Goal: Task Accomplishment & Management: Complete application form

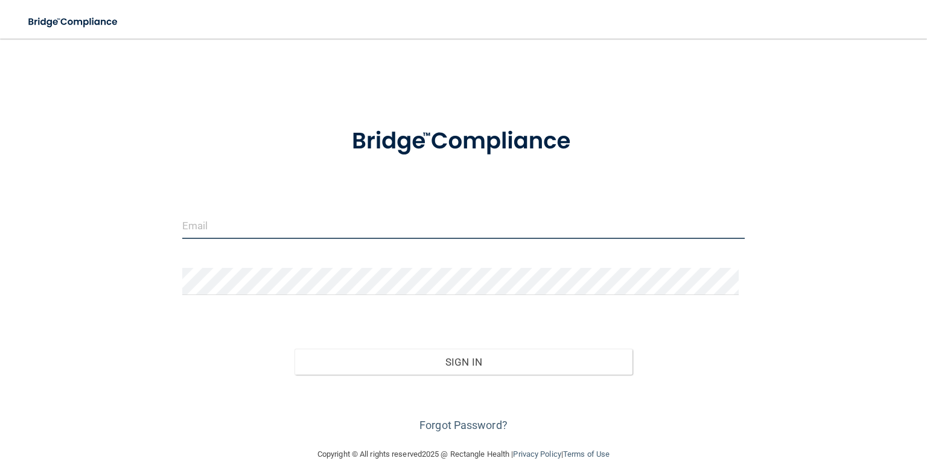
click at [207, 229] on input "email" at bounding box center [463, 225] width 562 height 27
type input "[EMAIL_ADDRESS][DOMAIN_NAME]"
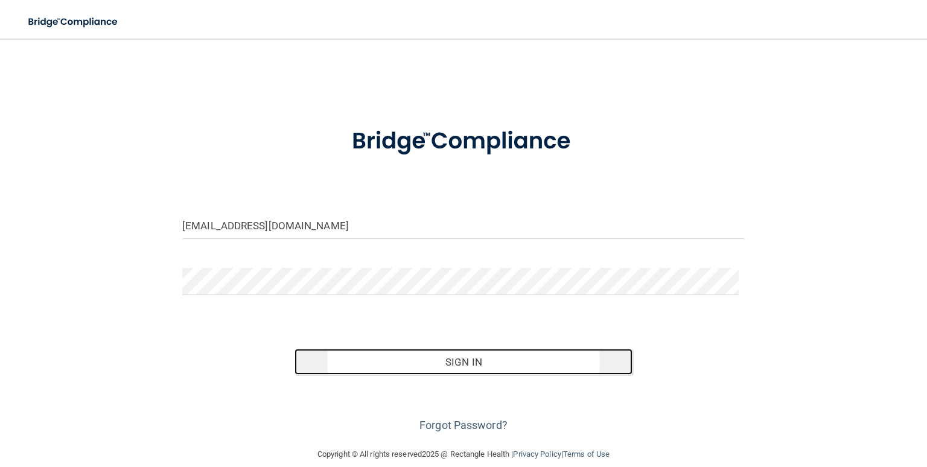
click at [294, 362] on button "Sign In" at bounding box center [462, 362] width 337 height 27
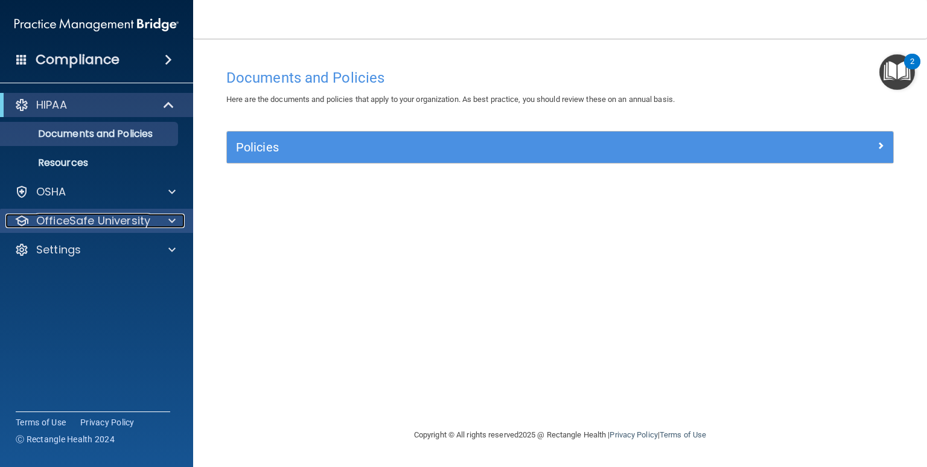
click at [174, 217] on span at bounding box center [171, 221] width 7 height 14
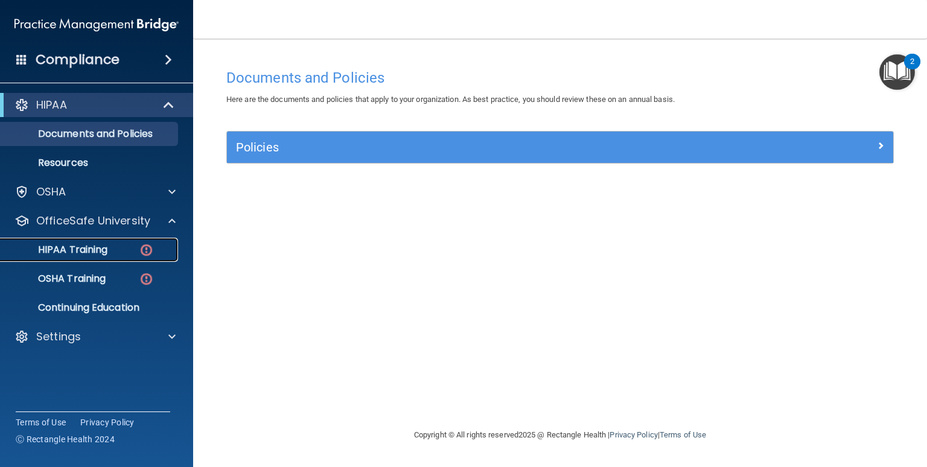
click at [55, 254] on p "HIPAA Training" at bounding box center [58, 250] width 100 height 12
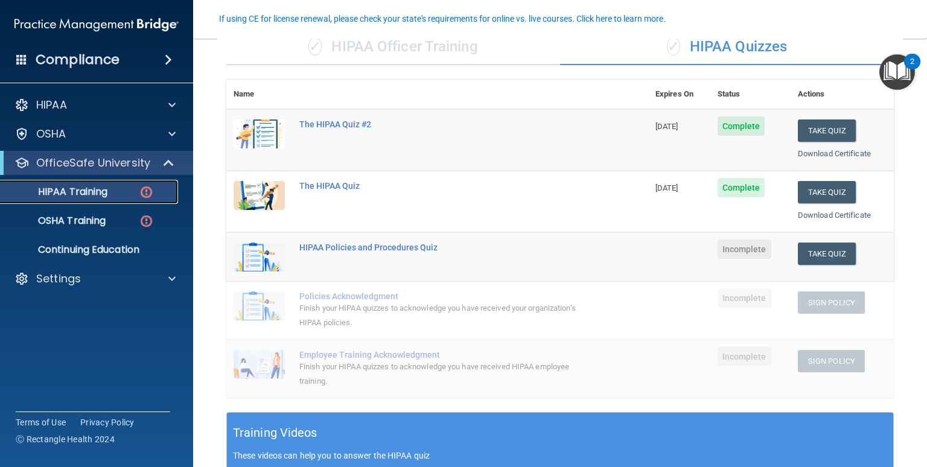
scroll to position [105, 0]
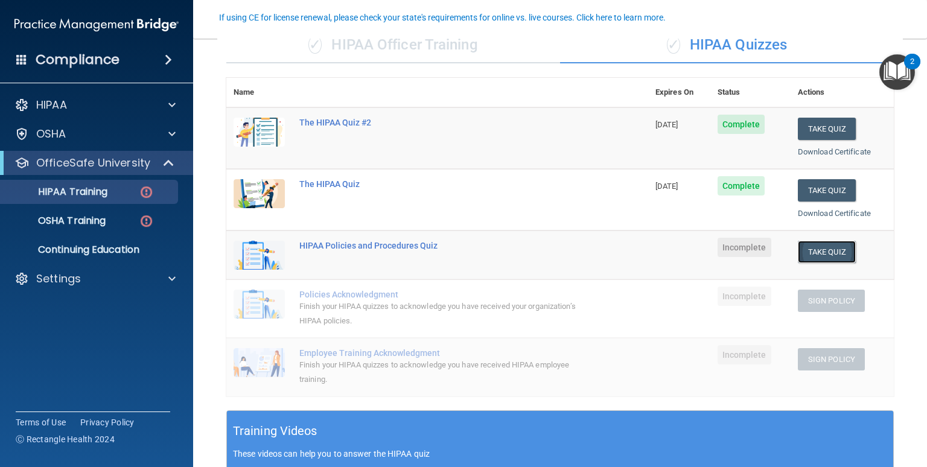
click at [806, 252] on button "Take Quiz" at bounding box center [827, 252] width 58 height 22
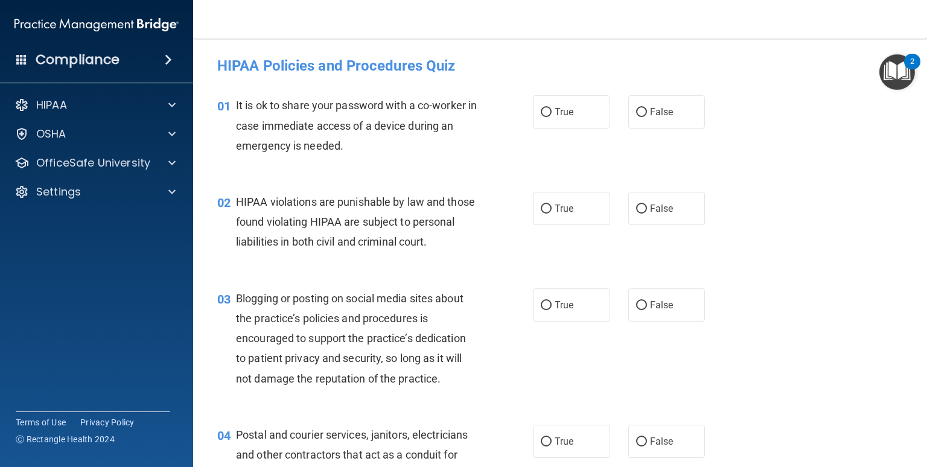
drag, startPoint x: 615, startPoint y: 135, endPoint x: 572, endPoint y: 139, distance: 43.0
click at [572, 139] on div "01 It is ok to share your password with a co-worker in case immediate access of…" at bounding box center [559, 128] width 703 height 97
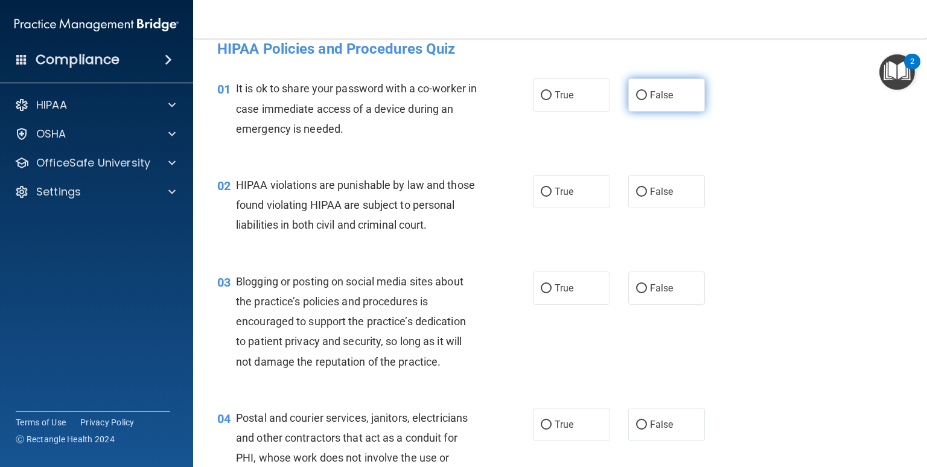
click at [636, 95] on input "False" at bounding box center [641, 95] width 11 height 9
radio input "true"
click at [543, 201] on label "True" at bounding box center [571, 191] width 77 height 33
click at [543, 197] on input "True" at bounding box center [546, 192] width 11 height 9
radio input "true"
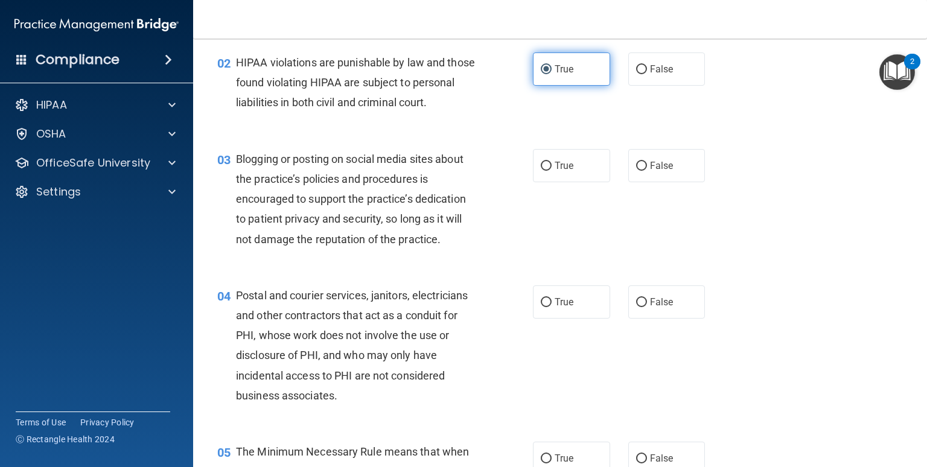
scroll to position [142, 0]
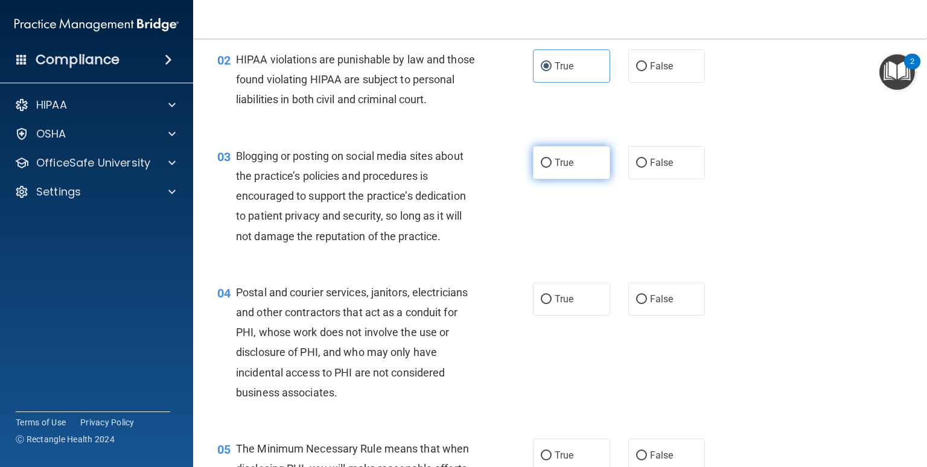
click at [549, 173] on label "True" at bounding box center [571, 162] width 77 height 33
click at [549, 168] on input "True" at bounding box center [546, 163] width 11 height 9
radio input "true"
click at [636, 179] on label "False" at bounding box center [666, 162] width 77 height 33
click at [636, 168] on input "False" at bounding box center [641, 163] width 11 height 9
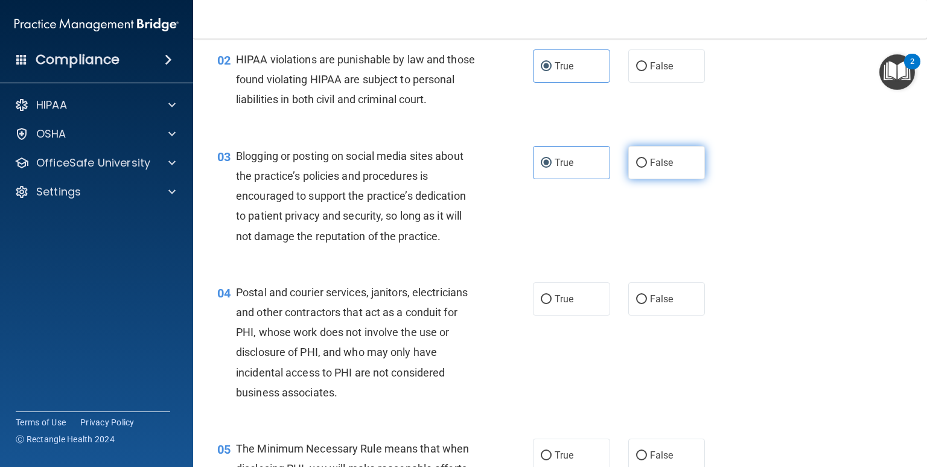
radio input "true"
radio input "false"
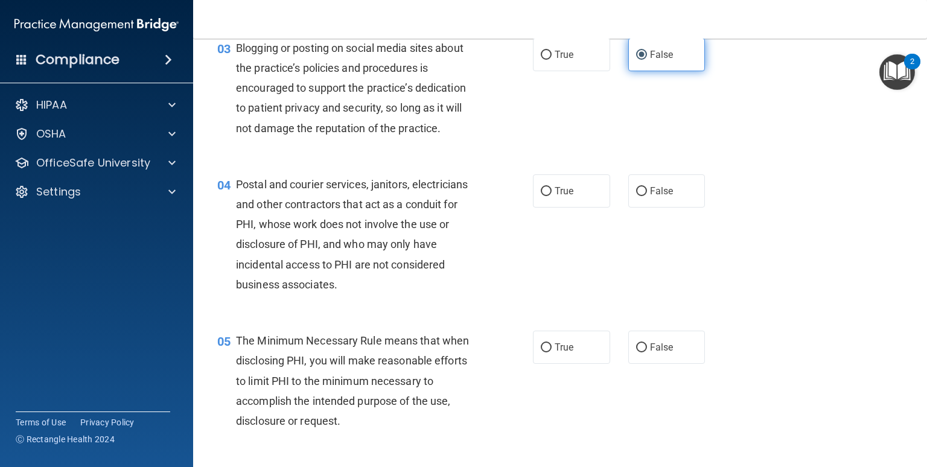
scroll to position [253, 0]
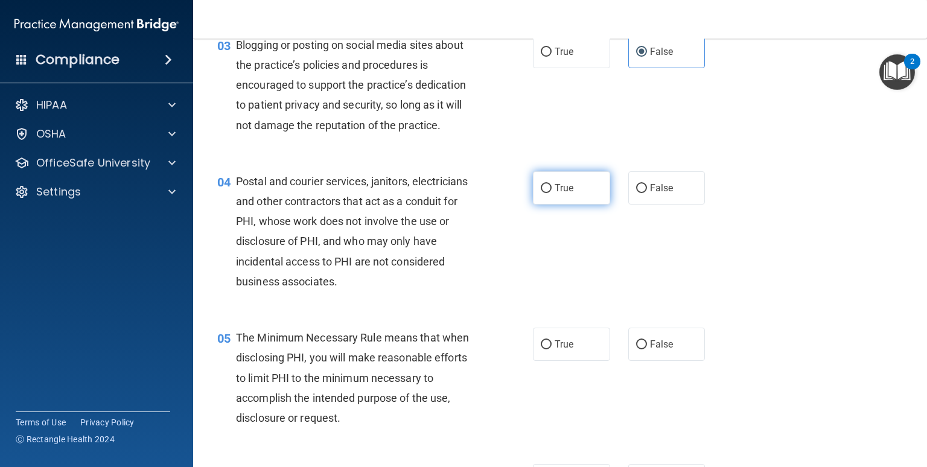
click at [576, 204] on label "True" at bounding box center [571, 187] width 77 height 33
click at [551, 193] on input "True" at bounding box center [546, 188] width 11 height 9
radio input "true"
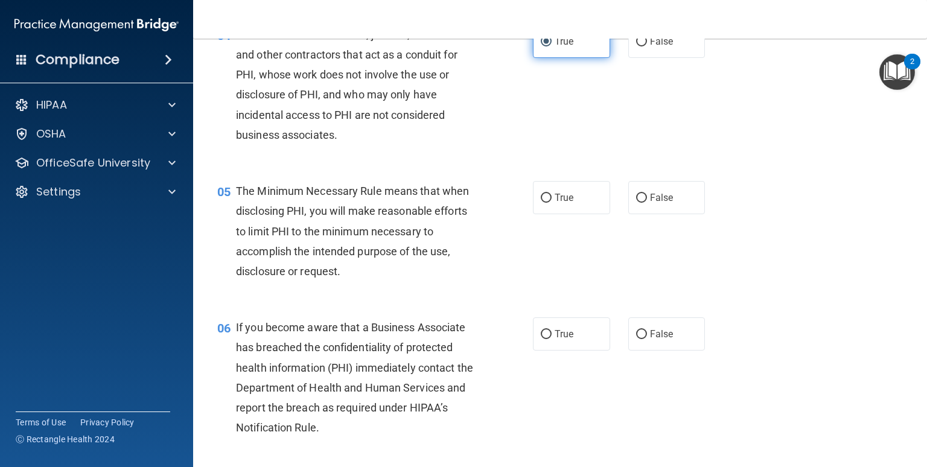
scroll to position [401, 0]
click at [574, 214] on label "True" at bounding box center [571, 196] width 77 height 33
click at [551, 202] on input "True" at bounding box center [546, 197] width 11 height 9
radio input "true"
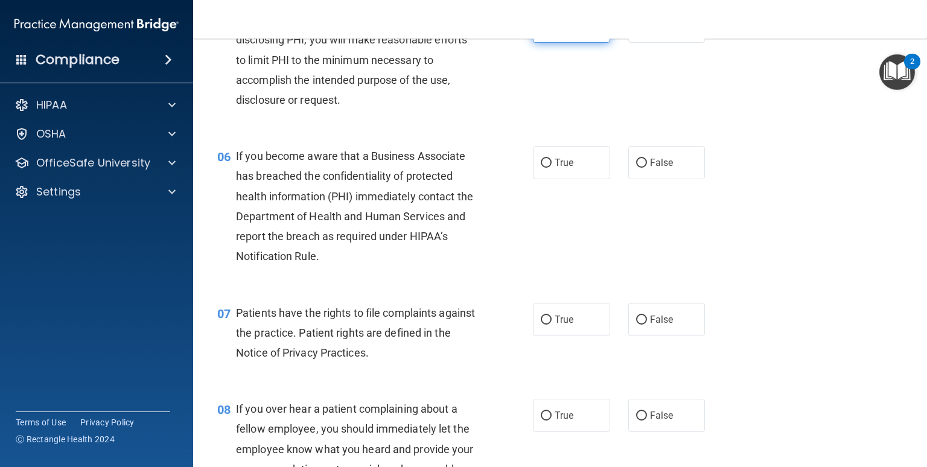
scroll to position [572, 0]
click at [562, 179] on label "True" at bounding box center [571, 161] width 77 height 33
click at [551, 167] on input "True" at bounding box center [546, 162] width 11 height 9
radio input "true"
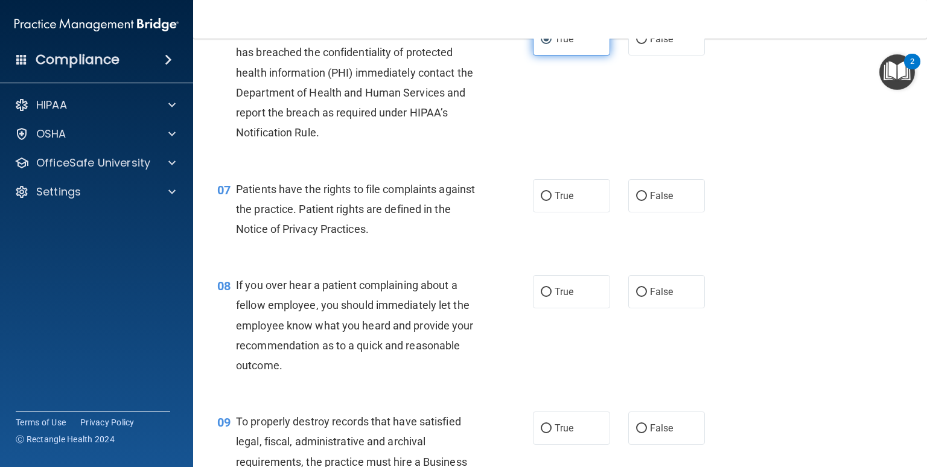
scroll to position [697, 0]
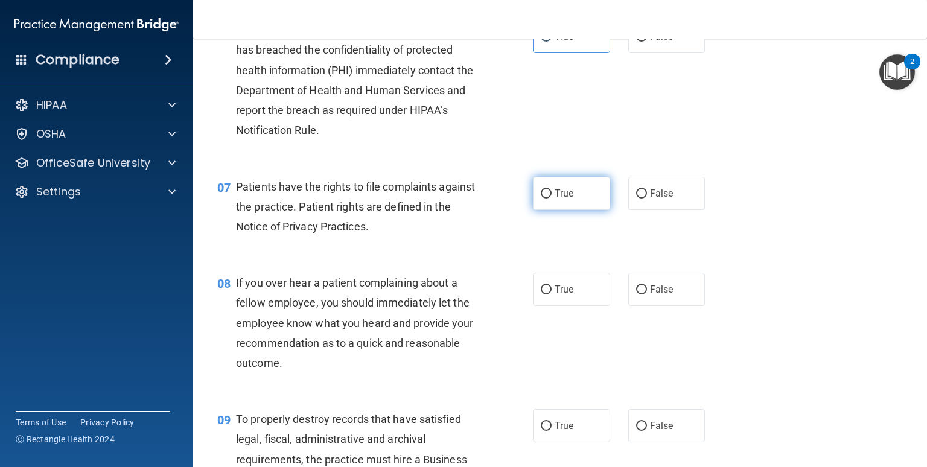
click at [558, 210] on label "True" at bounding box center [571, 193] width 77 height 33
click at [551, 198] on input "True" at bounding box center [546, 193] width 11 height 9
radio input "true"
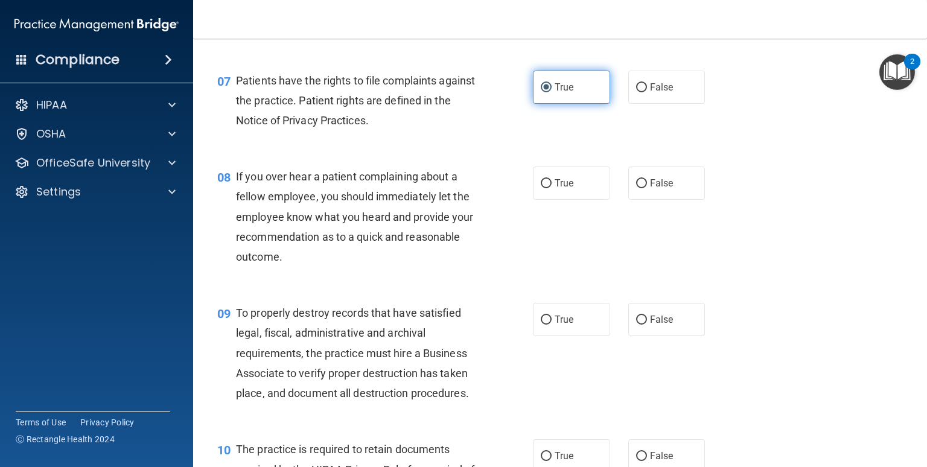
scroll to position [817, 0]
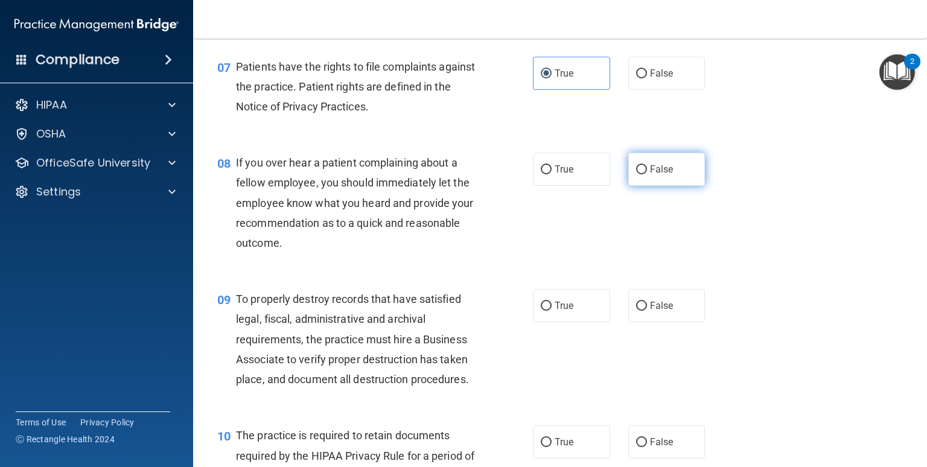
click at [628, 186] on label "False" at bounding box center [666, 169] width 77 height 33
click at [636, 174] on input "False" at bounding box center [641, 169] width 11 height 9
radio input "true"
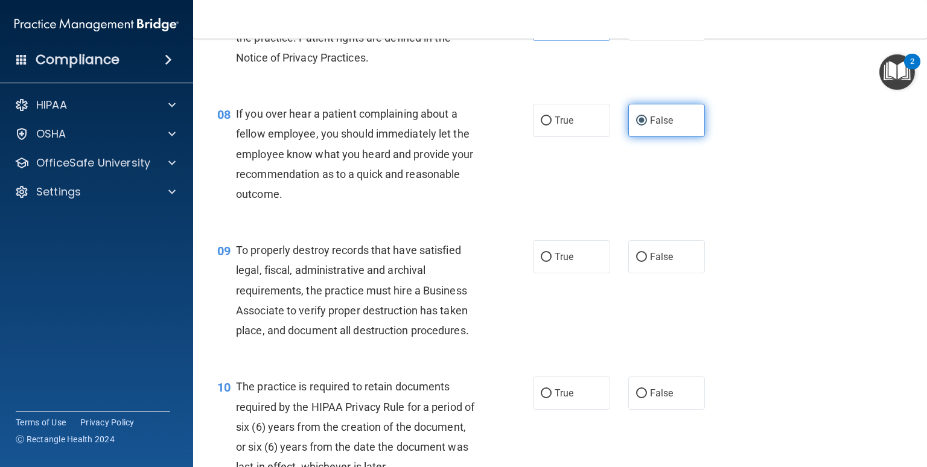
scroll to position [869, 0]
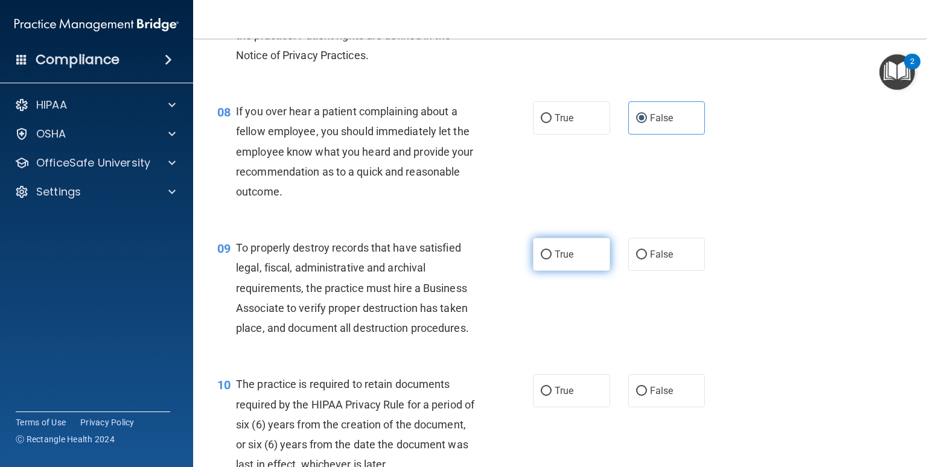
click at [565, 271] on label "True" at bounding box center [571, 254] width 77 height 33
click at [551, 259] on input "True" at bounding box center [546, 254] width 11 height 9
radio input "true"
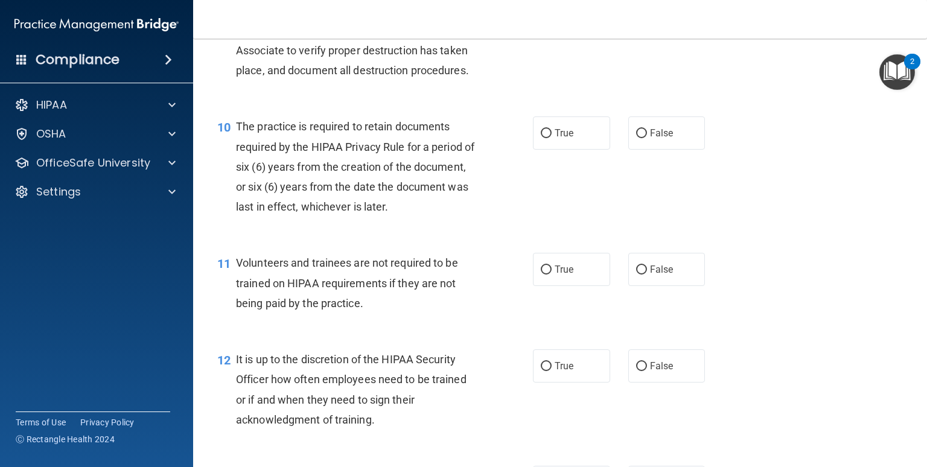
scroll to position [1129, 0]
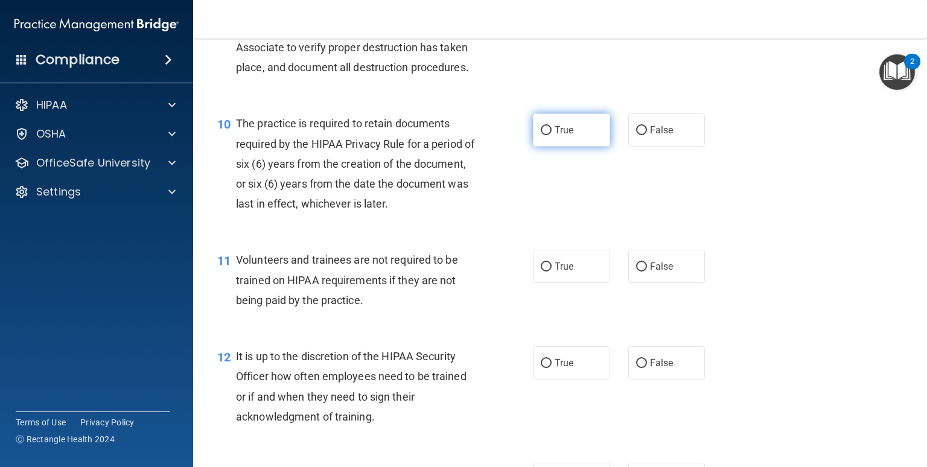
click at [565, 136] on span "True" at bounding box center [563, 129] width 19 height 11
click at [551, 135] on input "True" at bounding box center [546, 130] width 11 height 9
radio input "true"
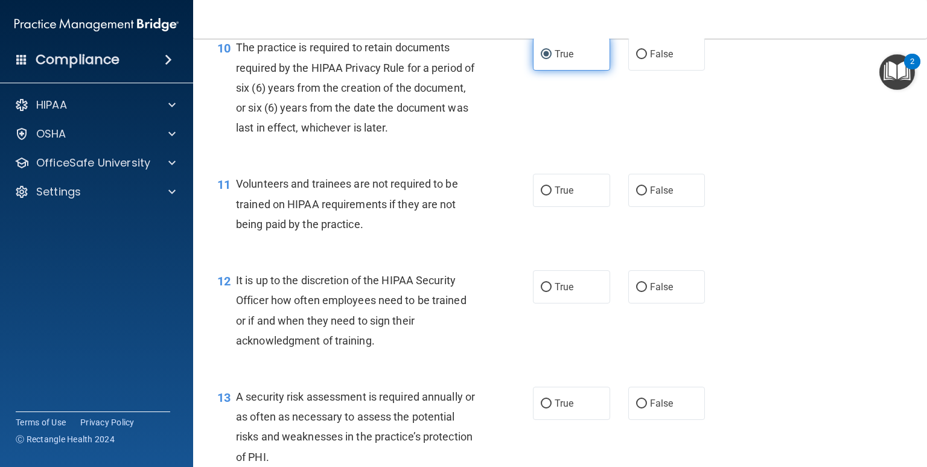
scroll to position [1228, 0]
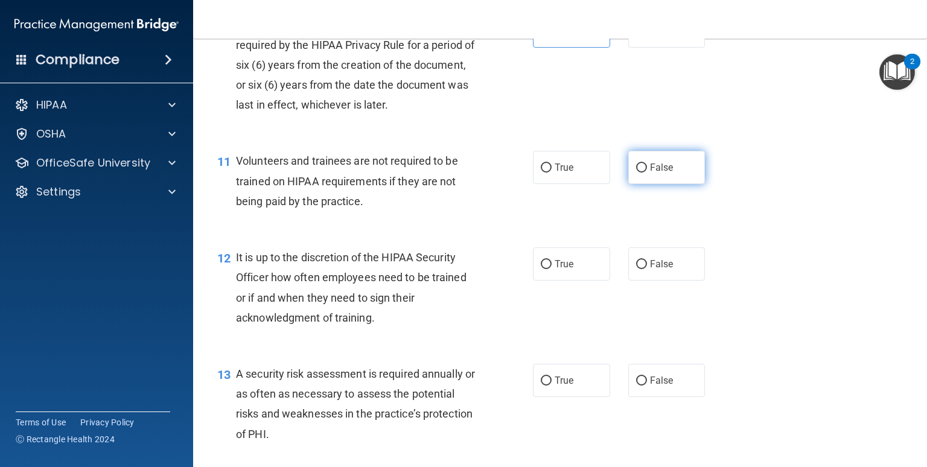
click at [640, 179] on label "False" at bounding box center [666, 167] width 77 height 33
click at [640, 173] on input "False" at bounding box center [641, 167] width 11 height 9
radio input "true"
click at [640, 179] on label "False" at bounding box center [666, 167] width 77 height 33
click at [640, 173] on input "False" at bounding box center [641, 167] width 11 height 9
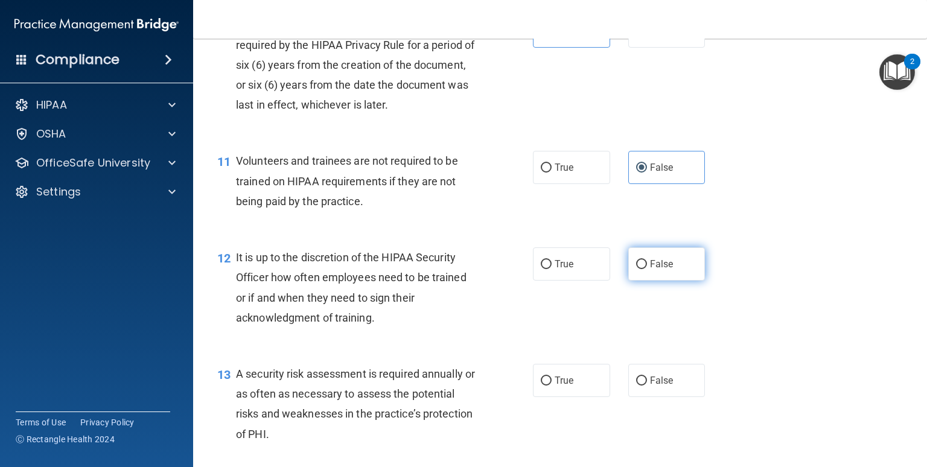
click at [636, 269] on input "False" at bounding box center [641, 264] width 11 height 9
radio input "true"
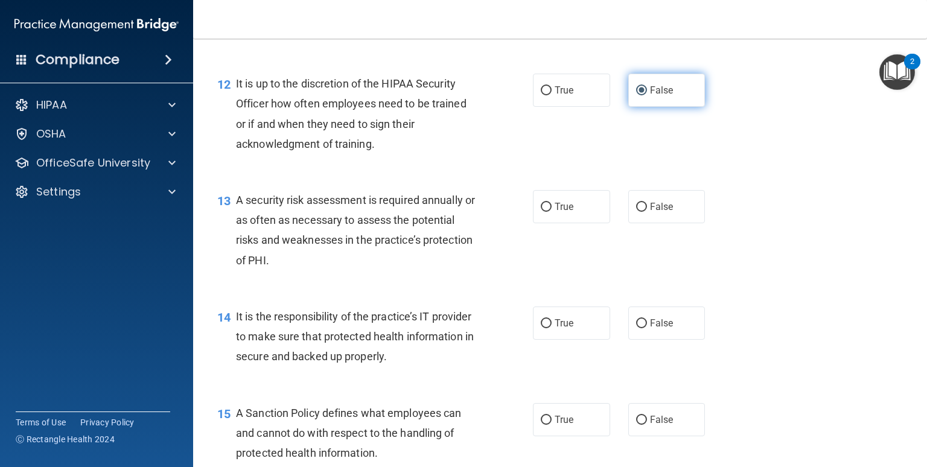
scroll to position [1405, 0]
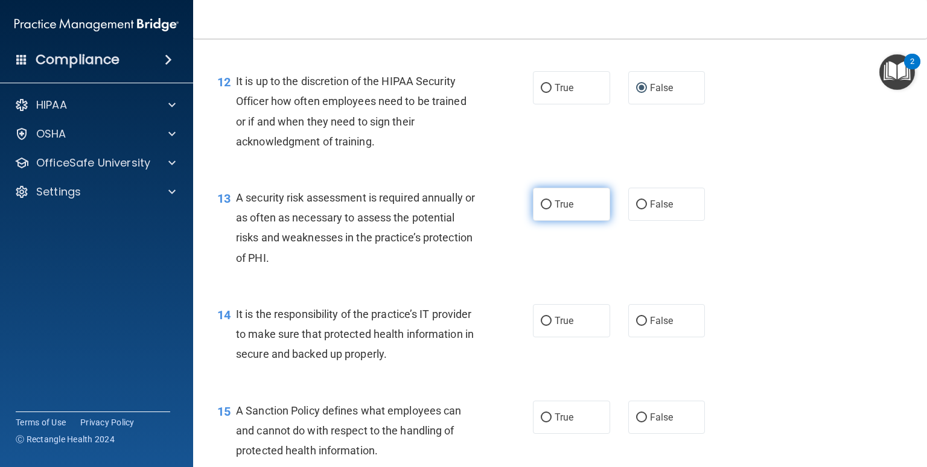
click at [574, 221] on label "True" at bounding box center [571, 204] width 77 height 33
click at [551, 209] on input "True" at bounding box center [546, 204] width 11 height 9
radio input "true"
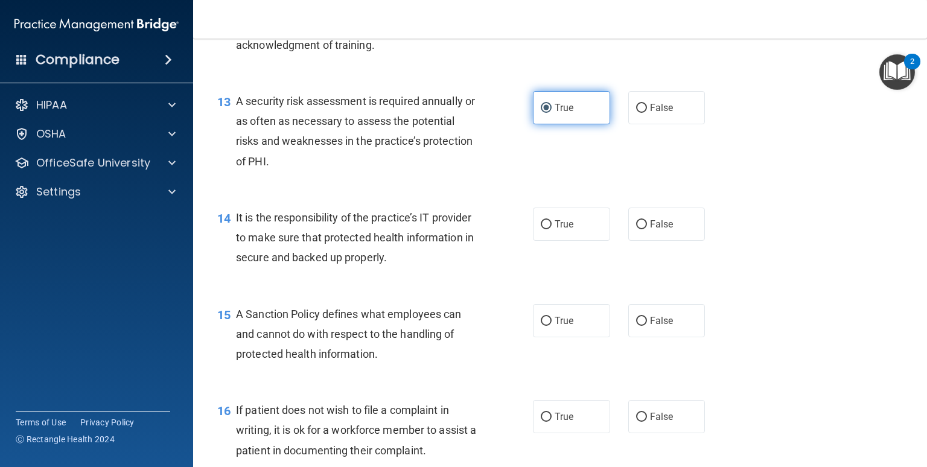
scroll to position [1502, 0]
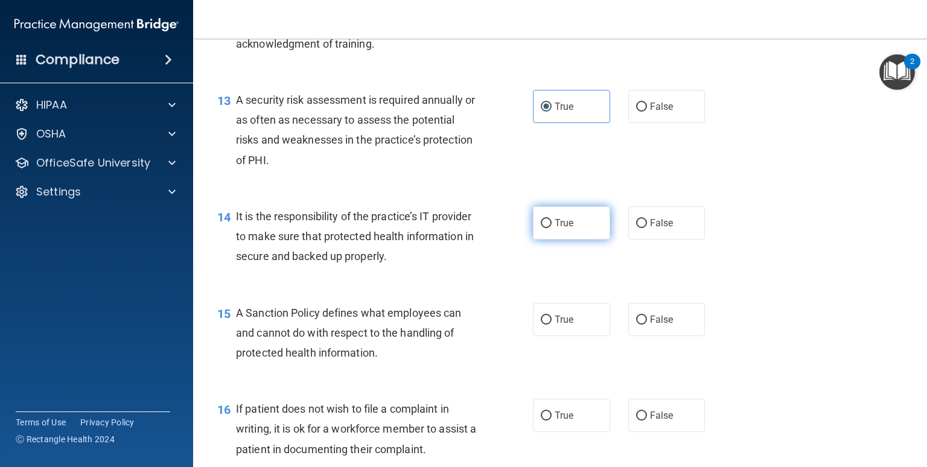
click at [560, 240] on label "True" at bounding box center [571, 222] width 77 height 33
click at [551, 228] on input "True" at bounding box center [546, 223] width 11 height 9
radio input "true"
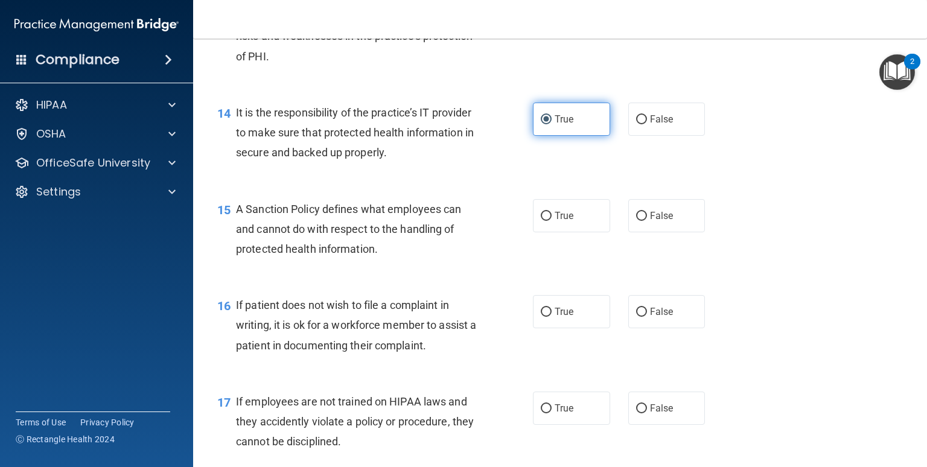
scroll to position [1606, 0]
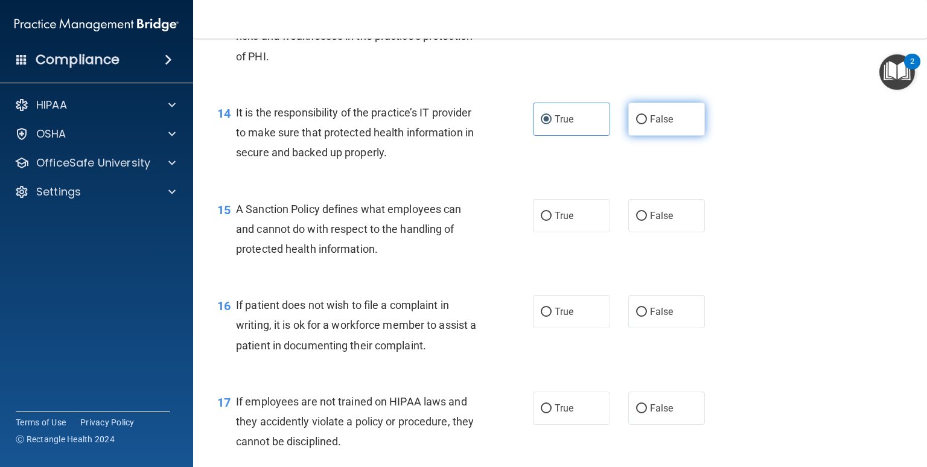
click at [637, 124] on input "False" at bounding box center [641, 119] width 11 height 9
radio input "true"
radio input "false"
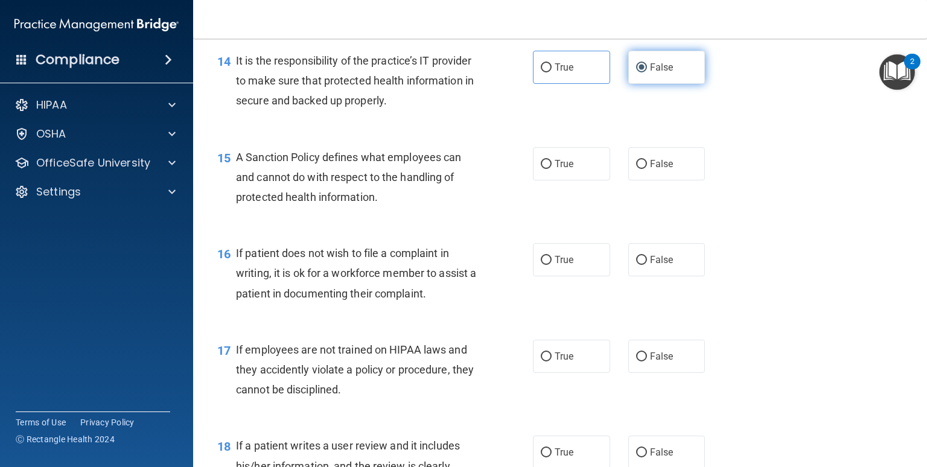
scroll to position [1660, 0]
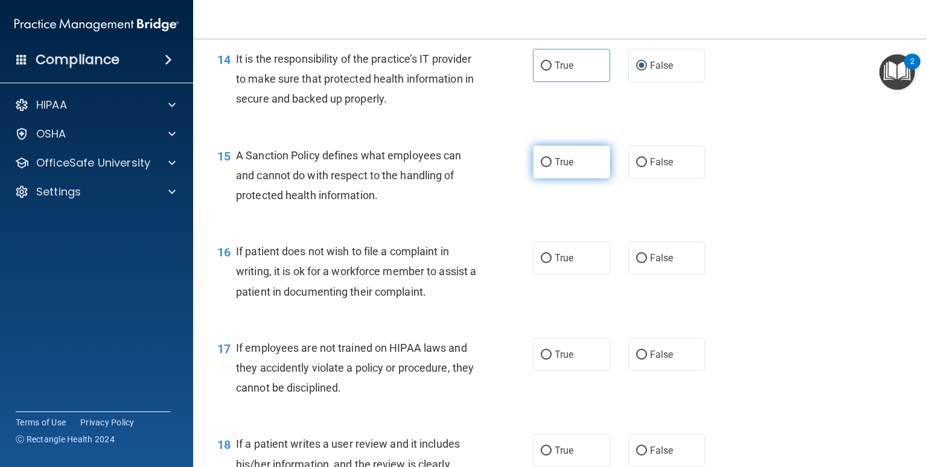
click at [556, 179] on label "True" at bounding box center [571, 161] width 77 height 33
click at [551, 167] on input "True" at bounding box center [546, 162] width 11 height 9
radio input "true"
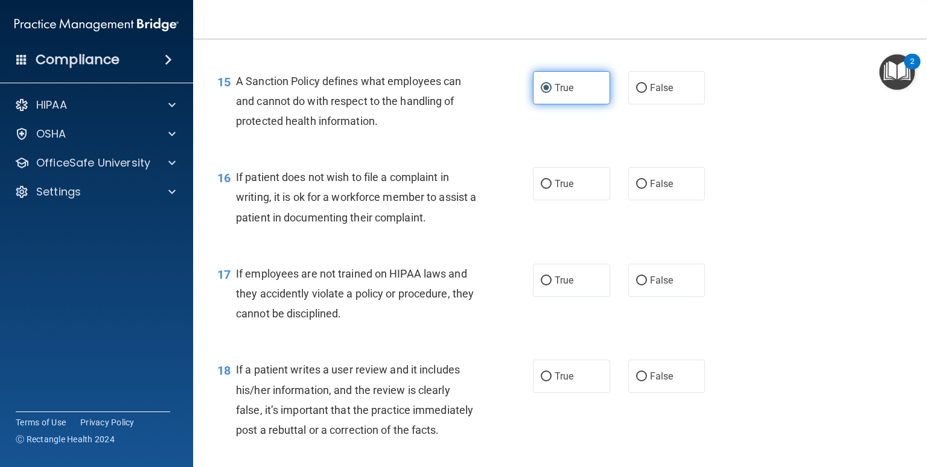
scroll to position [1738, 0]
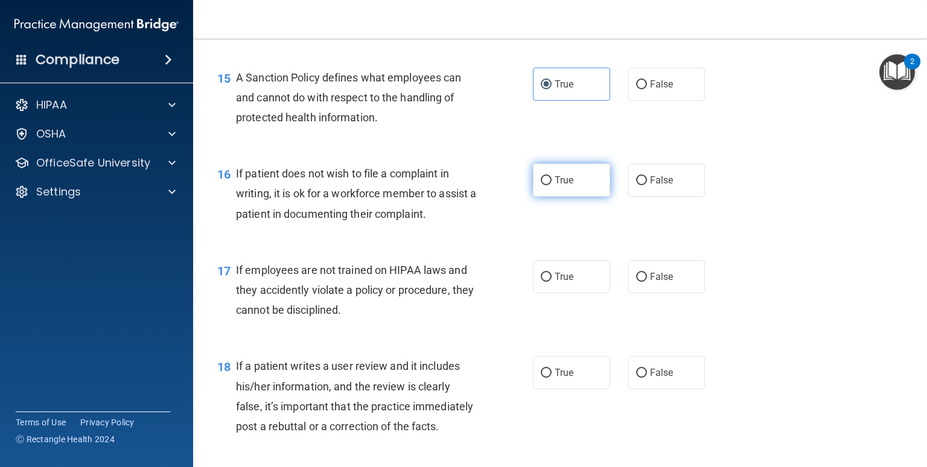
click at [559, 186] on span "True" at bounding box center [563, 179] width 19 height 11
click at [551, 185] on input "True" at bounding box center [546, 180] width 11 height 9
radio input "true"
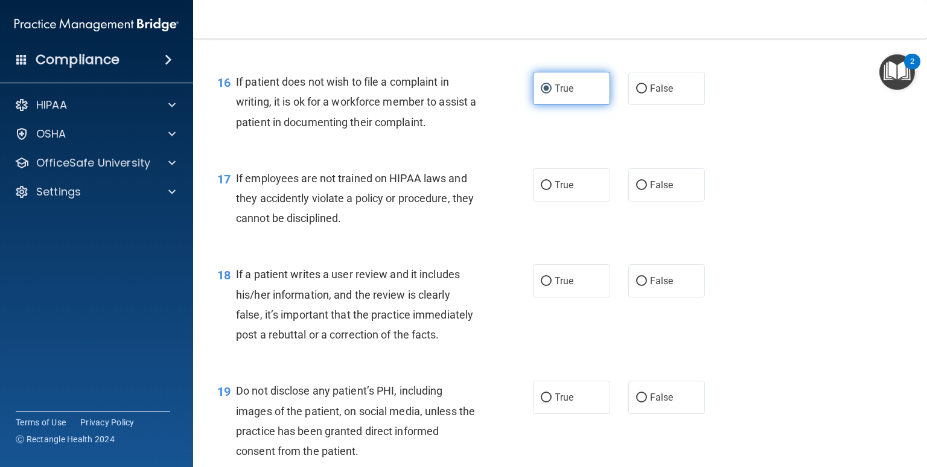
scroll to position [1830, 0]
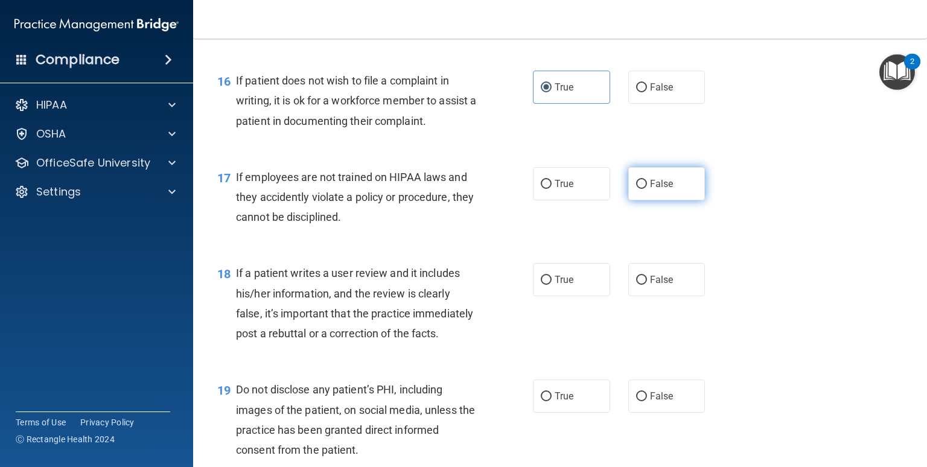
click at [636, 189] on input "False" at bounding box center [641, 184] width 11 height 9
radio input "true"
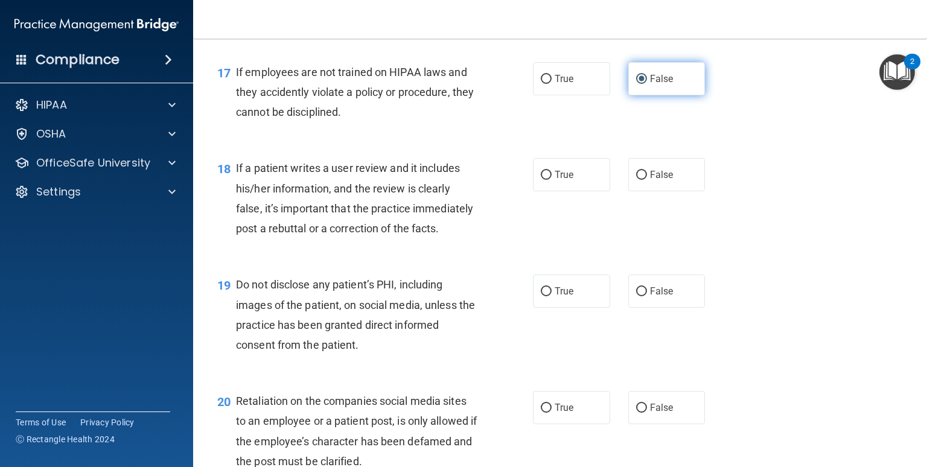
scroll to position [1944, 0]
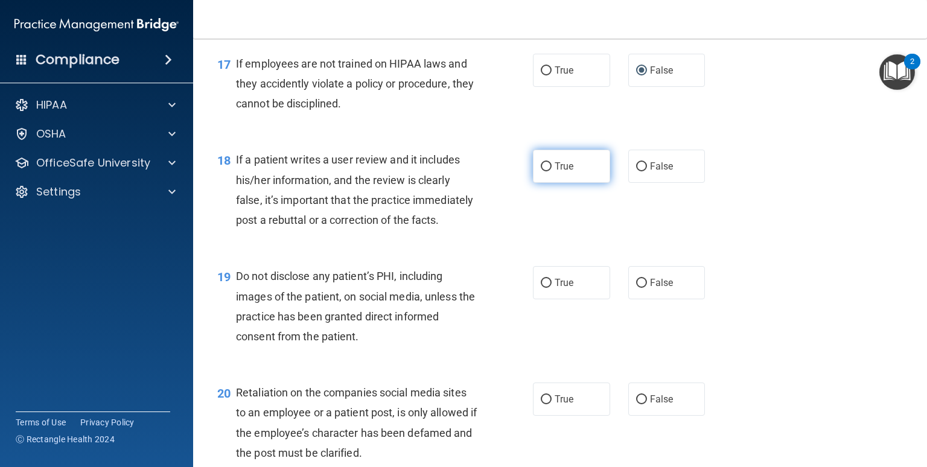
click at [574, 183] on label "True" at bounding box center [571, 166] width 77 height 33
click at [551, 171] on input "True" at bounding box center [546, 166] width 11 height 9
radio input "true"
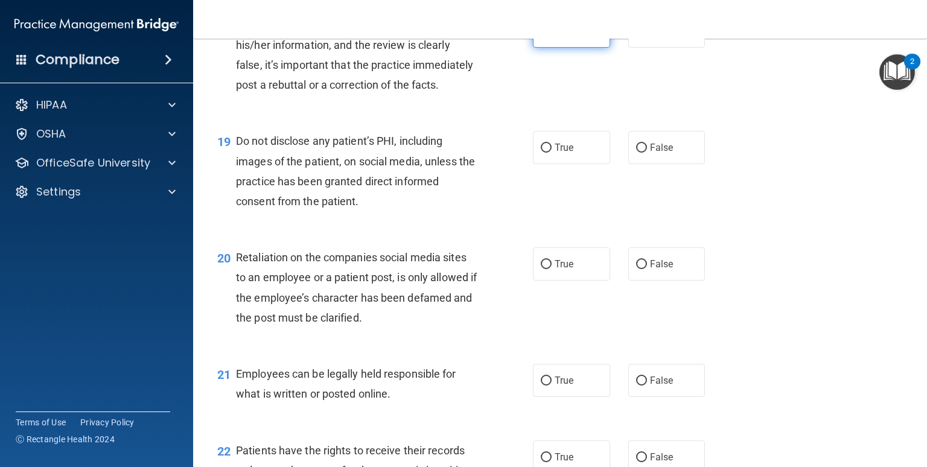
scroll to position [2079, 0]
click at [629, 48] on label "False" at bounding box center [666, 30] width 77 height 33
click at [636, 36] on input "False" at bounding box center [641, 31] width 11 height 9
radio input "true"
radio input "false"
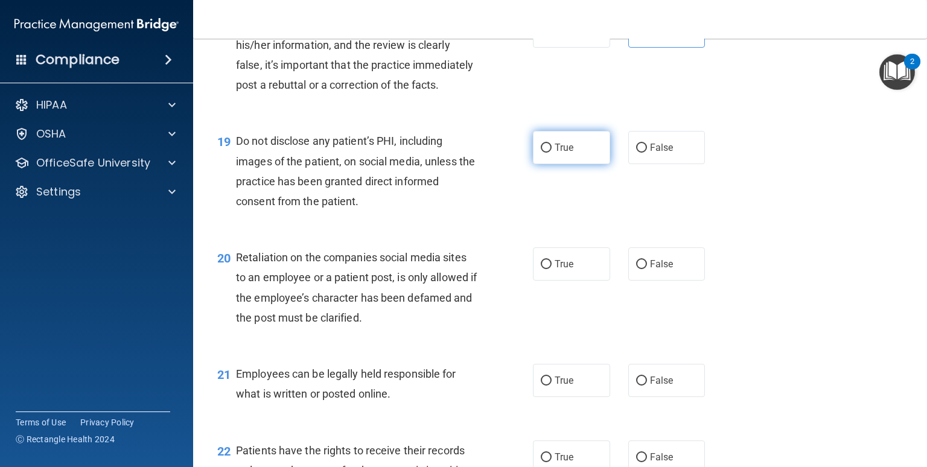
click at [556, 164] on label "True" at bounding box center [571, 147] width 77 height 33
click at [551, 153] on input "True" at bounding box center [546, 148] width 11 height 9
radio input "true"
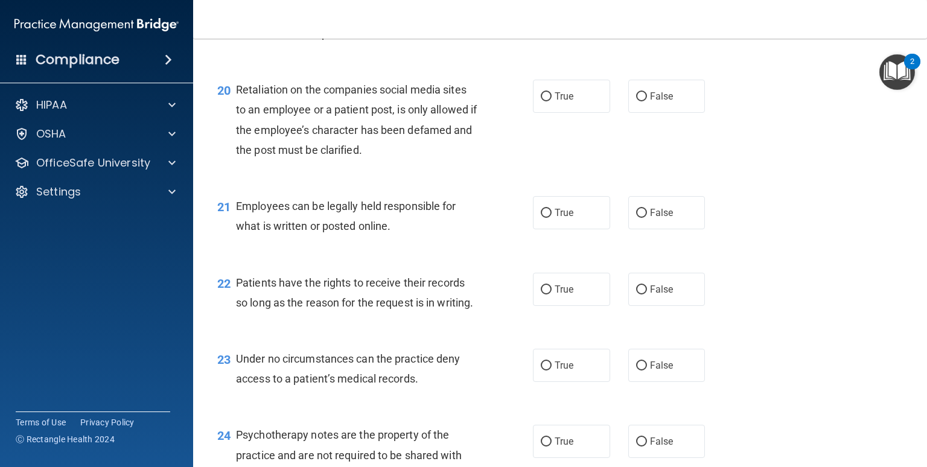
scroll to position [2250, 0]
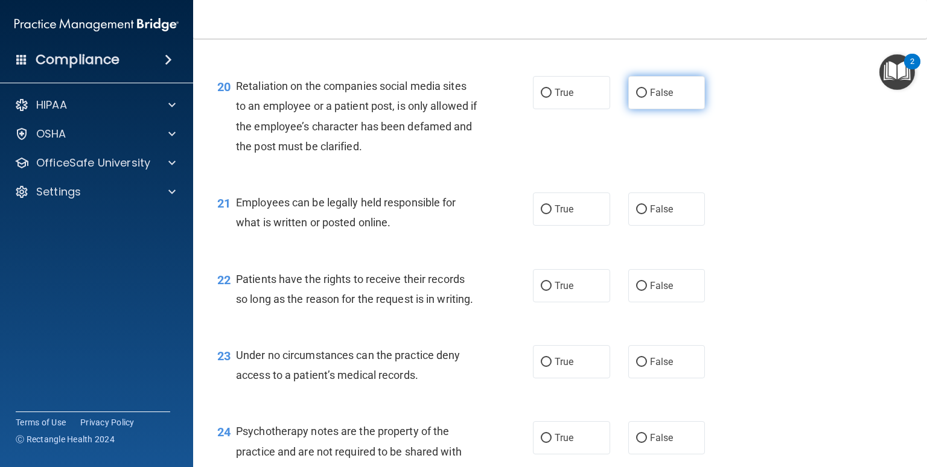
click at [636, 98] on input "False" at bounding box center [641, 93] width 11 height 9
radio input "true"
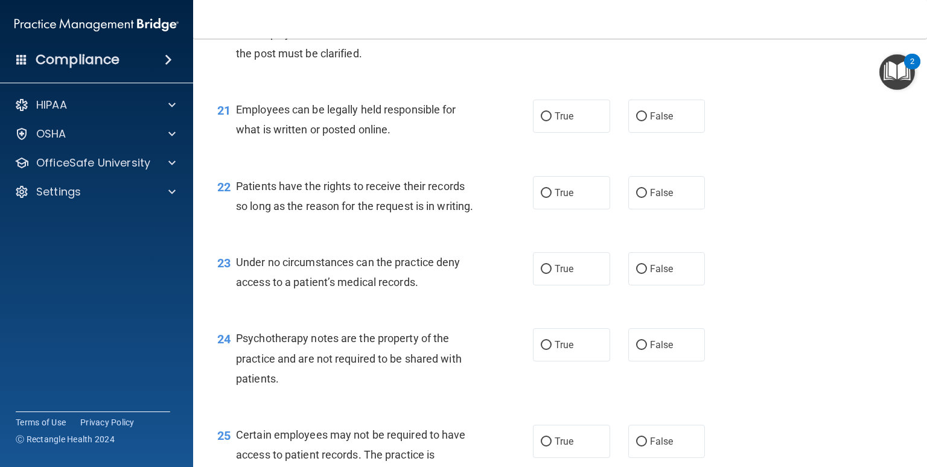
scroll to position [2343, 0]
click at [574, 133] on label "True" at bounding box center [571, 116] width 77 height 33
click at [551, 122] on input "True" at bounding box center [546, 117] width 11 height 9
radio input "true"
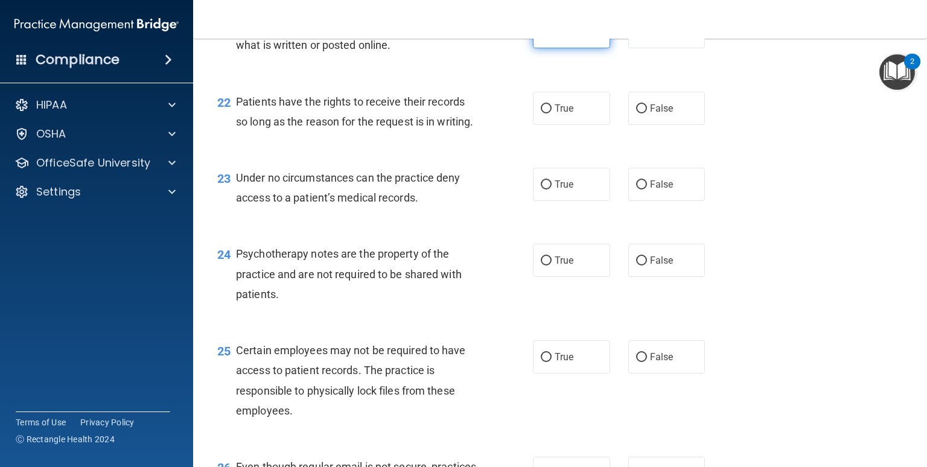
scroll to position [2431, 0]
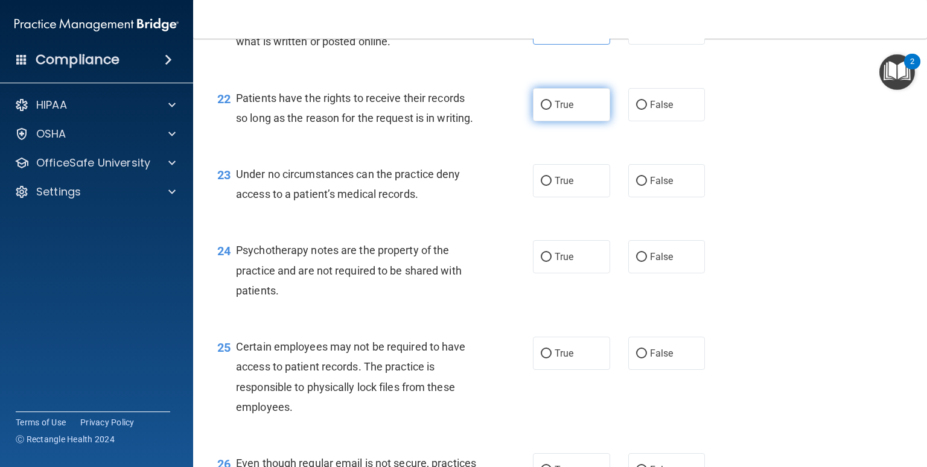
click at [559, 121] on label "True" at bounding box center [571, 104] width 77 height 33
click at [551, 110] on input "True" at bounding box center [546, 105] width 11 height 9
radio input "true"
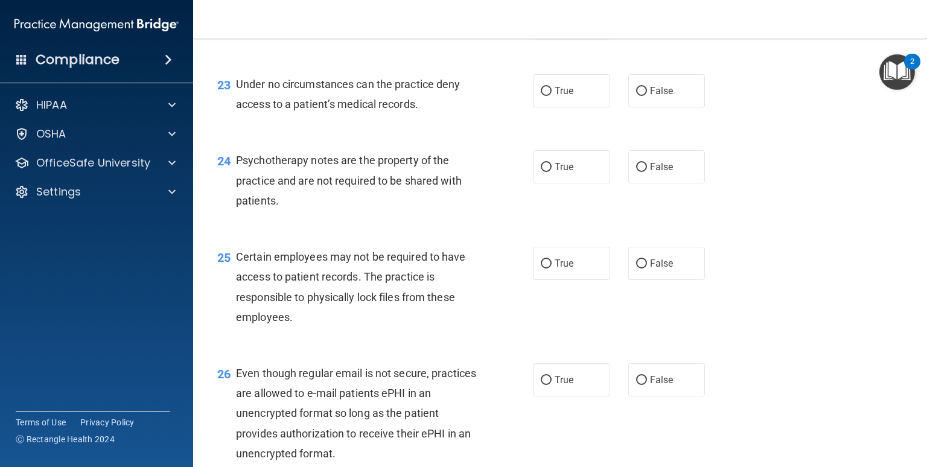
scroll to position [2524, 0]
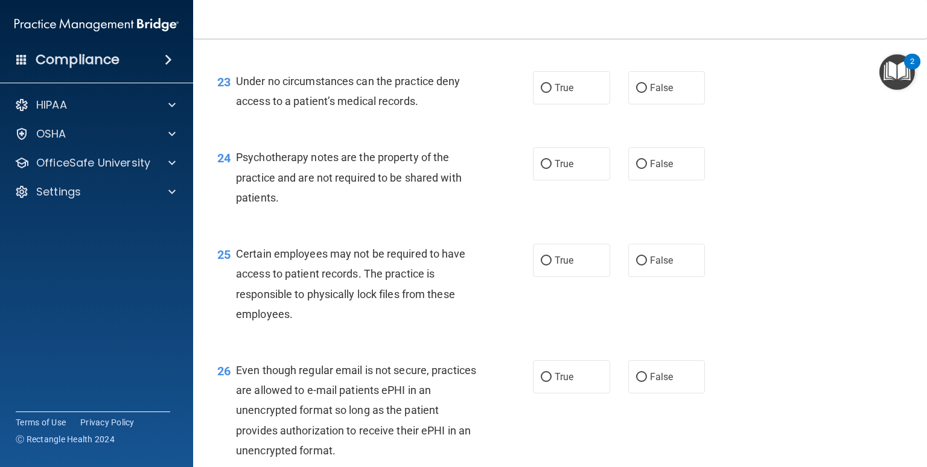
click at [559, 104] on label "True" at bounding box center [571, 87] width 77 height 33
click at [551, 93] on input "True" at bounding box center [546, 88] width 11 height 9
radio input "true"
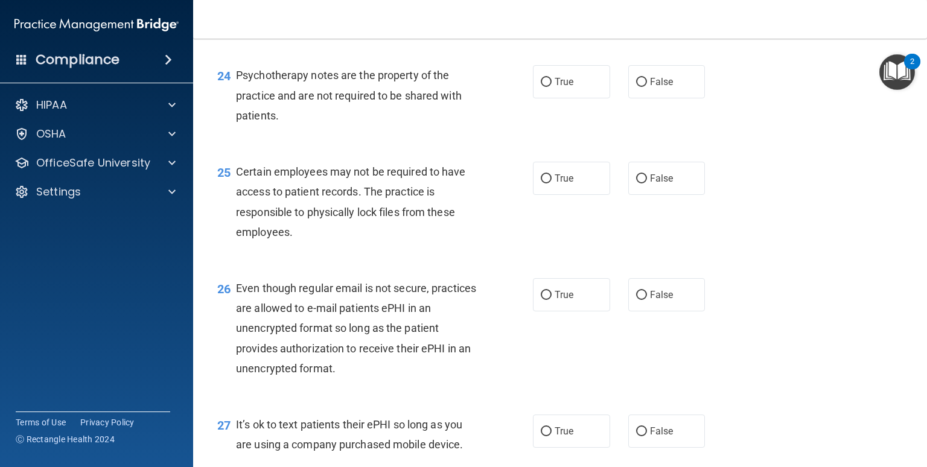
scroll to position [2606, 0]
click at [629, 98] on label "False" at bounding box center [666, 81] width 77 height 33
click at [636, 87] on input "False" at bounding box center [641, 82] width 11 height 9
radio input "true"
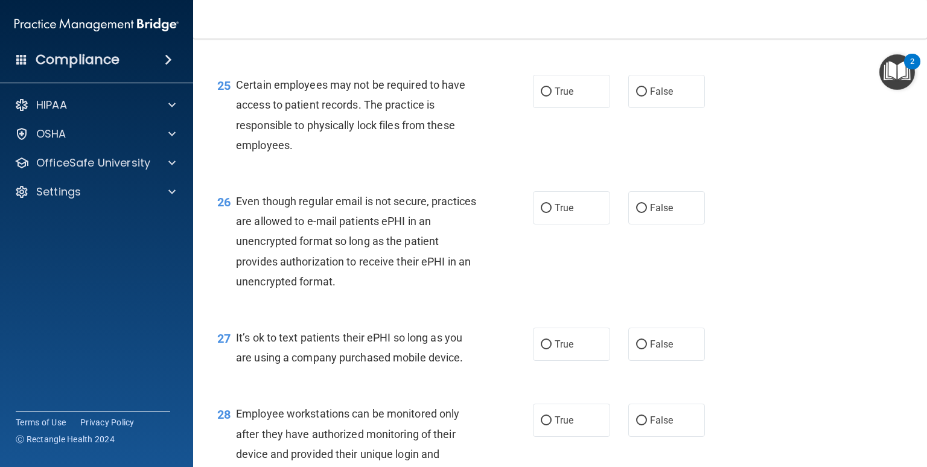
scroll to position [2699, 0]
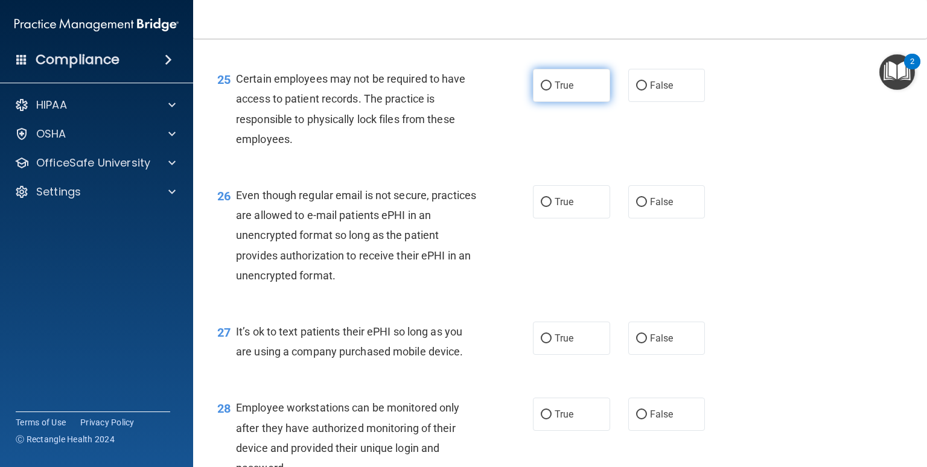
click at [570, 102] on label "True" at bounding box center [571, 85] width 77 height 33
click at [551, 90] on input "True" at bounding box center [546, 85] width 11 height 9
radio input "true"
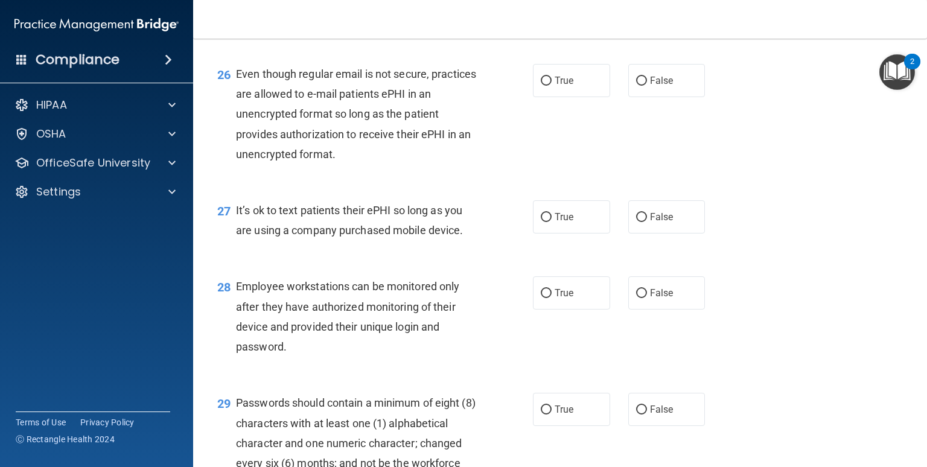
scroll to position [2821, 0]
click at [633, 97] on label "False" at bounding box center [666, 79] width 77 height 33
click at [636, 85] on input "False" at bounding box center [641, 80] width 11 height 9
radio input "true"
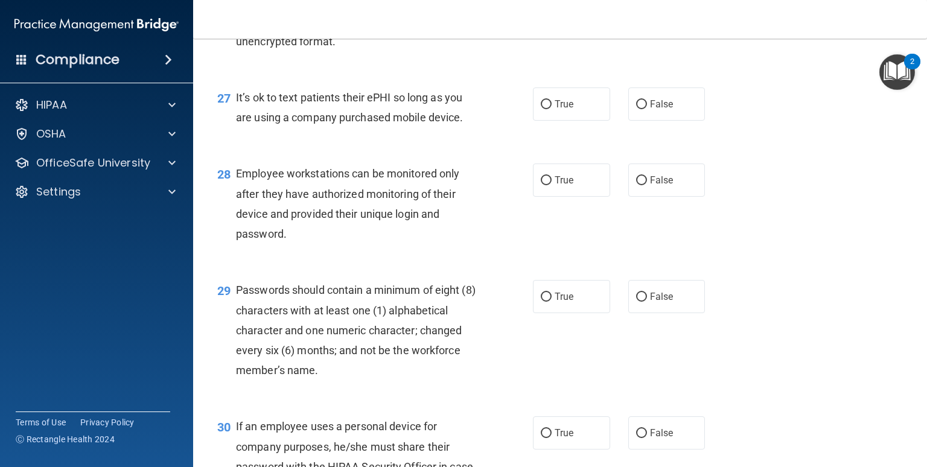
scroll to position [2934, 0]
click at [636, 109] on input "False" at bounding box center [641, 104] width 11 height 9
radio input "true"
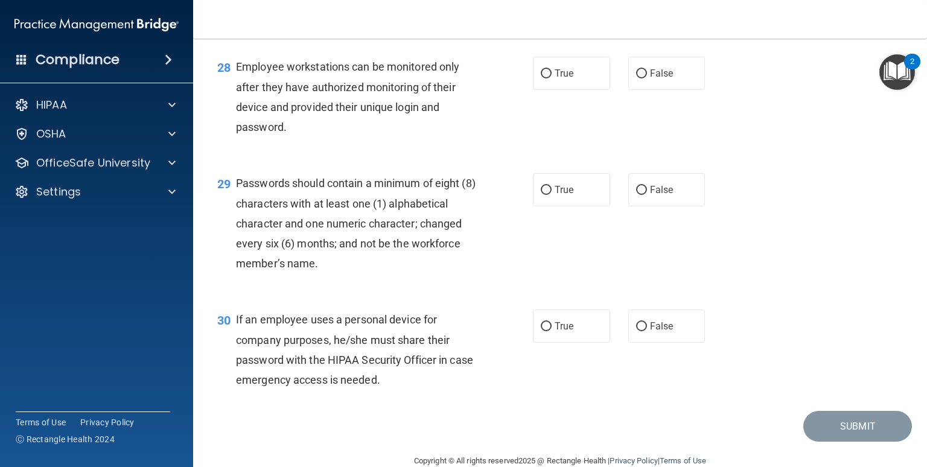
scroll to position [3041, 0]
click at [582, 89] on label "True" at bounding box center [571, 72] width 77 height 33
click at [551, 78] on input "True" at bounding box center [546, 73] width 11 height 9
radio input "true"
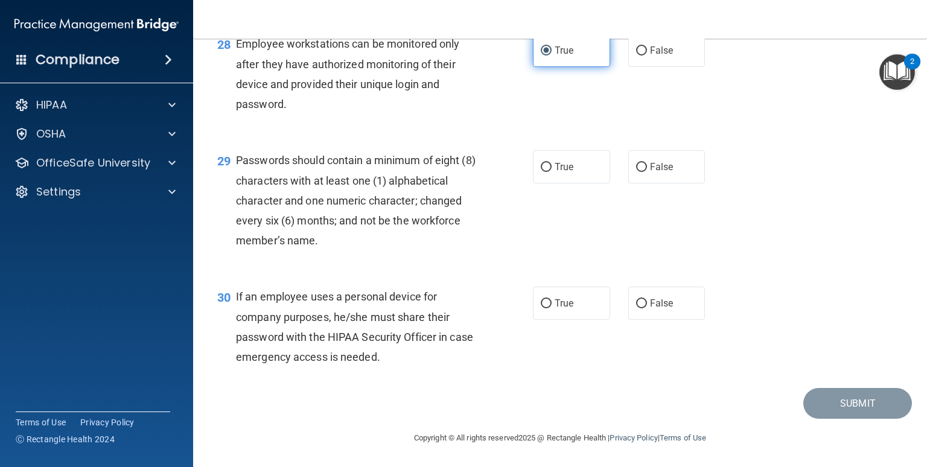
scroll to position [3123, 0]
click at [588, 177] on label "True" at bounding box center [571, 166] width 77 height 33
click at [551, 172] on input "True" at bounding box center [546, 167] width 11 height 9
radio input "true"
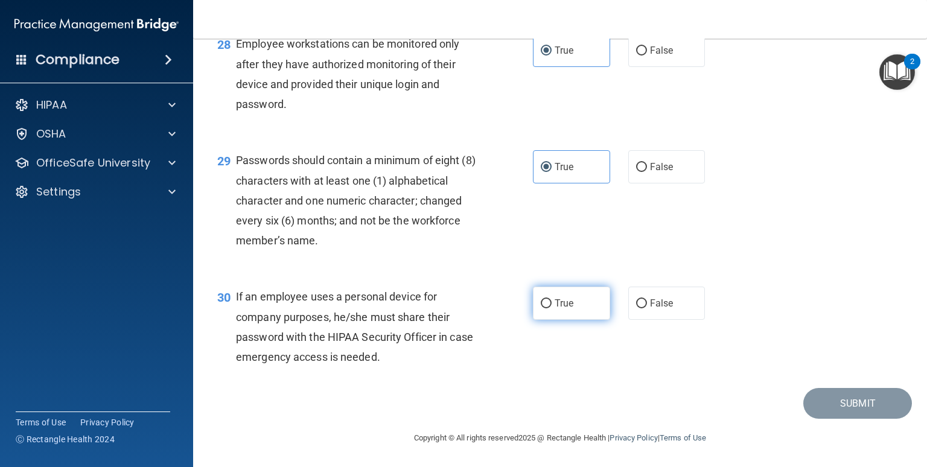
click at [557, 294] on label "True" at bounding box center [571, 303] width 77 height 33
click at [551, 299] on input "True" at bounding box center [546, 303] width 11 height 9
radio input "true"
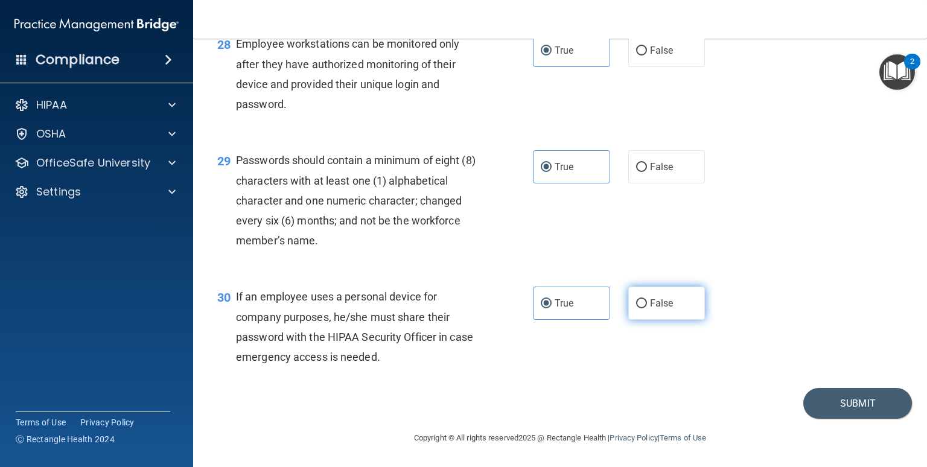
click at [659, 299] on span "False" at bounding box center [662, 302] width 24 height 11
click at [647, 299] on input "False" at bounding box center [641, 303] width 11 height 9
radio input "true"
radio input "false"
click at [828, 410] on button "Submit" at bounding box center [857, 403] width 109 height 31
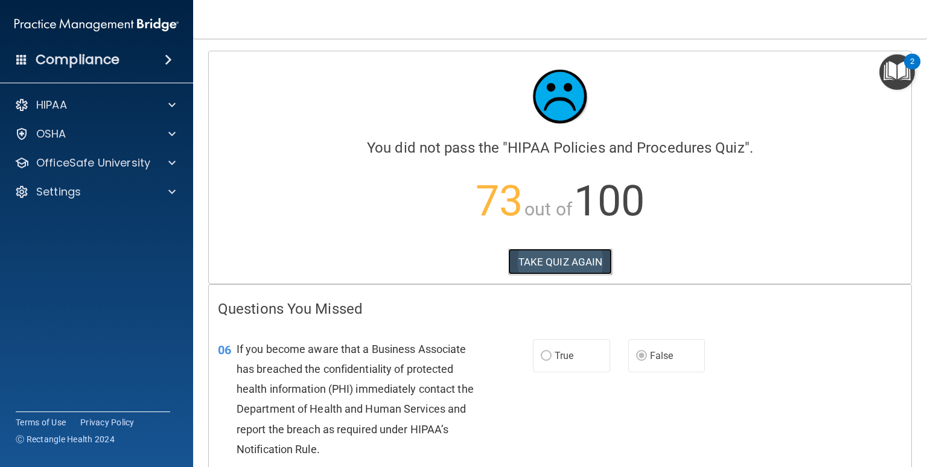
click at [565, 259] on button "TAKE QUIZ AGAIN" at bounding box center [560, 262] width 104 height 27
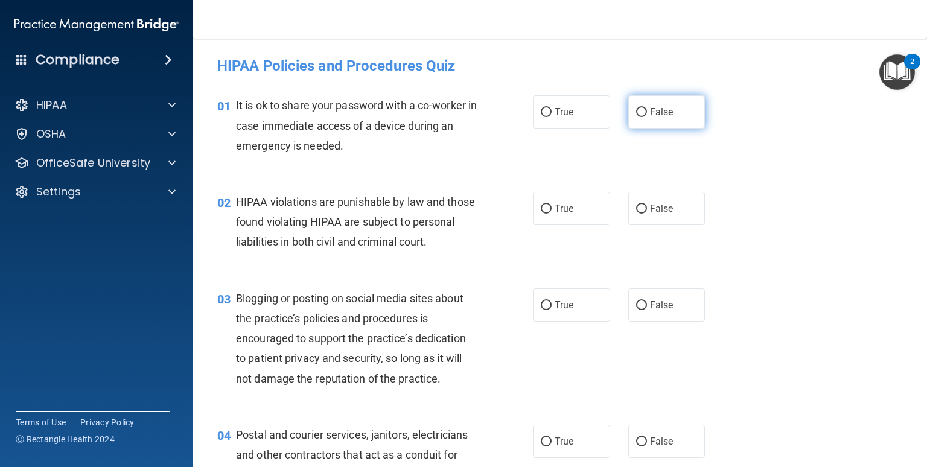
click at [636, 100] on label "False" at bounding box center [666, 111] width 77 height 33
click at [636, 108] on input "False" at bounding box center [641, 112] width 11 height 9
radio input "true"
click at [570, 197] on label "True" at bounding box center [571, 208] width 77 height 33
click at [551, 205] on input "True" at bounding box center [546, 209] width 11 height 9
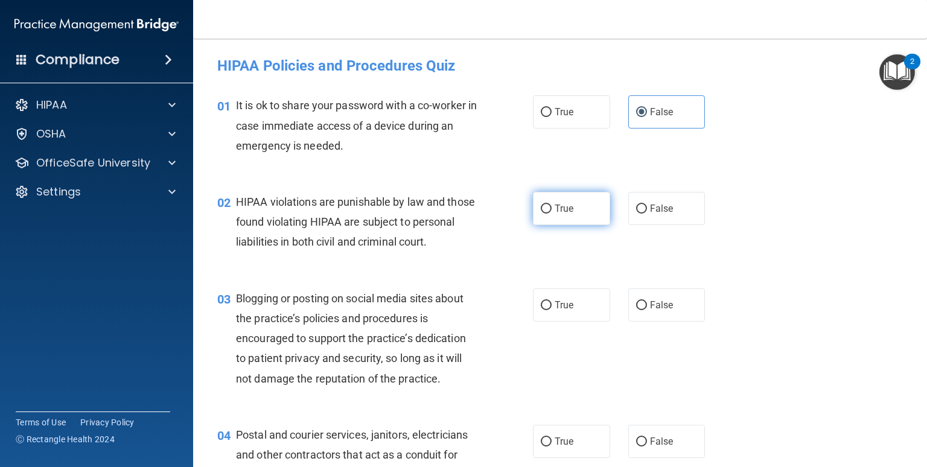
radio input "true"
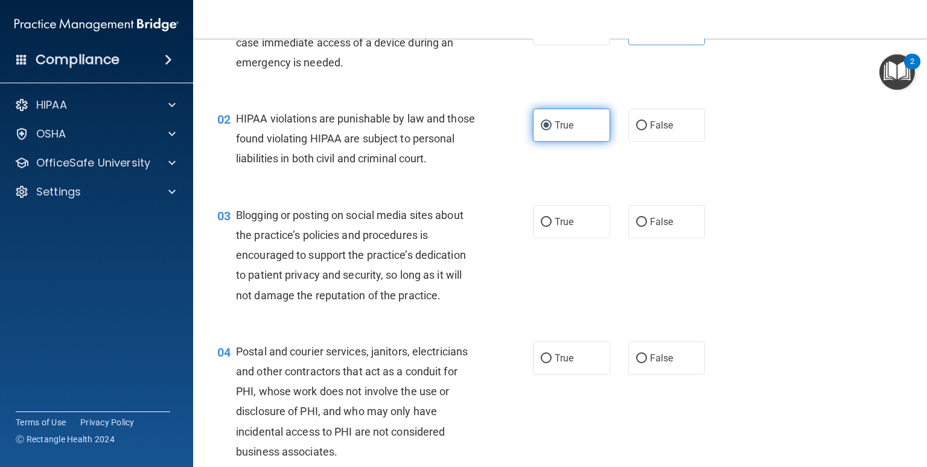
scroll to position [82, 0]
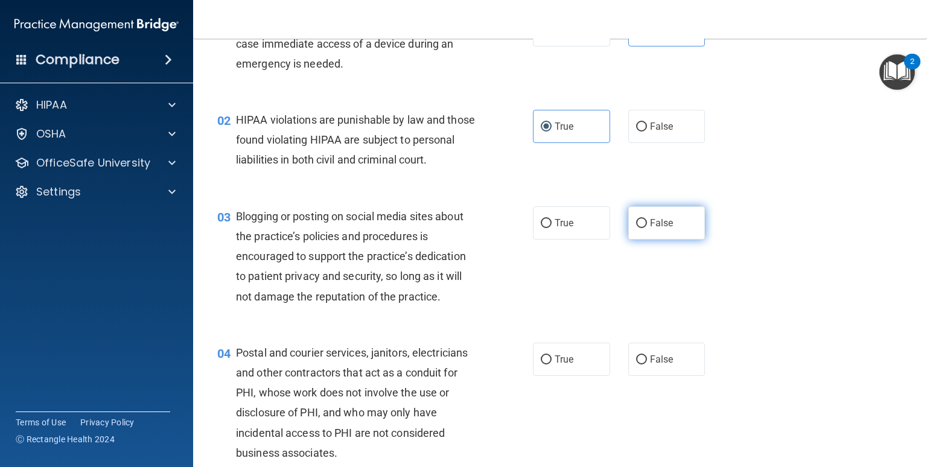
click at [628, 240] on label "False" at bounding box center [666, 222] width 77 height 33
click at [636, 228] on input "False" at bounding box center [641, 223] width 11 height 9
radio input "true"
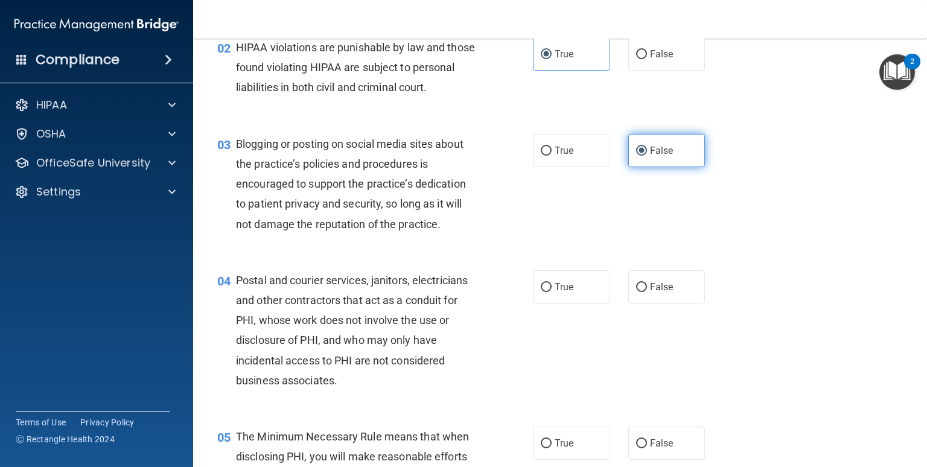
scroll to position [208, 0]
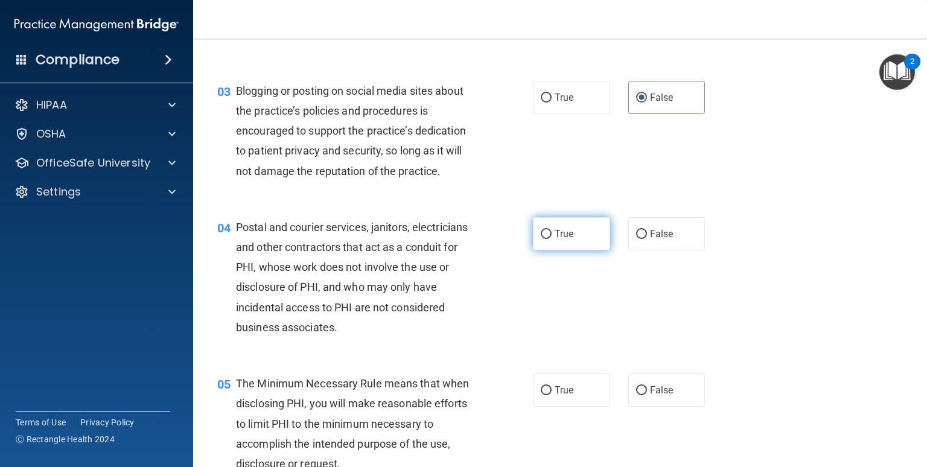
click at [536, 250] on label "True" at bounding box center [571, 233] width 77 height 33
click at [541, 239] on input "True" at bounding box center [546, 234] width 11 height 9
radio input "true"
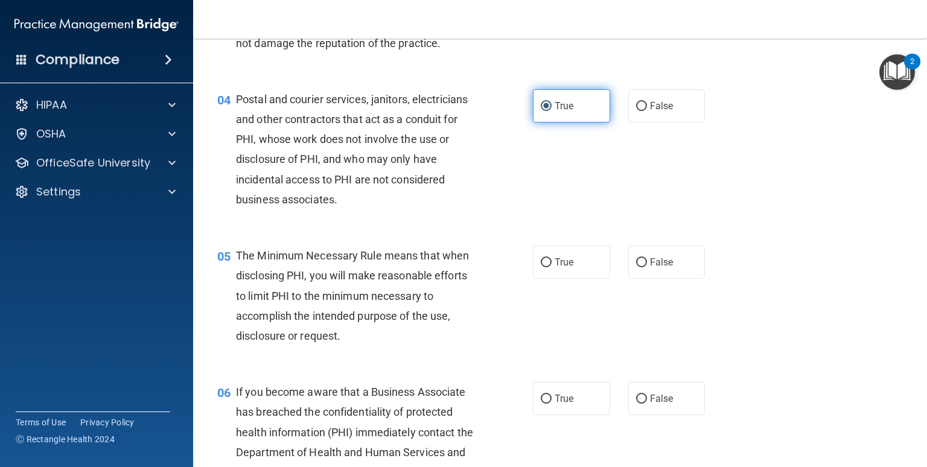
scroll to position [339, 0]
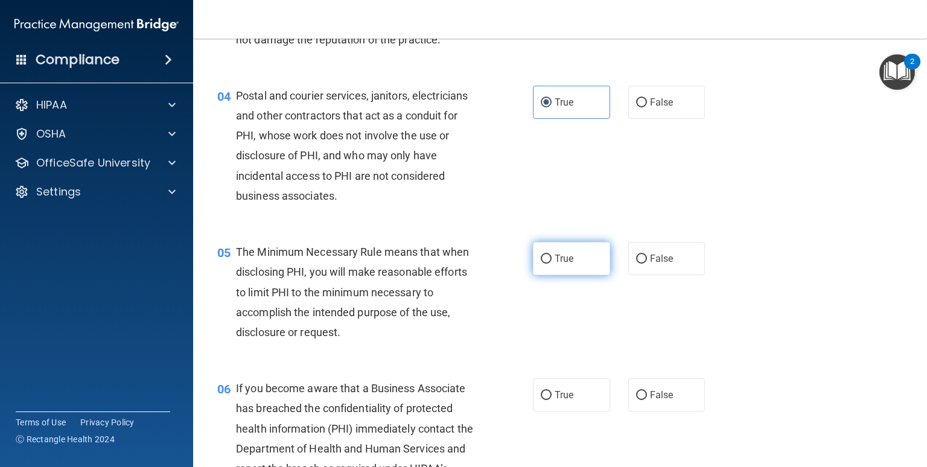
click at [542, 264] on input "True" at bounding box center [546, 259] width 11 height 9
radio input "true"
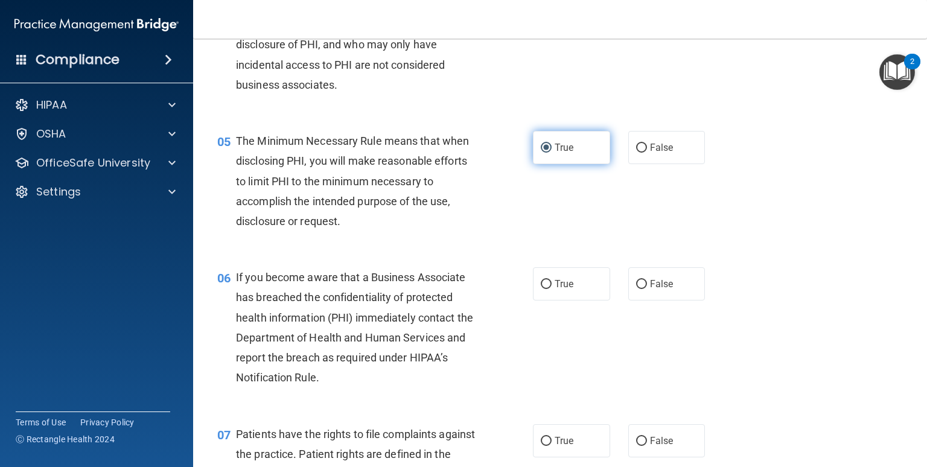
scroll to position [468, 0]
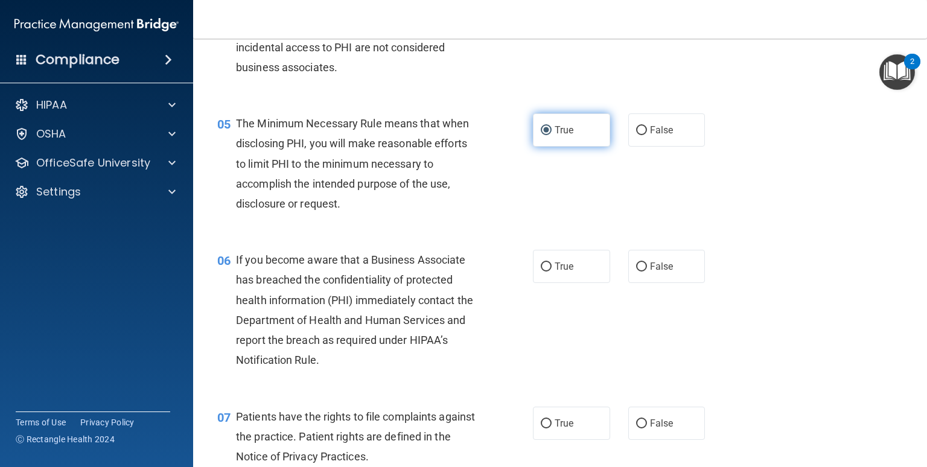
click at [542, 279] on label "True" at bounding box center [571, 266] width 77 height 33
click at [542, 271] on input "True" at bounding box center [546, 266] width 11 height 9
radio input "true"
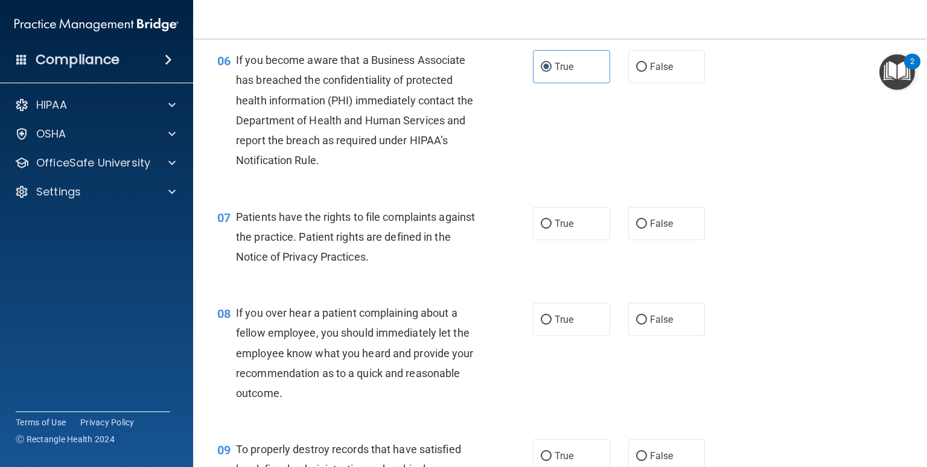
scroll to position [668, 0]
click at [542, 273] on div "07 Patients have the rights to file complaints against the practice. Patient ri…" at bounding box center [375, 239] width 352 height 66
click at [548, 240] on label "True" at bounding box center [571, 222] width 77 height 33
click at [548, 228] on input "True" at bounding box center [546, 223] width 11 height 9
radio input "true"
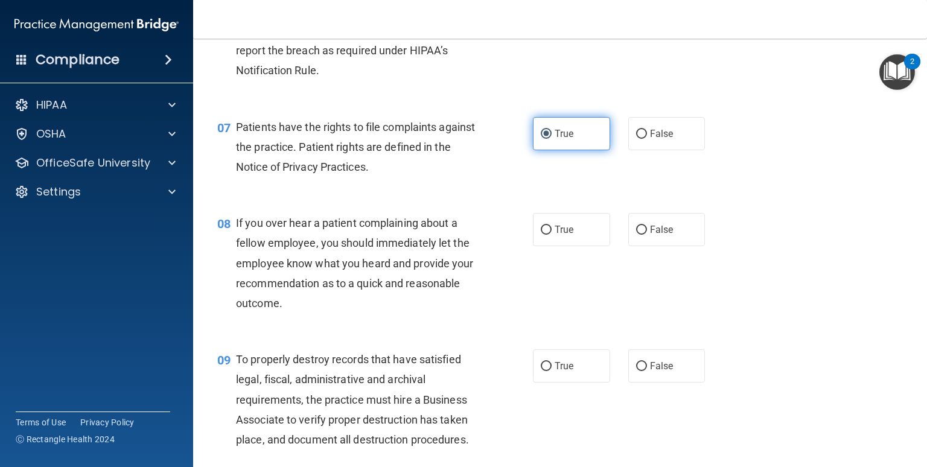
scroll to position [758, 0]
click at [657, 238] on label "False" at bounding box center [666, 228] width 77 height 33
click at [647, 234] on input "False" at bounding box center [641, 229] width 11 height 9
radio input "true"
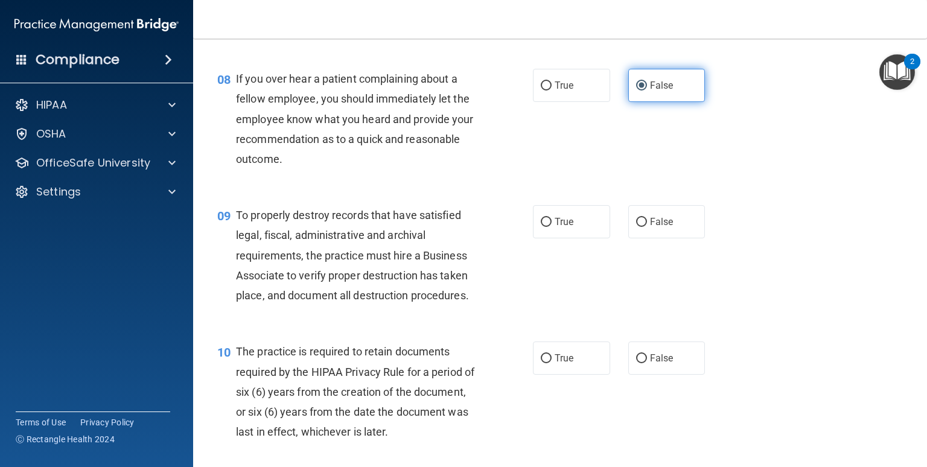
scroll to position [904, 0]
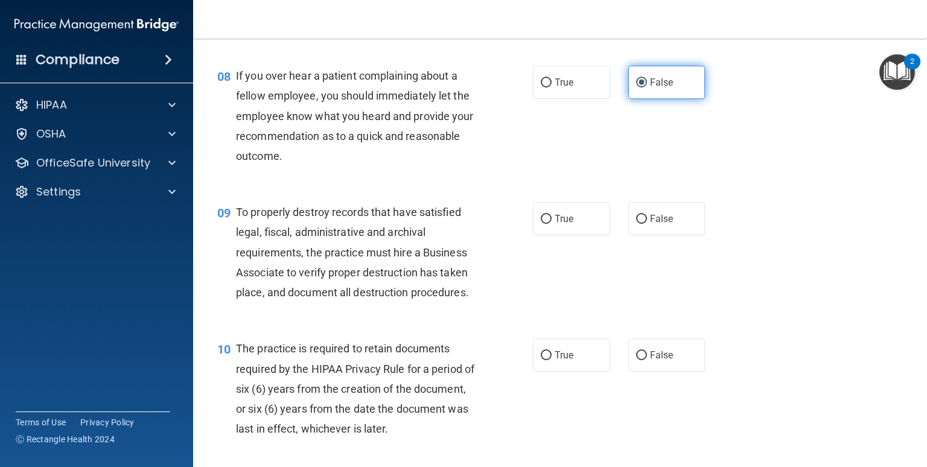
click at [657, 224] on span "False" at bounding box center [662, 218] width 24 height 11
click at [647, 224] on input "False" at bounding box center [641, 219] width 11 height 9
radio input "true"
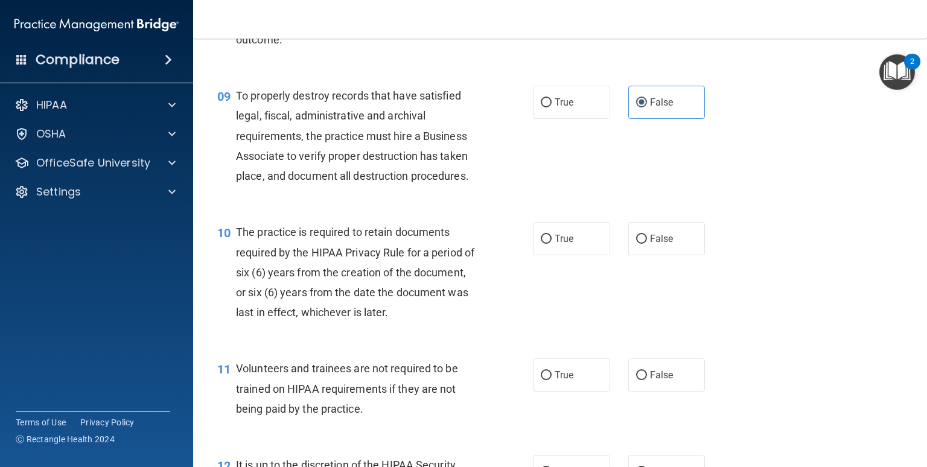
scroll to position [1022, 0]
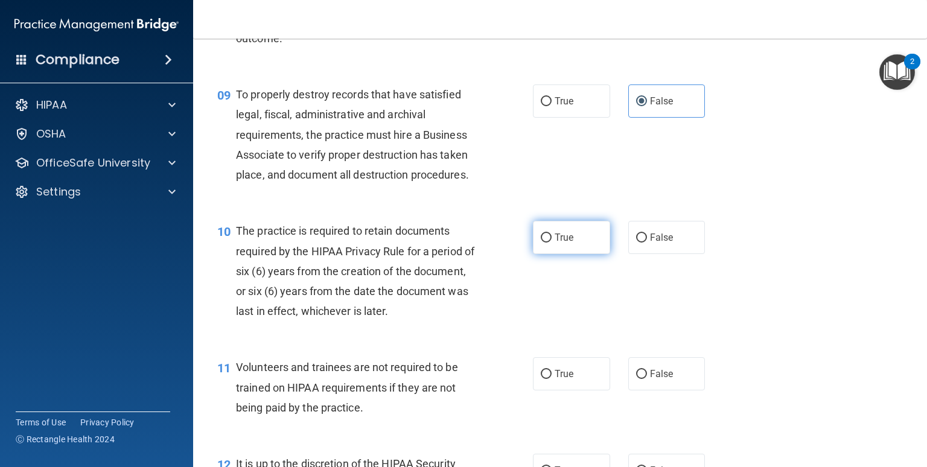
click at [591, 254] on label "True" at bounding box center [571, 237] width 77 height 33
click at [551, 243] on input "True" at bounding box center [546, 237] width 11 height 9
radio input "true"
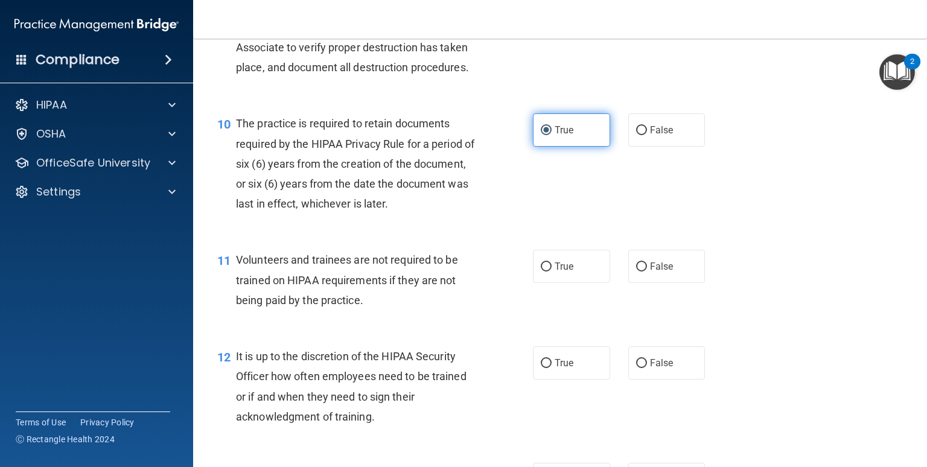
scroll to position [1136, 0]
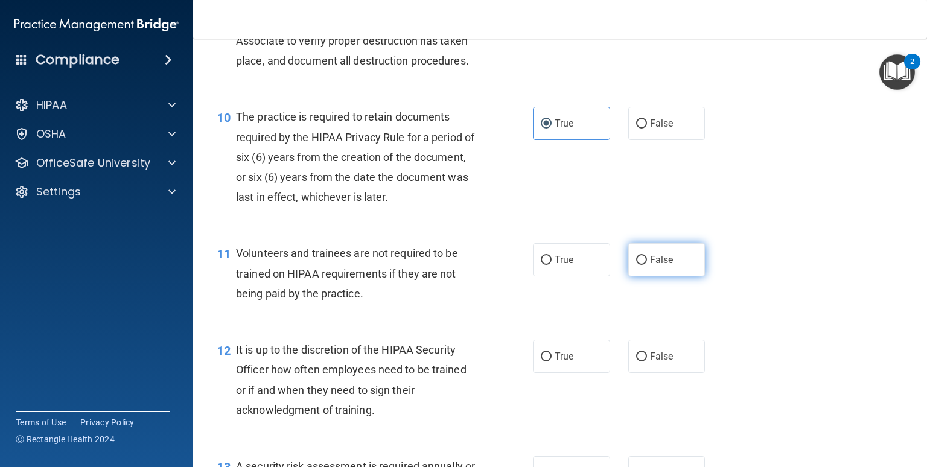
click at [640, 265] on input "False" at bounding box center [641, 260] width 11 height 9
radio input "true"
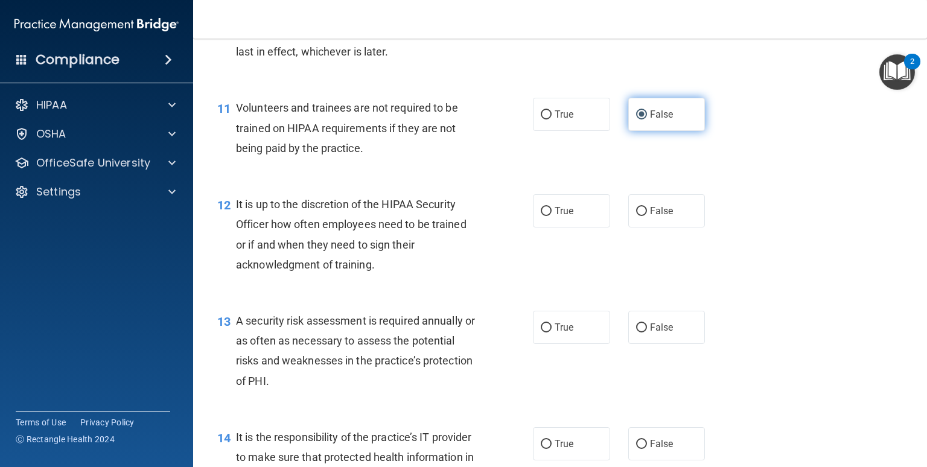
scroll to position [1283, 0]
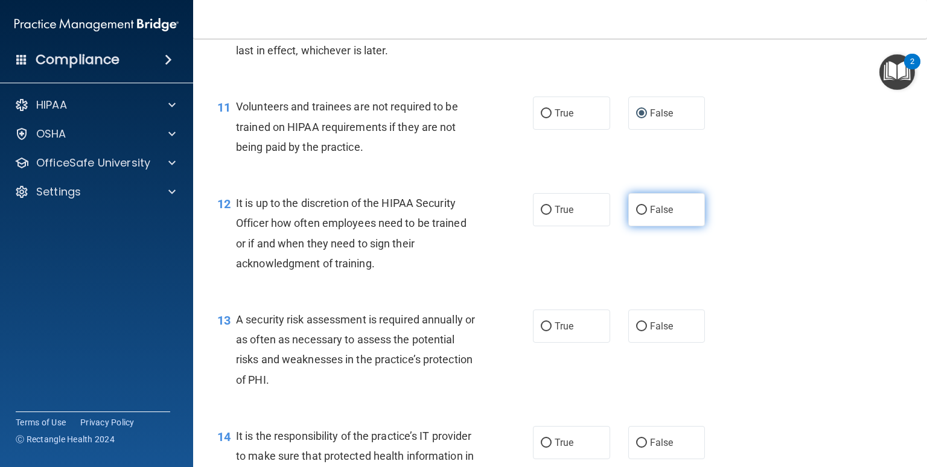
click at [642, 226] on label "False" at bounding box center [666, 209] width 77 height 33
click at [642, 215] on input "False" at bounding box center [641, 210] width 11 height 9
radio input "true"
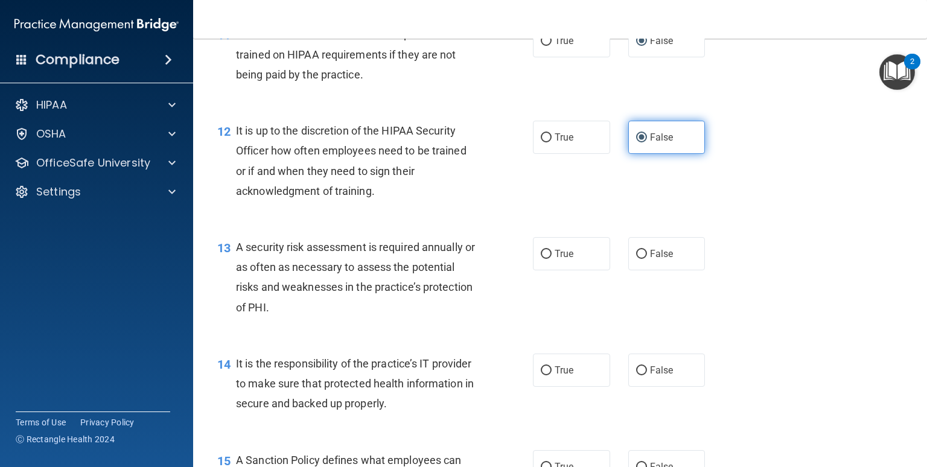
scroll to position [1356, 0]
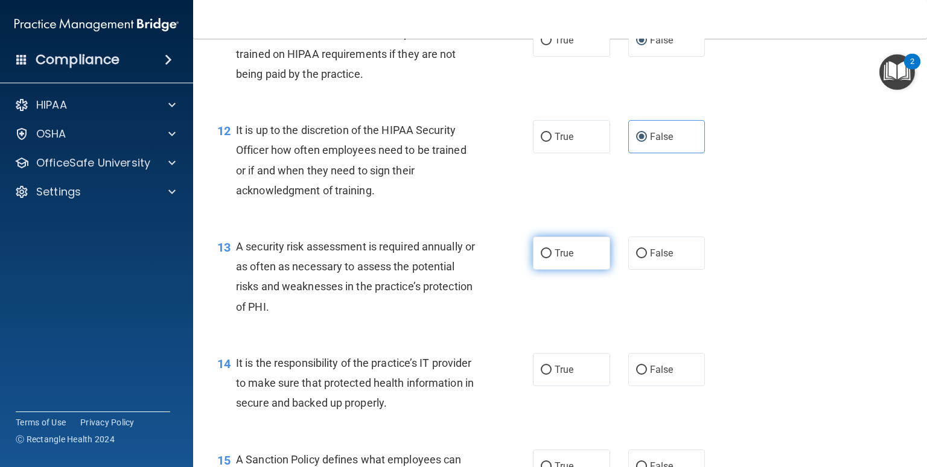
click at [578, 270] on label "True" at bounding box center [571, 252] width 77 height 33
click at [551, 258] on input "True" at bounding box center [546, 253] width 11 height 9
radio input "true"
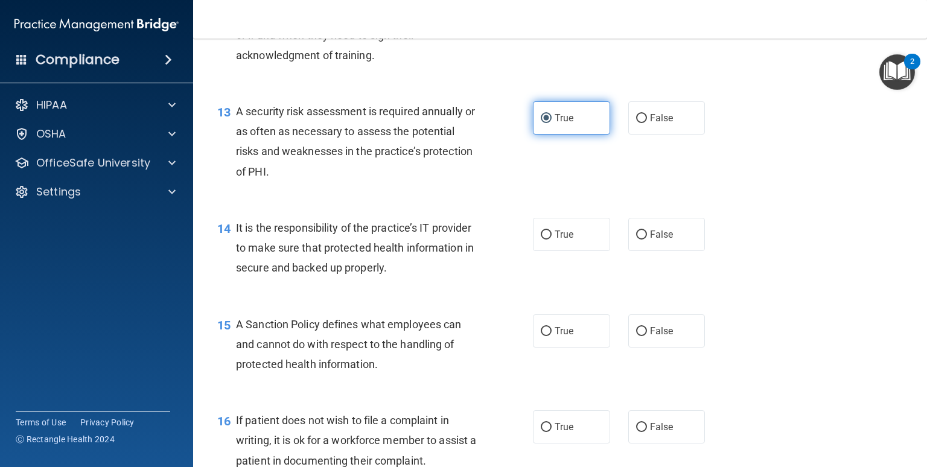
scroll to position [1493, 0]
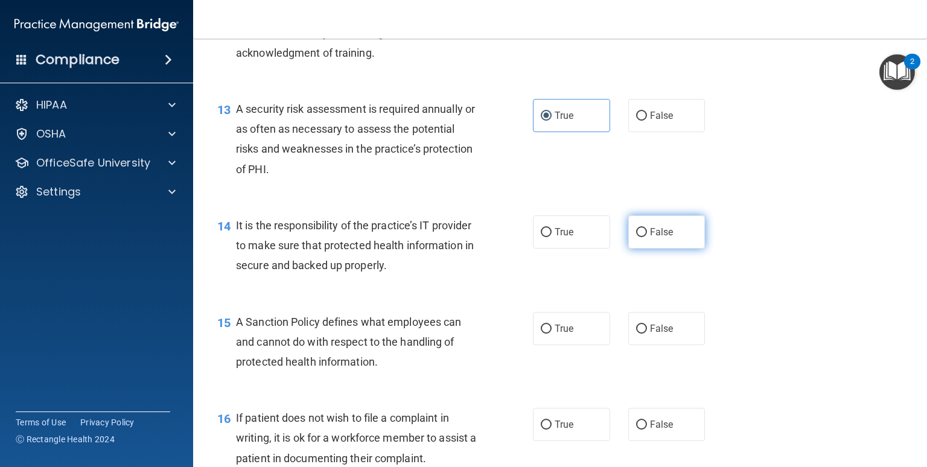
click at [636, 237] on input "False" at bounding box center [641, 232] width 11 height 9
radio input "true"
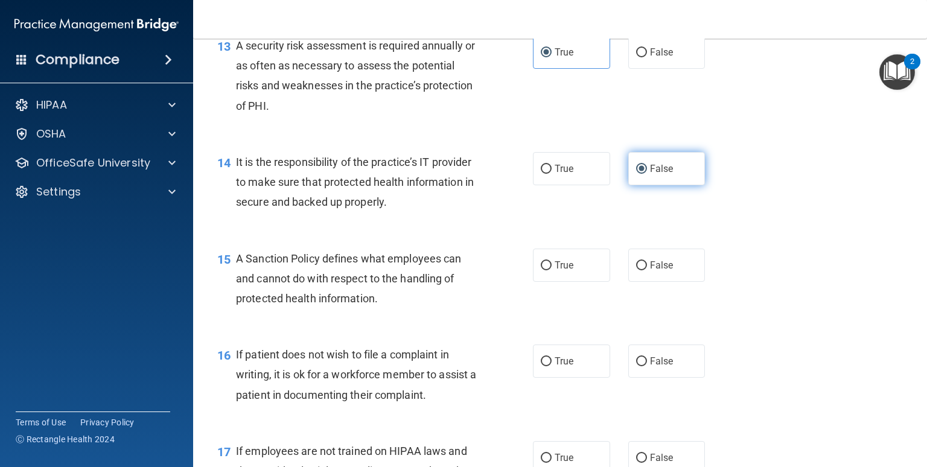
scroll to position [1558, 0]
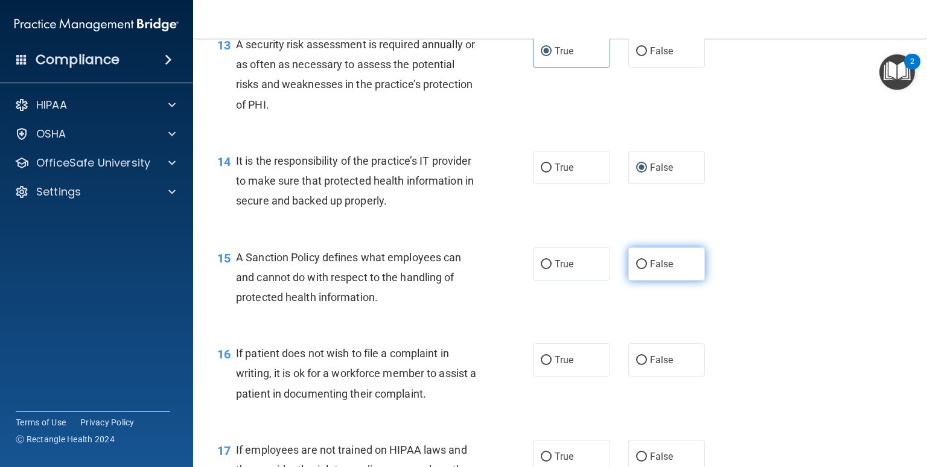
click at [636, 269] on input "False" at bounding box center [641, 264] width 11 height 9
radio input "true"
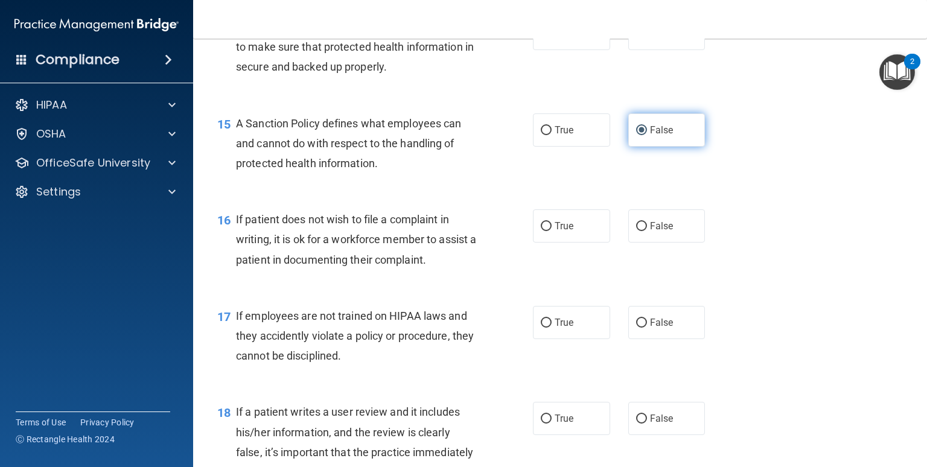
scroll to position [1692, 0]
click at [576, 241] on label "True" at bounding box center [571, 225] width 77 height 33
click at [551, 231] on input "True" at bounding box center [546, 226] width 11 height 9
radio input "true"
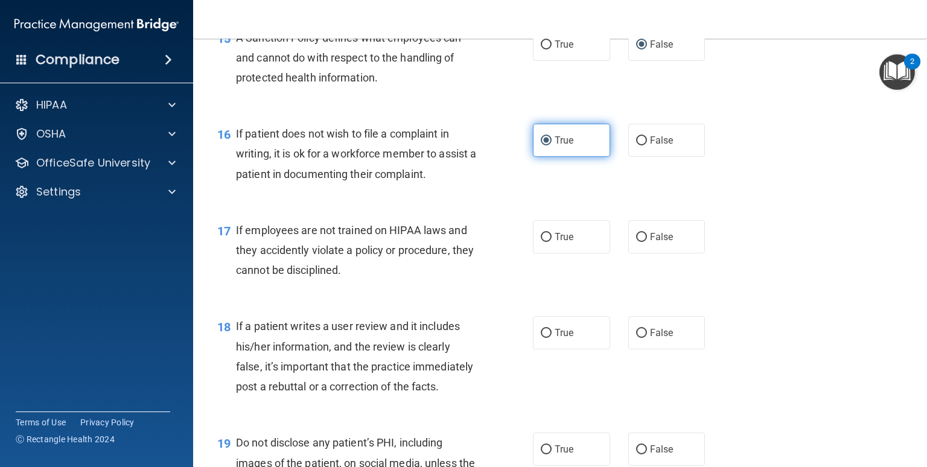
scroll to position [1785, 0]
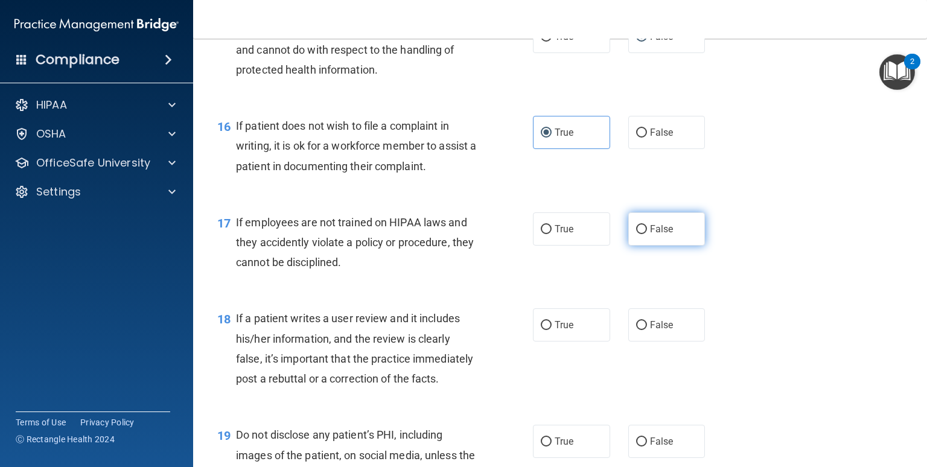
click at [642, 244] on label "False" at bounding box center [666, 228] width 77 height 33
click at [642, 234] on input "False" at bounding box center [641, 229] width 11 height 9
radio input "true"
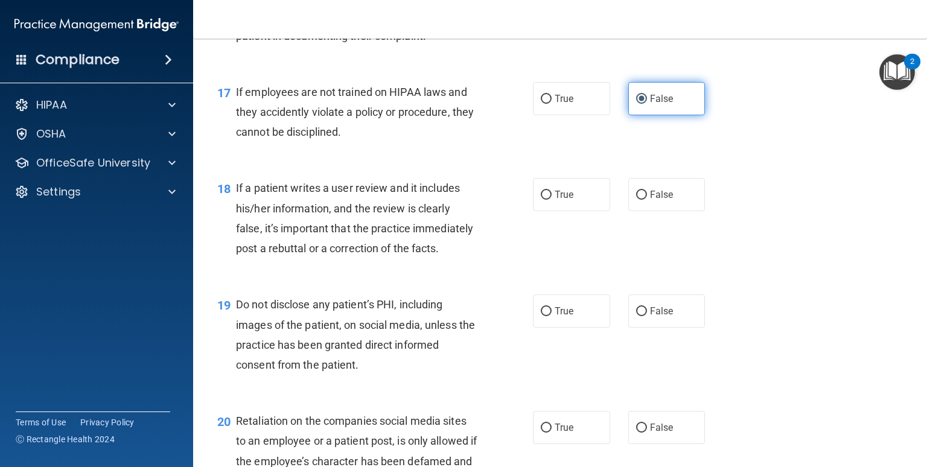
scroll to position [1921, 0]
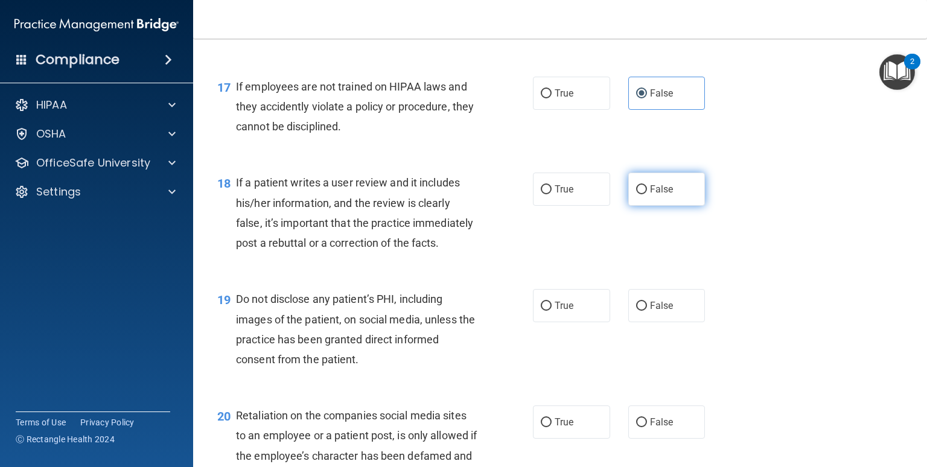
click at [645, 206] on label "False" at bounding box center [666, 189] width 77 height 33
click at [645, 194] on input "False" at bounding box center [641, 189] width 11 height 9
radio input "true"
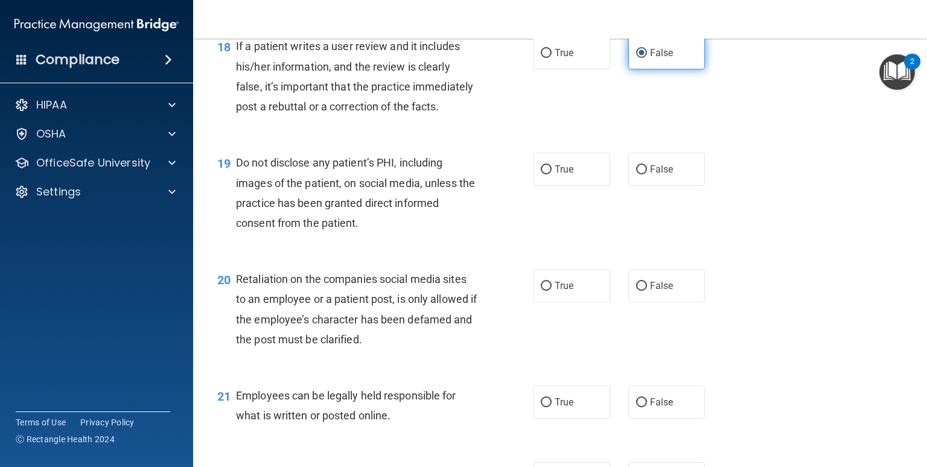
scroll to position [2058, 0]
click at [551, 185] on label "True" at bounding box center [571, 167] width 77 height 33
click at [551, 173] on input "True" at bounding box center [546, 168] width 11 height 9
radio input "true"
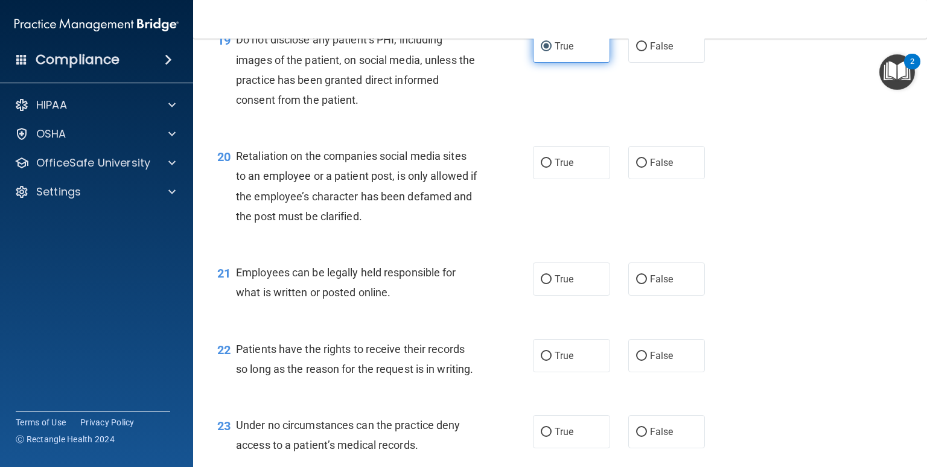
scroll to position [2180, 0]
click at [628, 179] on label "False" at bounding box center [666, 162] width 77 height 33
click at [636, 168] on input "False" at bounding box center [641, 163] width 11 height 9
radio input "true"
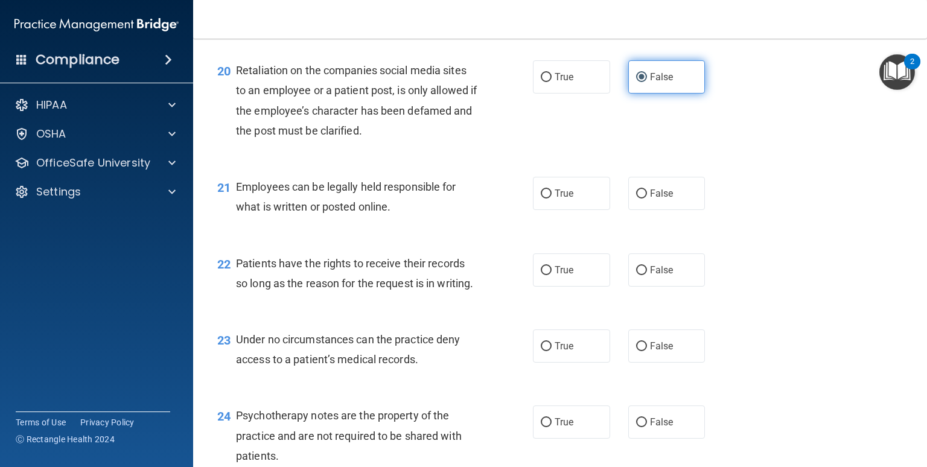
scroll to position [2267, 0]
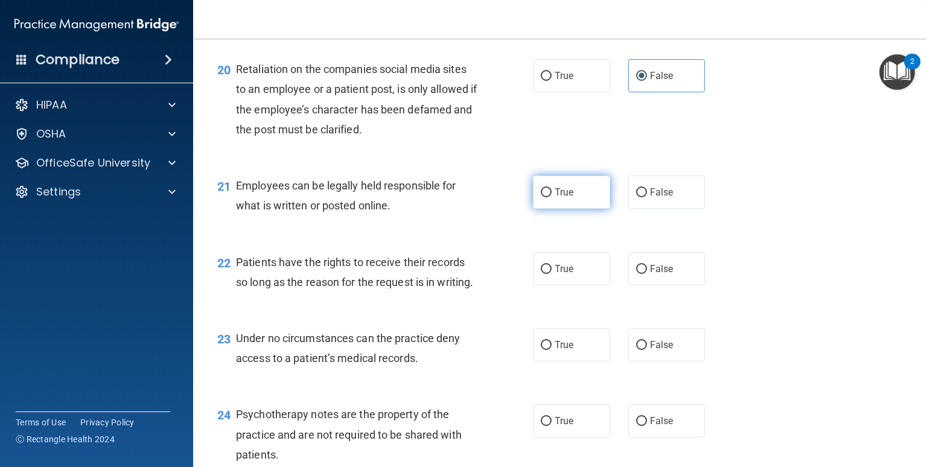
click at [539, 209] on label "True" at bounding box center [571, 192] width 77 height 33
click at [541, 197] on input "True" at bounding box center [546, 192] width 11 height 9
radio input "true"
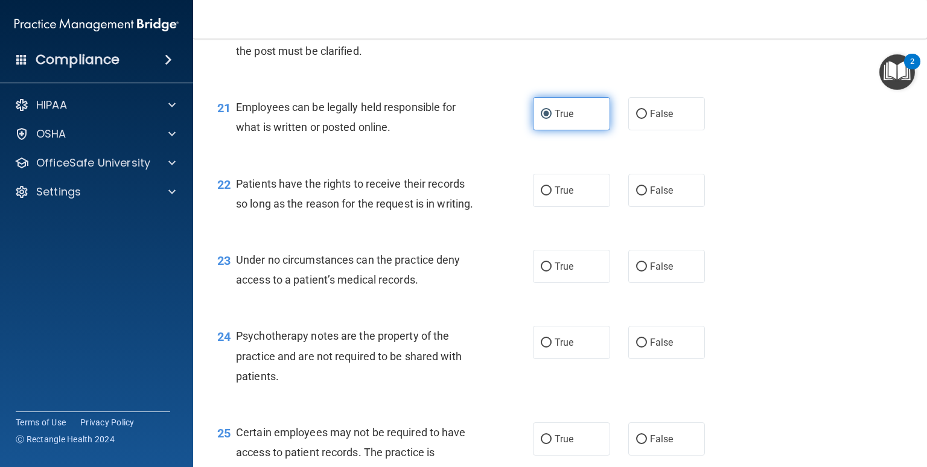
scroll to position [2346, 0]
click at [636, 195] on input "False" at bounding box center [641, 190] width 11 height 9
radio input "true"
click at [636, 271] on input "False" at bounding box center [641, 266] width 11 height 9
radio input "true"
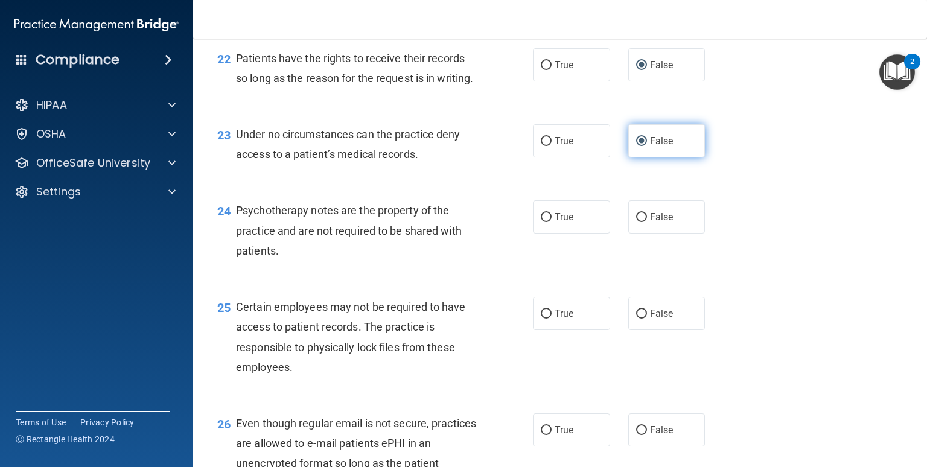
scroll to position [2488, 0]
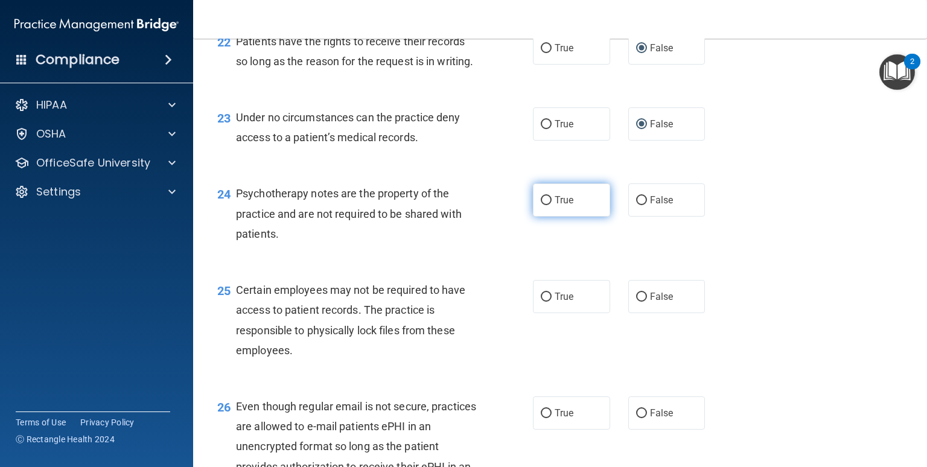
click at [533, 217] on label "True" at bounding box center [571, 199] width 77 height 33
click at [541, 205] on input "True" at bounding box center [546, 200] width 11 height 9
radio input "true"
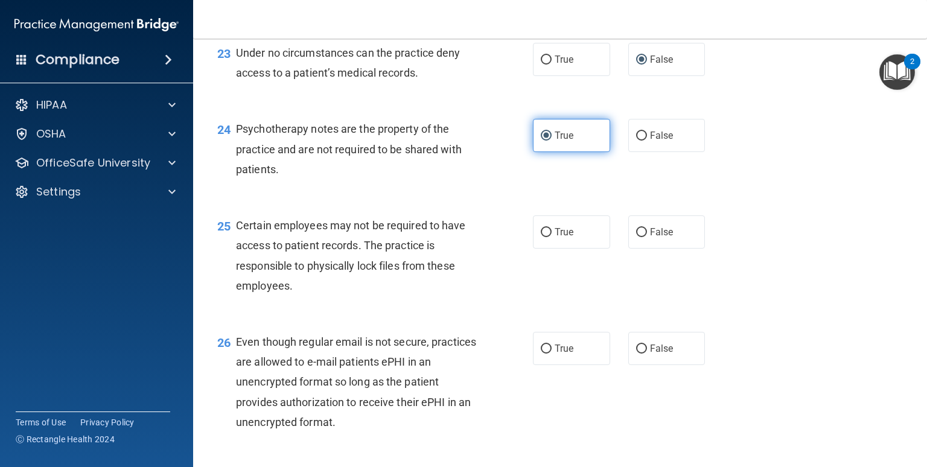
scroll to position [2560, 0]
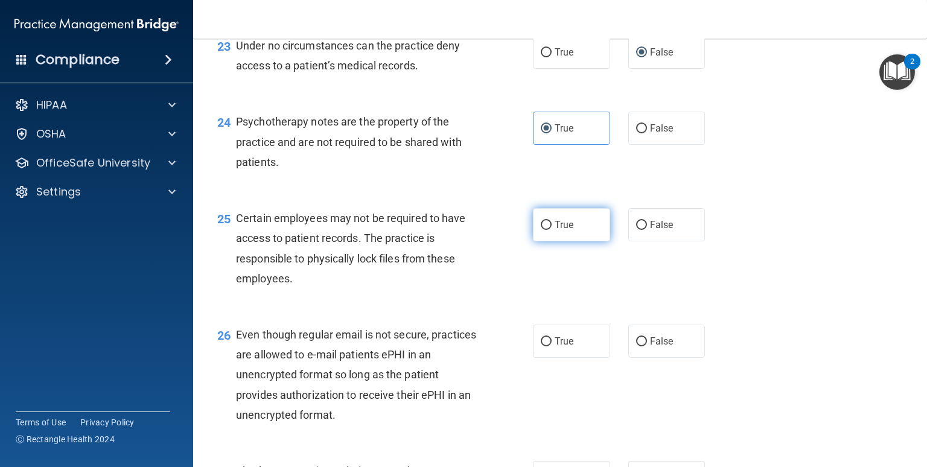
click at [547, 241] on label "True" at bounding box center [571, 224] width 77 height 33
click at [547, 230] on input "True" at bounding box center [546, 225] width 11 height 9
radio input "true"
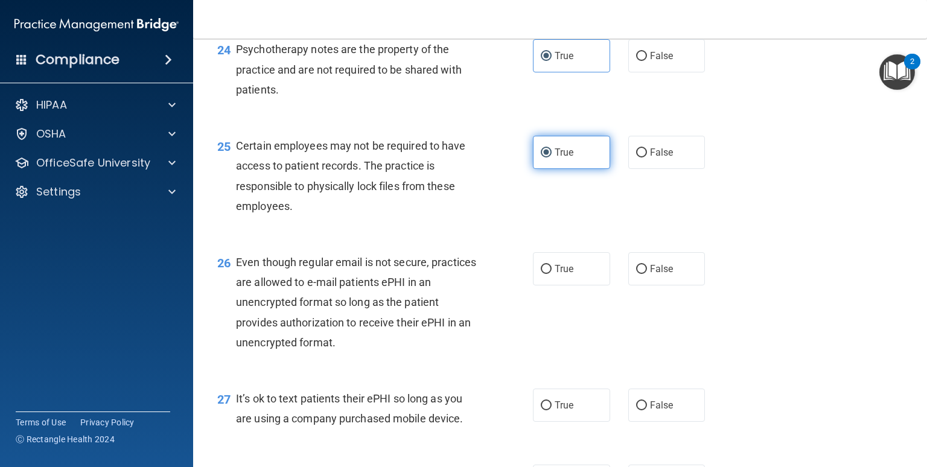
scroll to position [2635, 0]
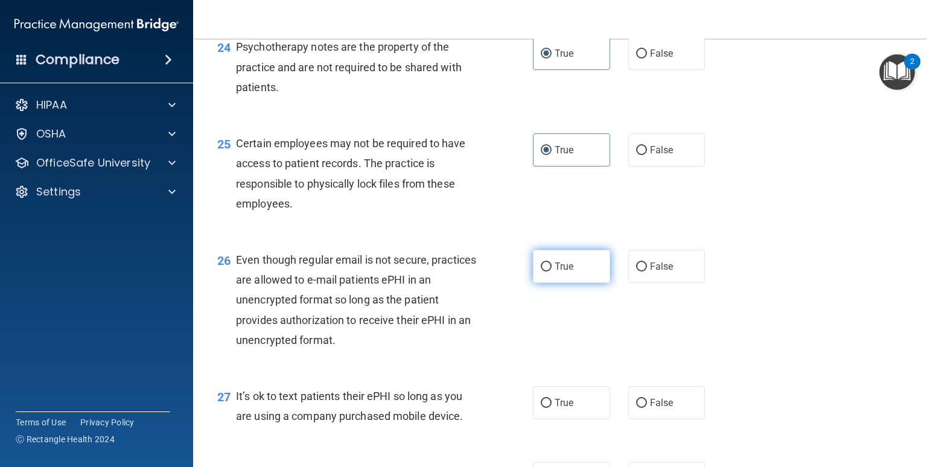
click at [541, 271] on input "True" at bounding box center [546, 266] width 11 height 9
radio input "true"
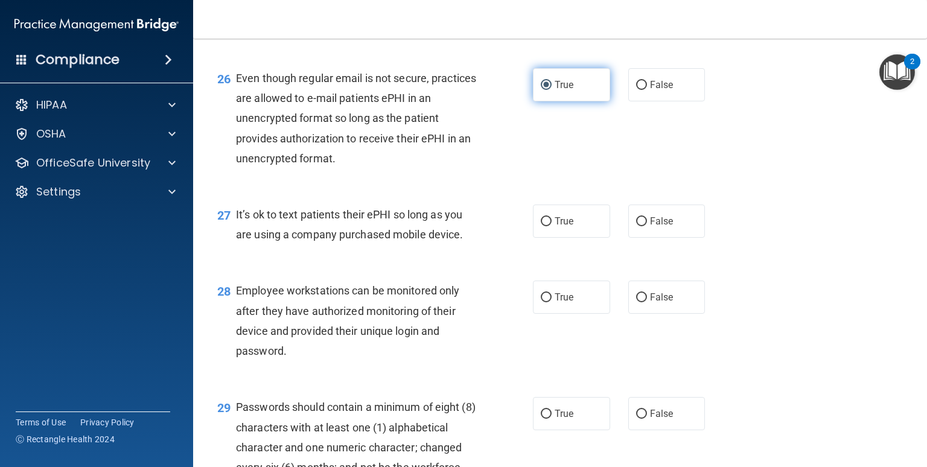
scroll to position [2818, 0]
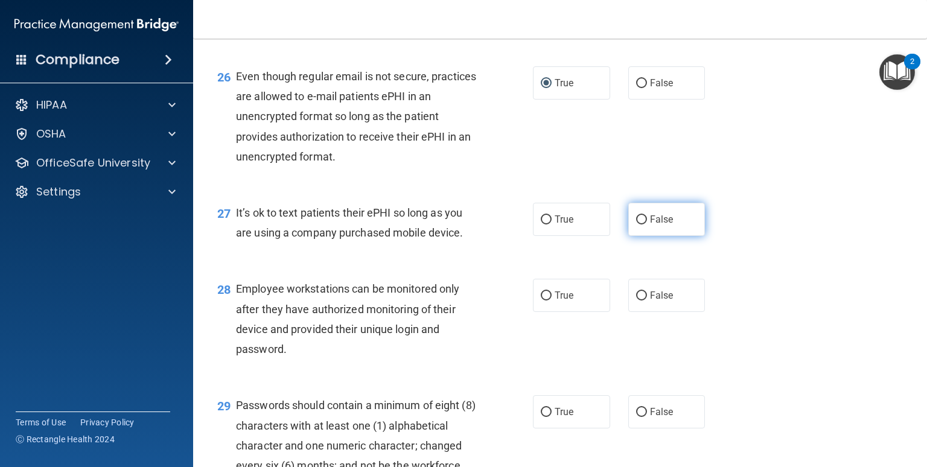
click at [636, 224] on input "False" at bounding box center [641, 219] width 11 height 9
radio input "true"
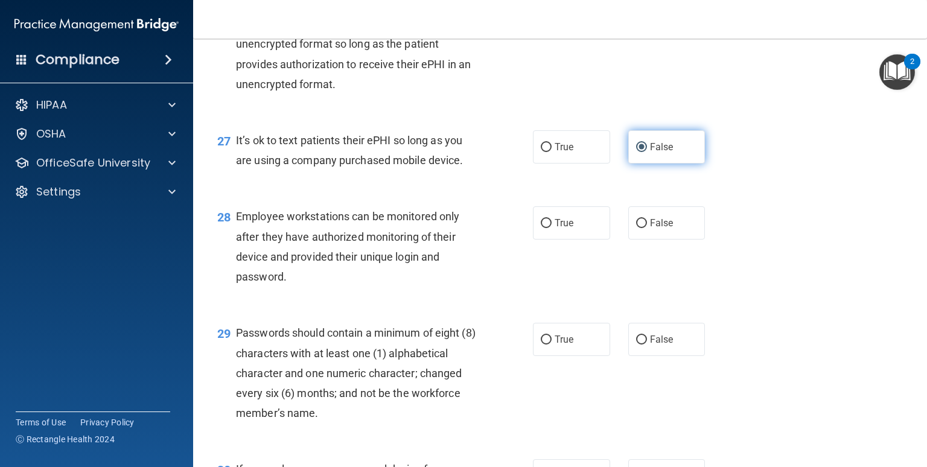
scroll to position [2903, 0]
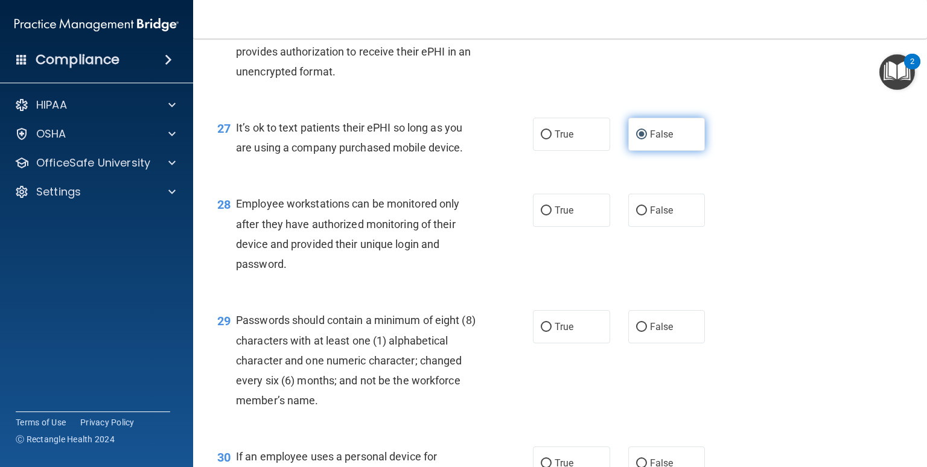
click at [636, 227] on label "False" at bounding box center [666, 210] width 77 height 33
click at [636, 215] on input "False" at bounding box center [641, 210] width 11 height 9
radio input "true"
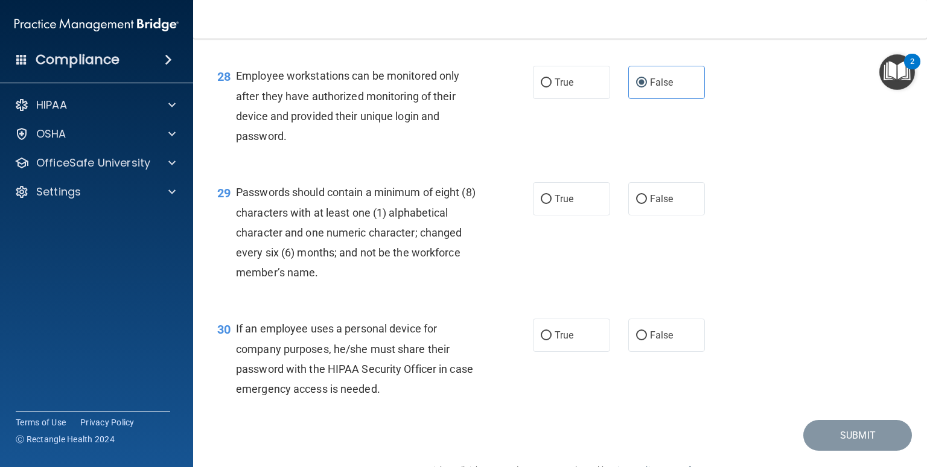
scroll to position [3032, 0]
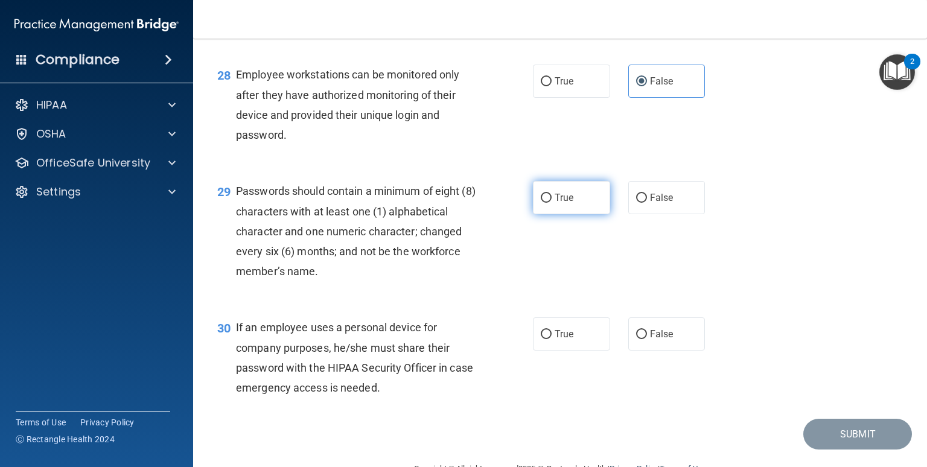
click at [554, 203] on span "True" at bounding box center [563, 197] width 19 height 11
click at [550, 203] on input "True" at bounding box center [546, 198] width 11 height 9
radio input "true"
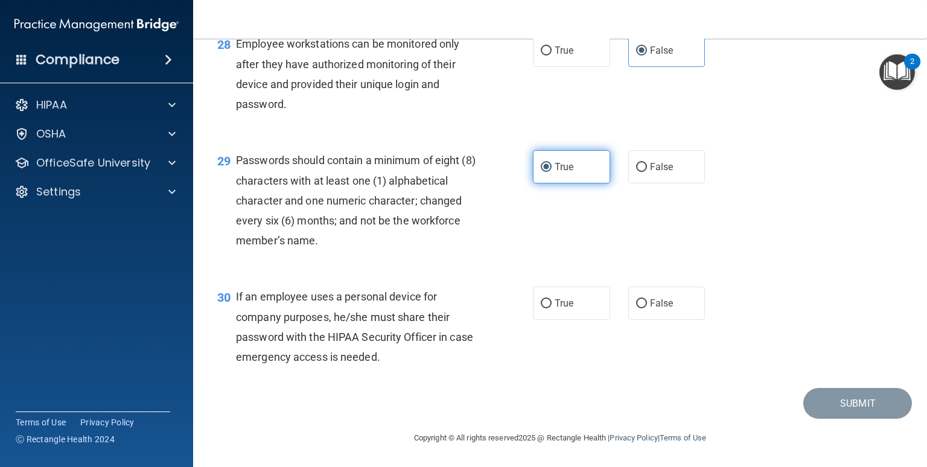
scroll to position [3123, 0]
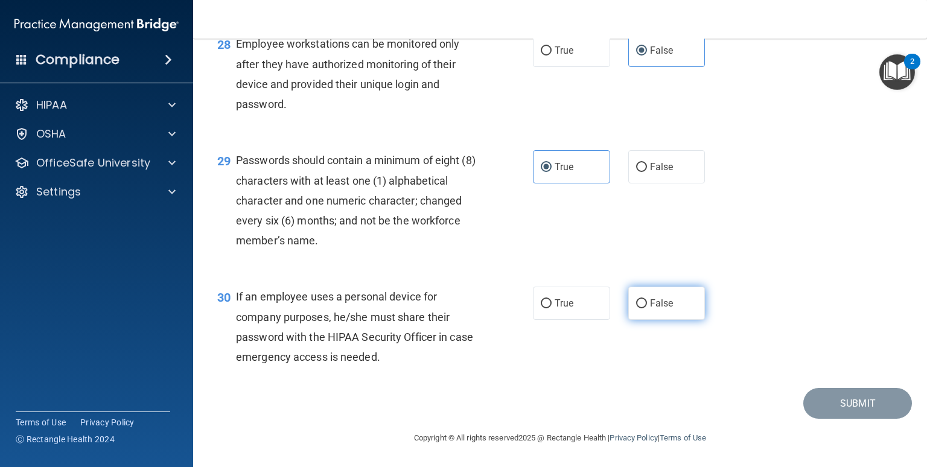
click at [636, 302] on input "False" at bounding box center [641, 303] width 11 height 9
radio input "true"
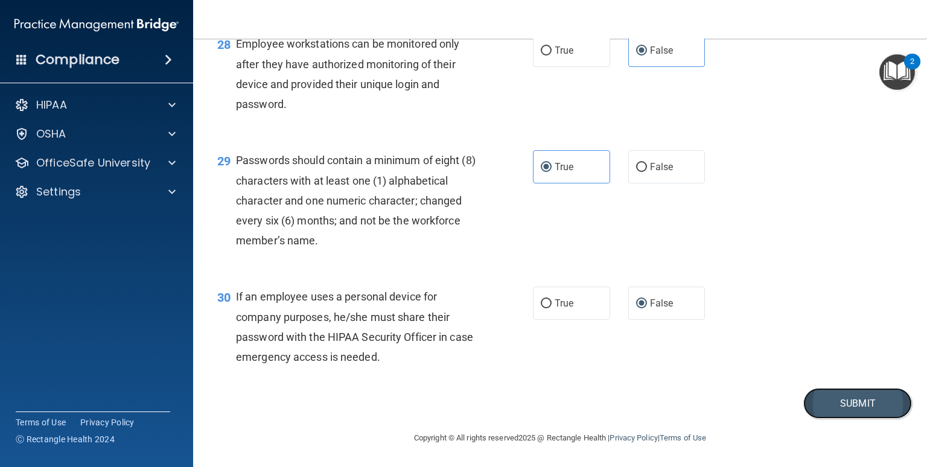
click at [838, 402] on button "Submit" at bounding box center [857, 403] width 109 height 31
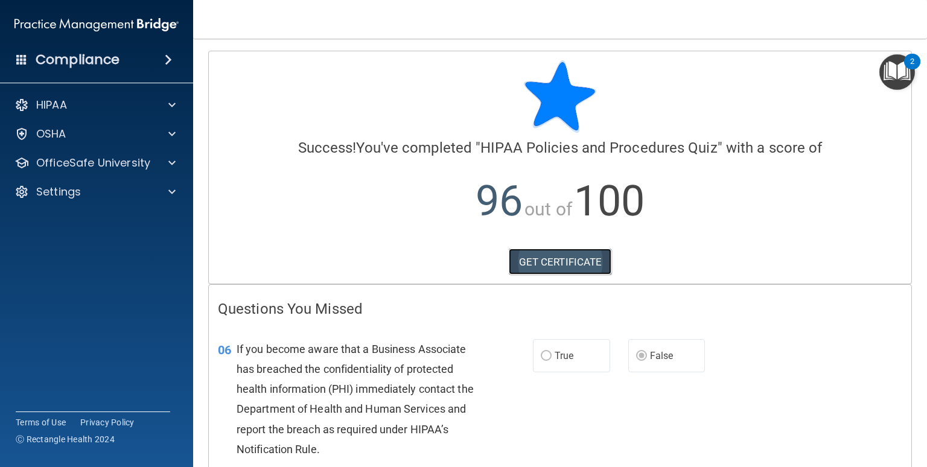
click at [595, 255] on link "GET CERTIFICATE" at bounding box center [560, 262] width 103 height 27
click at [172, 162] on span at bounding box center [171, 163] width 7 height 14
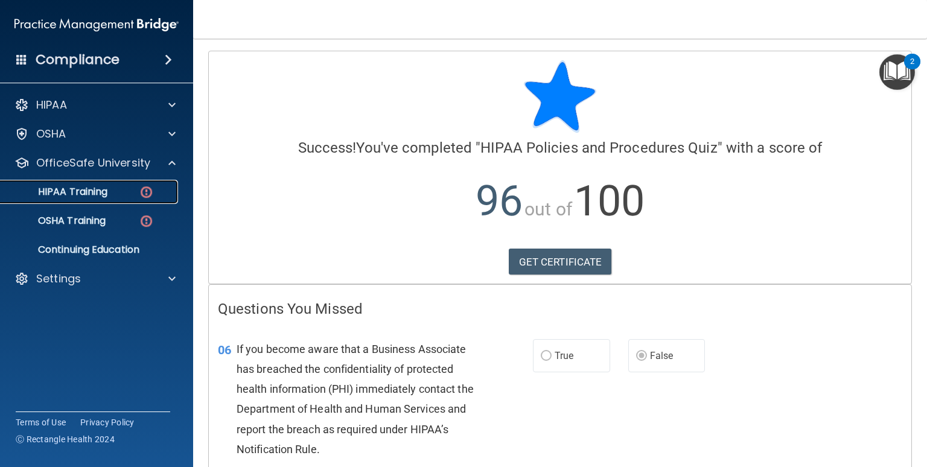
click at [129, 189] on div "HIPAA Training" at bounding box center [90, 192] width 165 height 12
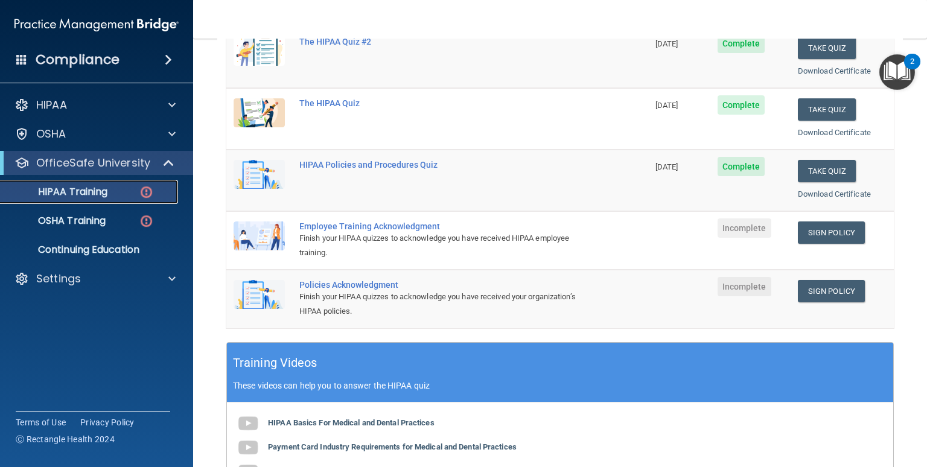
scroll to position [186, 0]
click at [803, 230] on link "Sign Policy" at bounding box center [831, 232] width 67 height 22
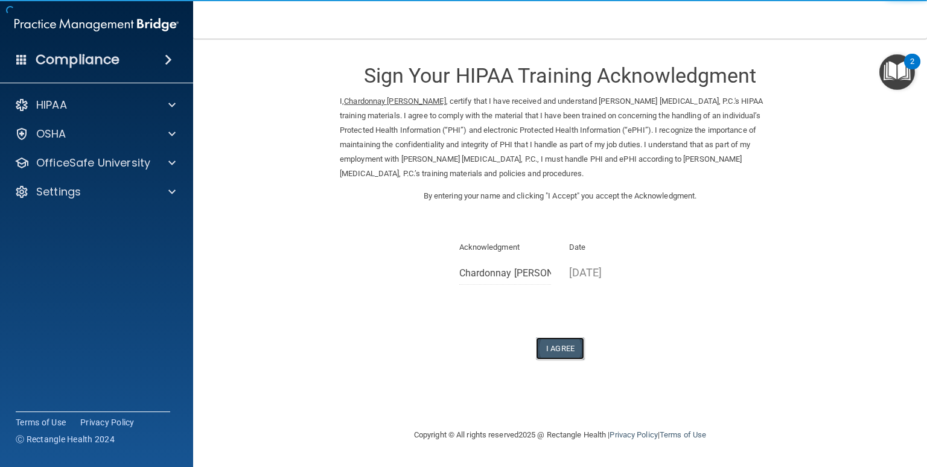
click at [557, 355] on button "I Agree" at bounding box center [560, 348] width 48 height 22
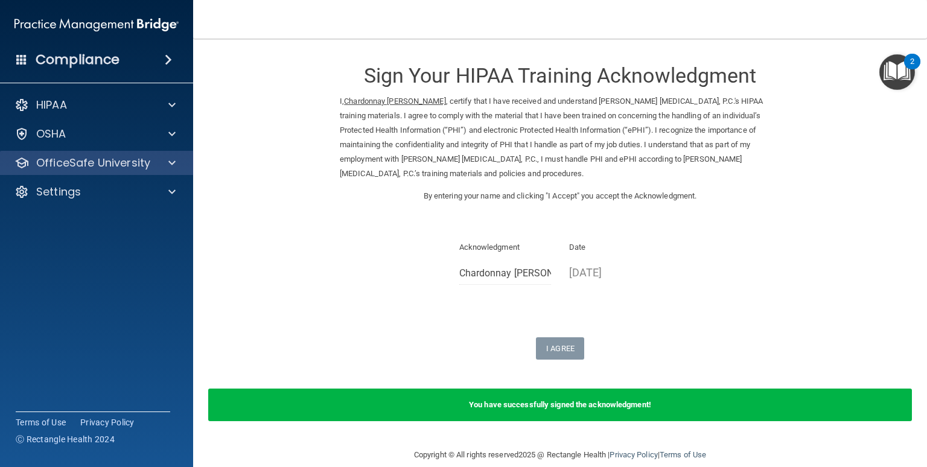
click at [179, 172] on div "OfficeSafe University" at bounding box center [97, 163] width 194 height 24
click at [168, 166] on span at bounding box center [171, 163] width 7 height 14
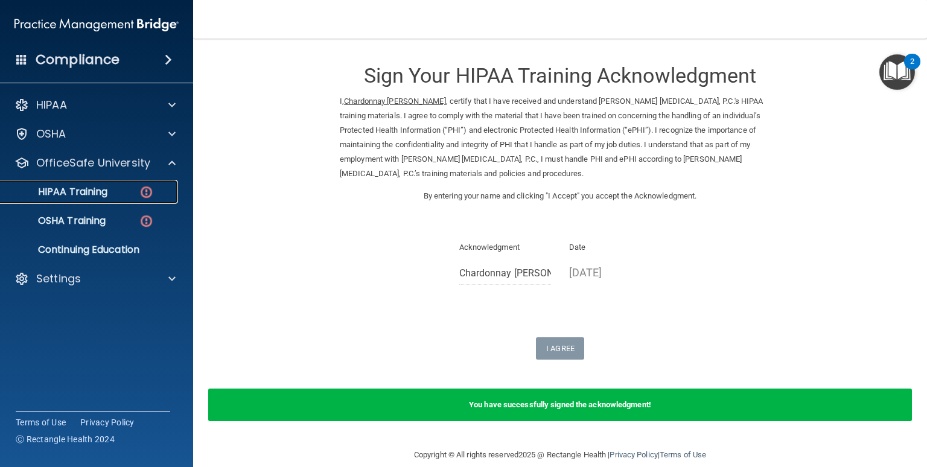
click at [134, 199] on link "HIPAA Training" at bounding box center [83, 192] width 190 height 24
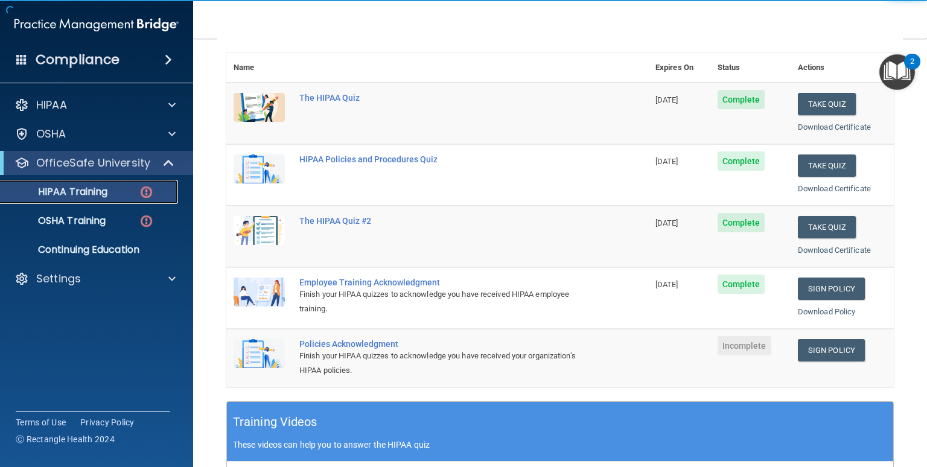
scroll to position [133, 0]
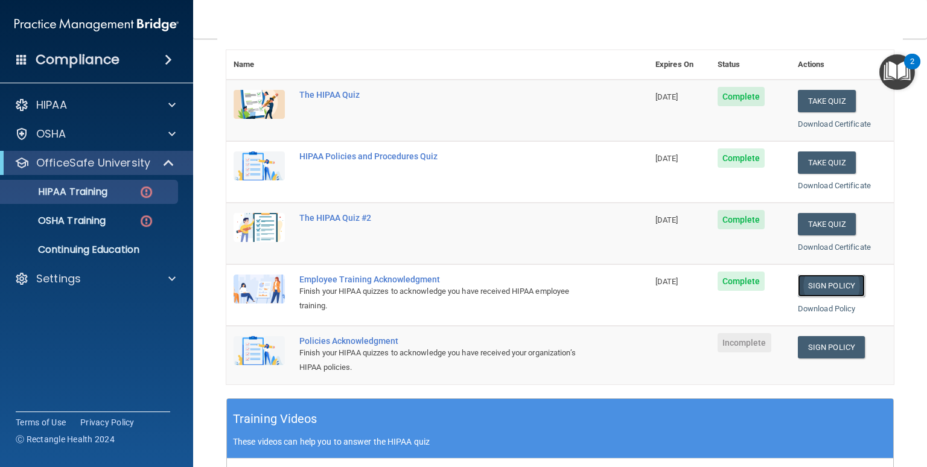
click at [837, 287] on link "Sign Policy" at bounding box center [831, 286] width 67 height 22
click at [471, 125] on td "The HIPAA Quiz" at bounding box center [470, 111] width 356 height 62
click at [126, 218] on div "OSHA Training" at bounding box center [90, 221] width 165 height 12
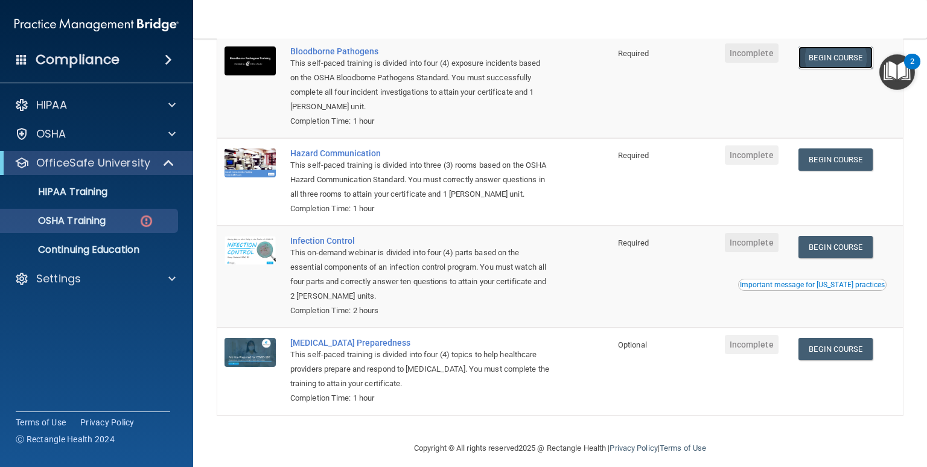
click at [821, 63] on link "Begin Course" at bounding box center [835, 57] width 74 height 22
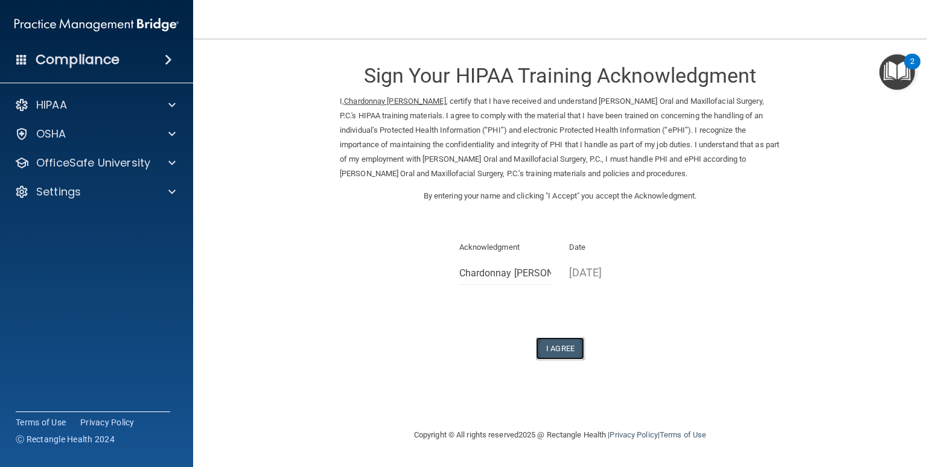
click at [565, 338] on button "I Agree" at bounding box center [560, 348] width 48 height 22
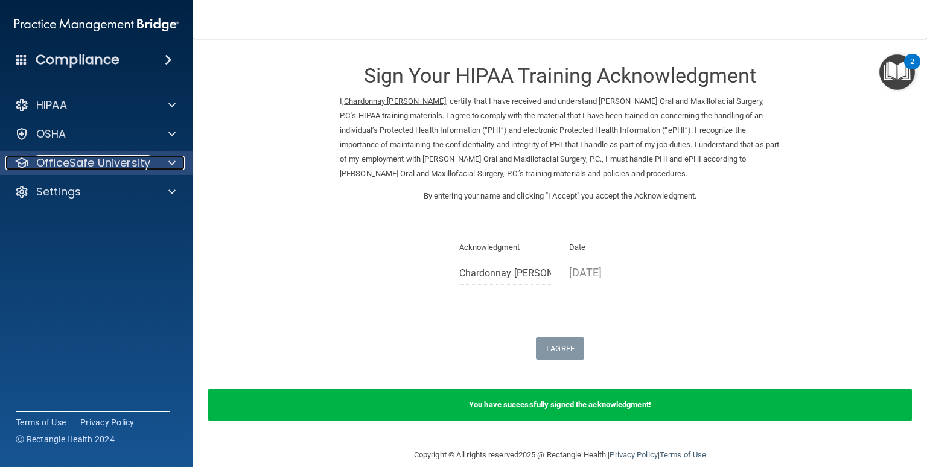
click at [174, 163] on span at bounding box center [171, 163] width 7 height 14
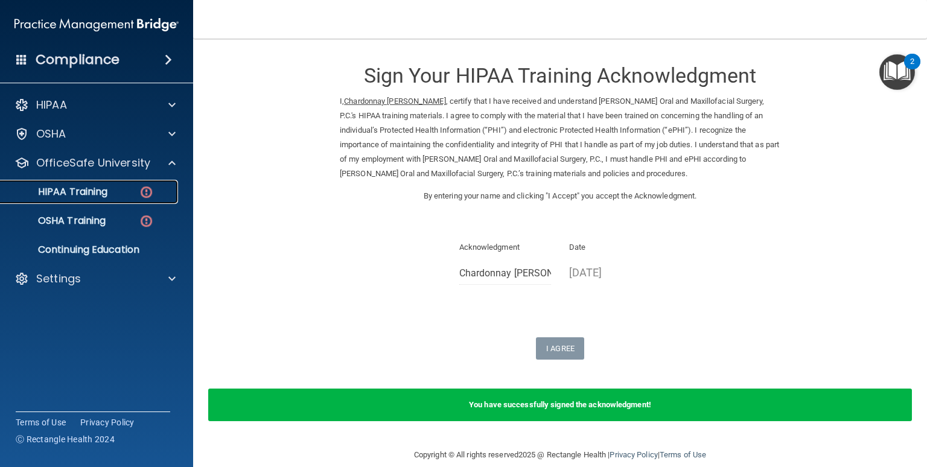
click at [123, 191] on div "HIPAA Training" at bounding box center [90, 192] width 165 height 12
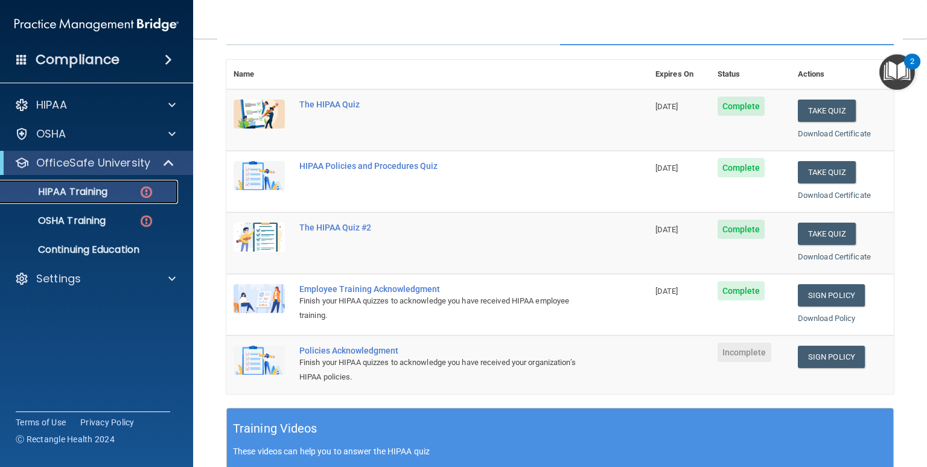
scroll to position [125, 0]
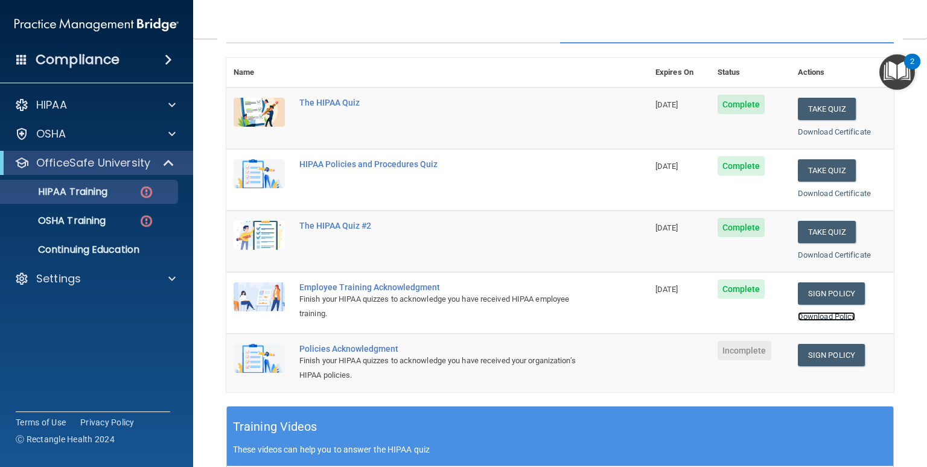
click at [816, 313] on link "Download Policy" at bounding box center [827, 316] width 58 height 9
click at [824, 348] on link "Sign Policy" at bounding box center [831, 355] width 67 height 22
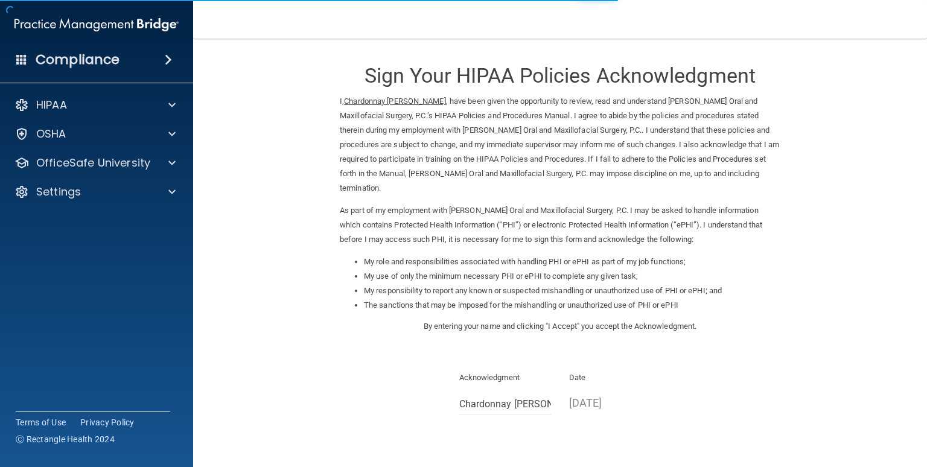
scroll to position [86, 0]
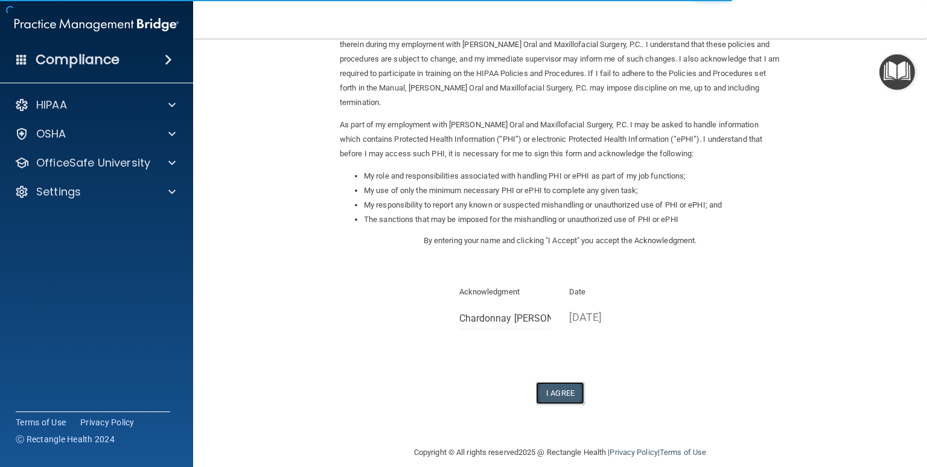
click at [550, 382] on button "I Agree" at bounding box center [560, 393] width 48 height 22
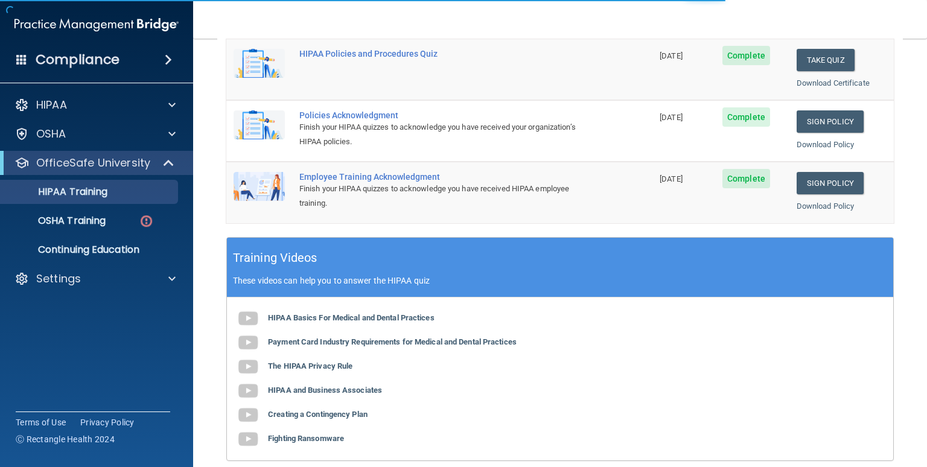
scroll to position [306, 0]
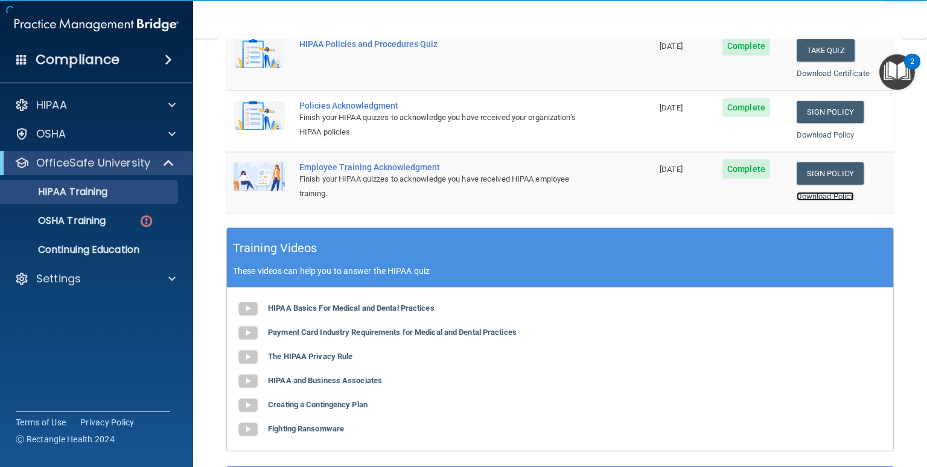
click at [813, 197] on link "Download Policy" at bounding box center [825, 196] width 58 height 9
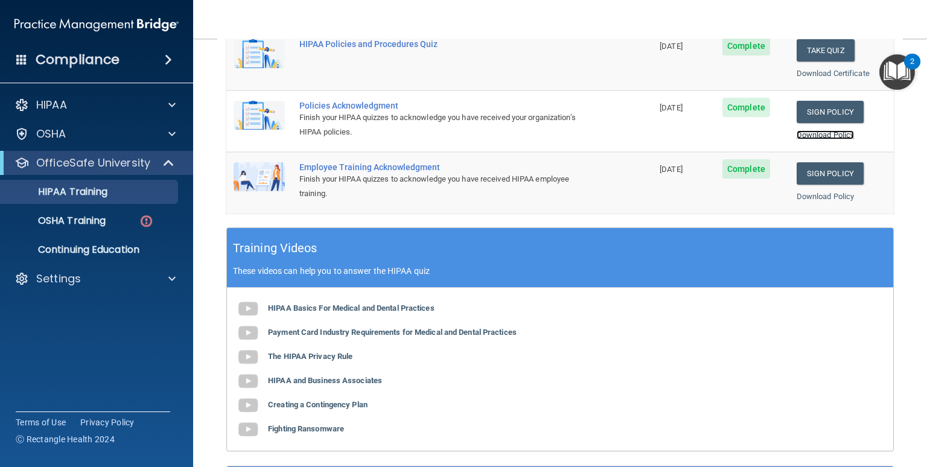
click at [808, 131] on link "Download Policy" at bounding box center [825, 134] width 58 height 9
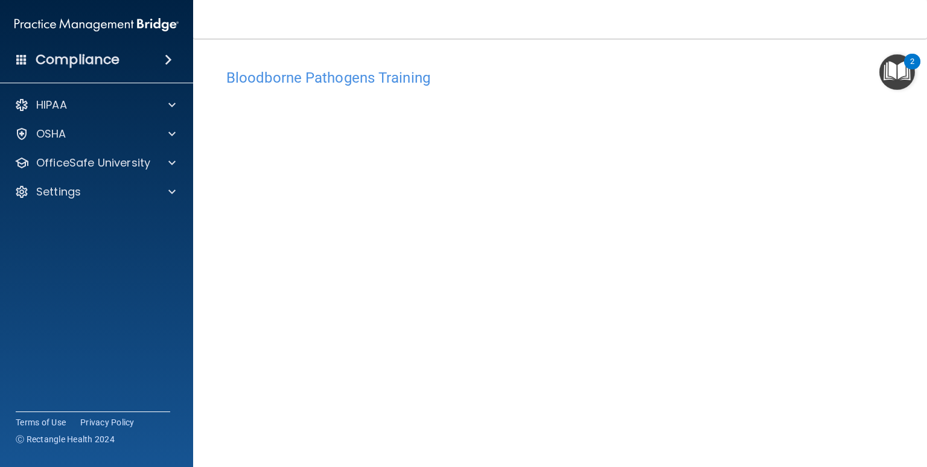
scroll to position [49, 0]
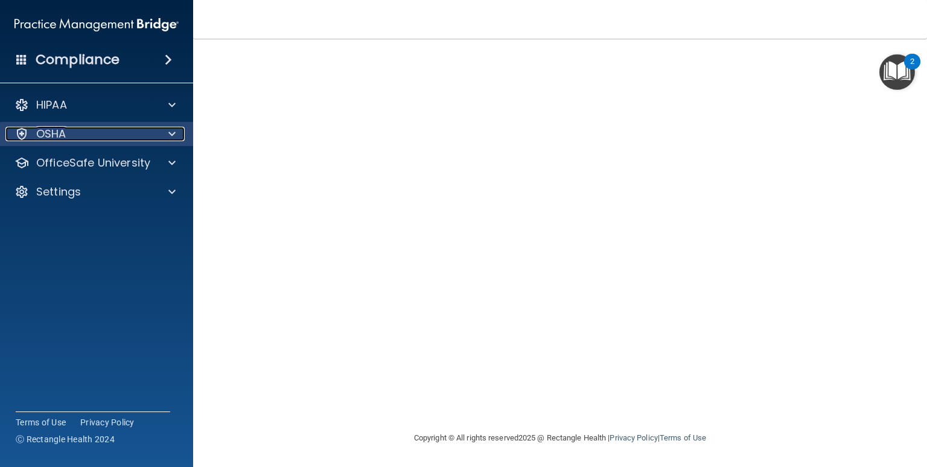
click at [177, 131] on div at bounding box center [170, 134] width 30 height 14
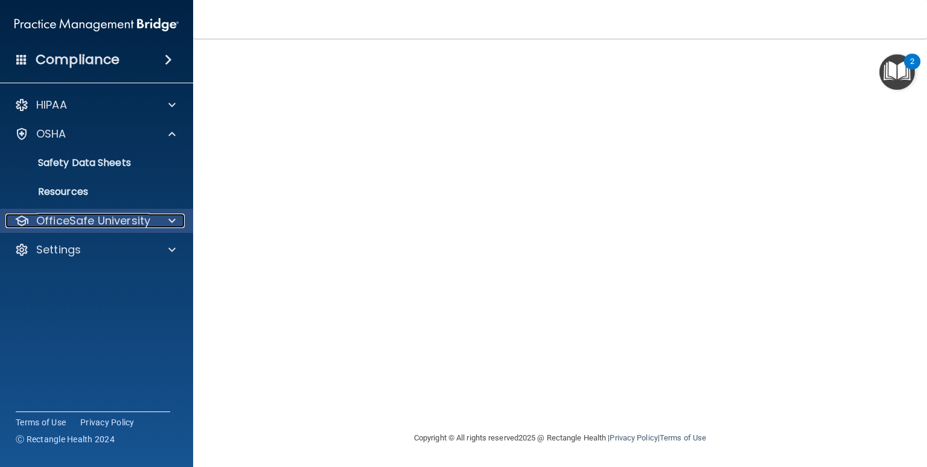
click at [169, 221] on span at bounding box center [171, 221] width 7 height 14
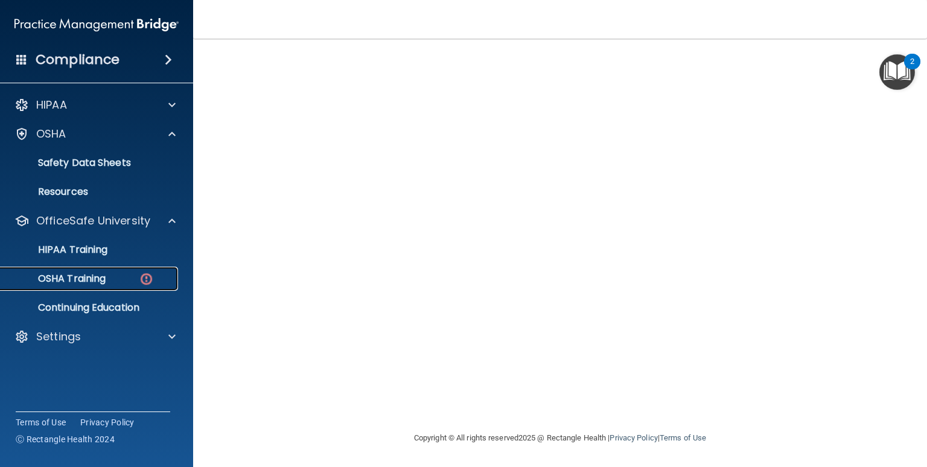
click at [64, 276] on p "OSHA Training" at bounding box center [57, 279] width 98 height 12
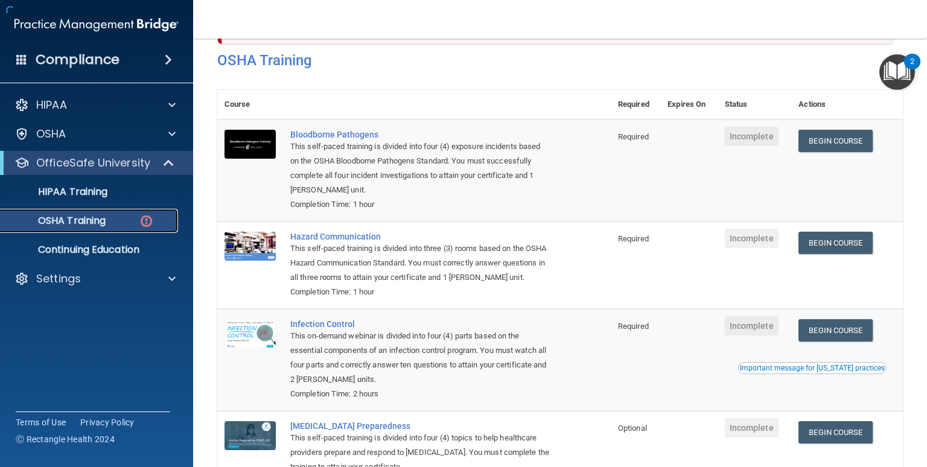
scroll to position [145, 0]
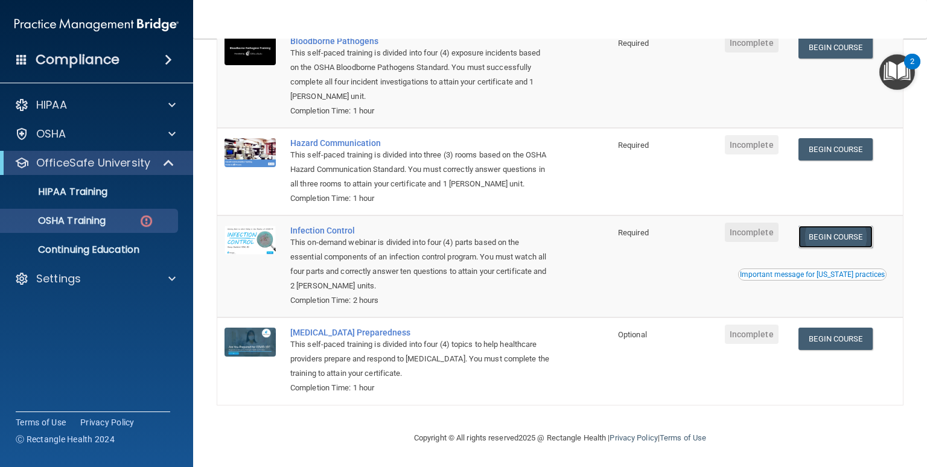
click at [845, 236] on link "Begin Course" at bounding box center [835, 237] width 74 height 22
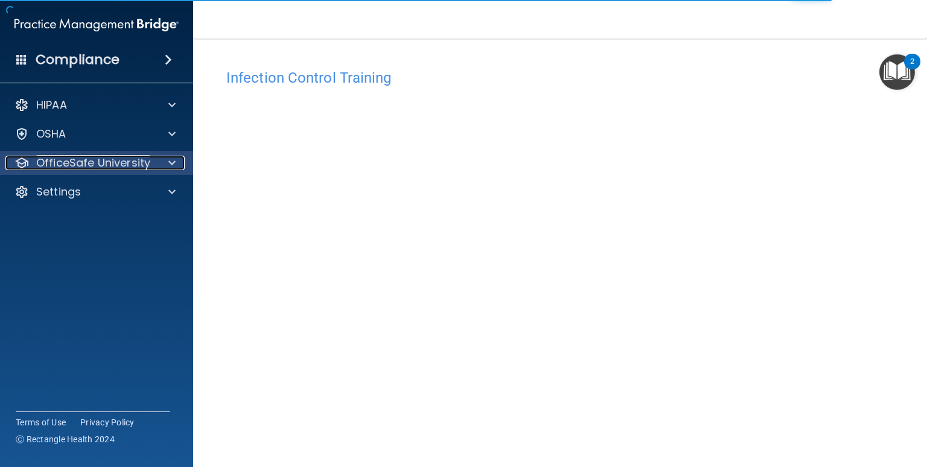
click at [167, 168] on div at bounding box center [170, 163] width 30 height 14
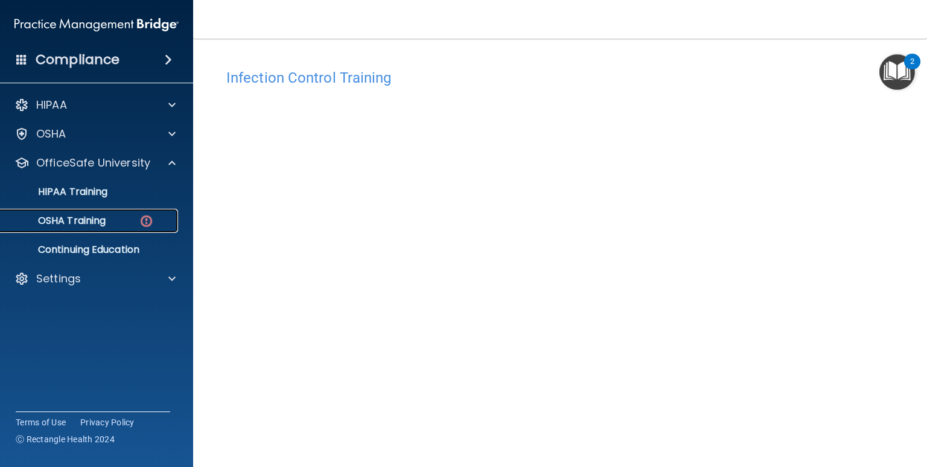
click at [105, 213] on link "OSHA Training" at bounding box center [83, 221] width 190 height 24
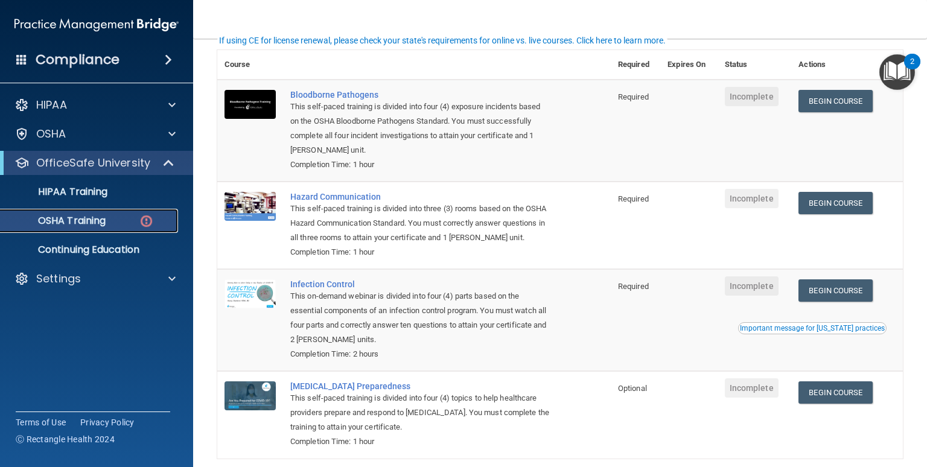
scroll to position [97, 0]
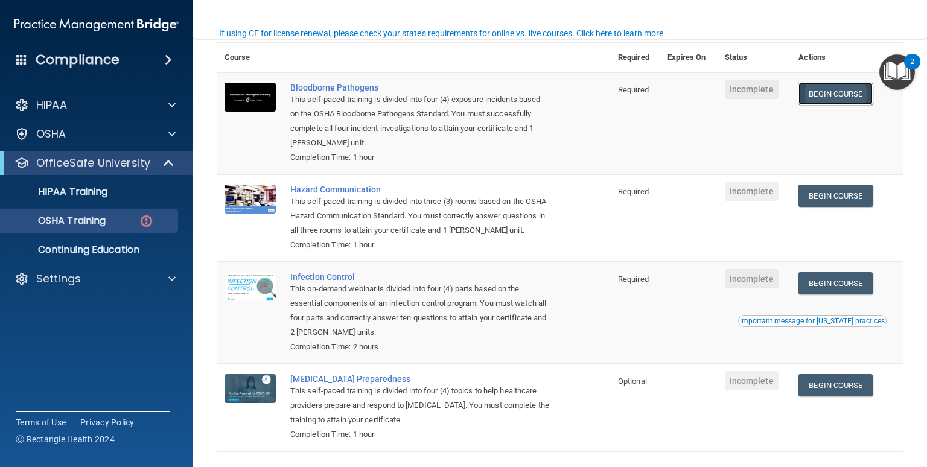
click at [814, 99] on link "Begin Course" at bounding box center [835, 94] width 74 height 22
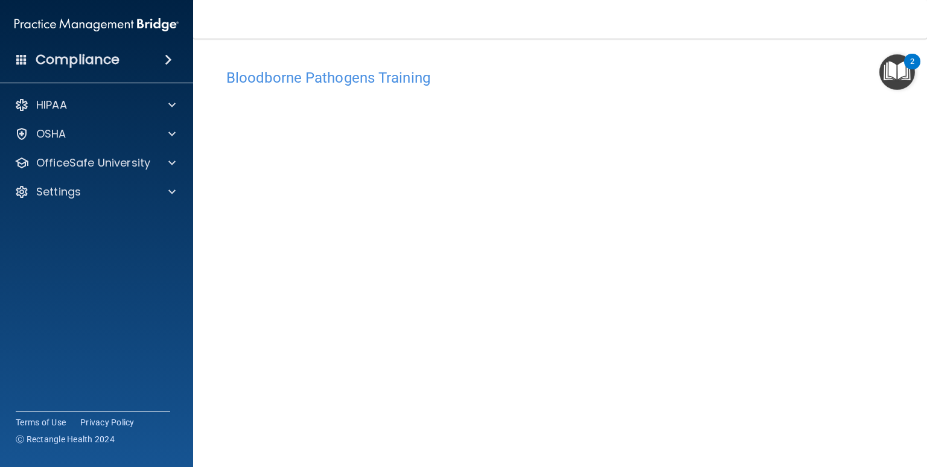
scroll to position [49, 0]
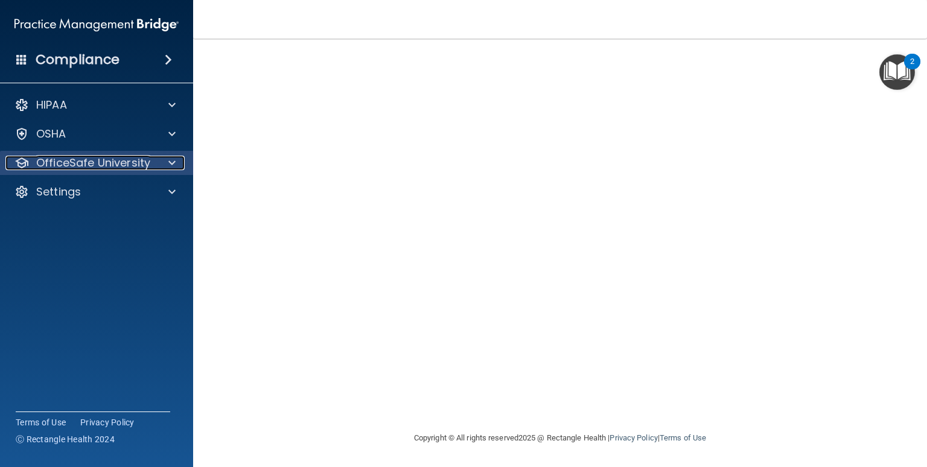
click at [171, 165] on span at bounding box center [171, 163] width 7 height 14
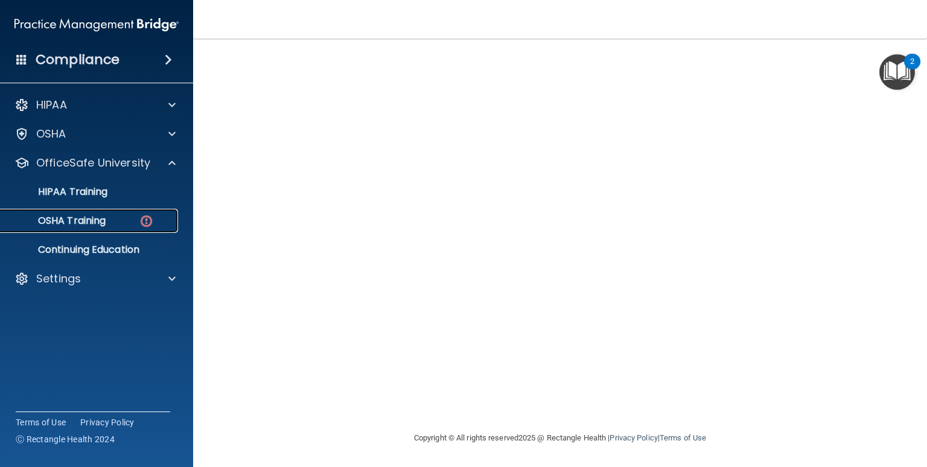
click at [112, 226] on div "OSHA Training" at bounding box center [90, 221] width 165 height 12
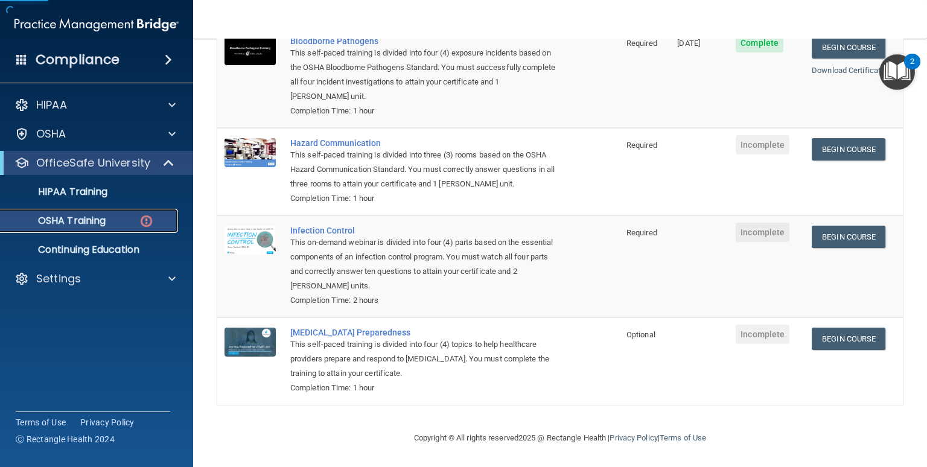
scroll to position [159, 0]
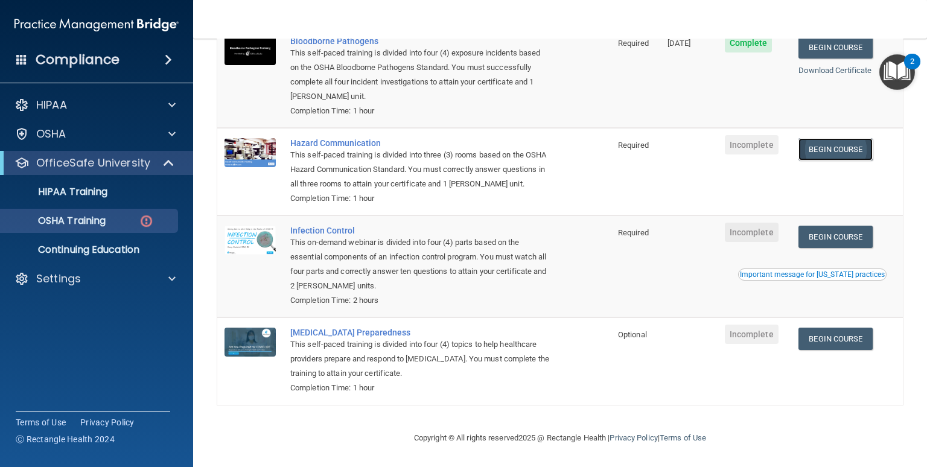
click at [843, 138] on link "Begin Course" at bounding box center [835, 149] width 74 height 22
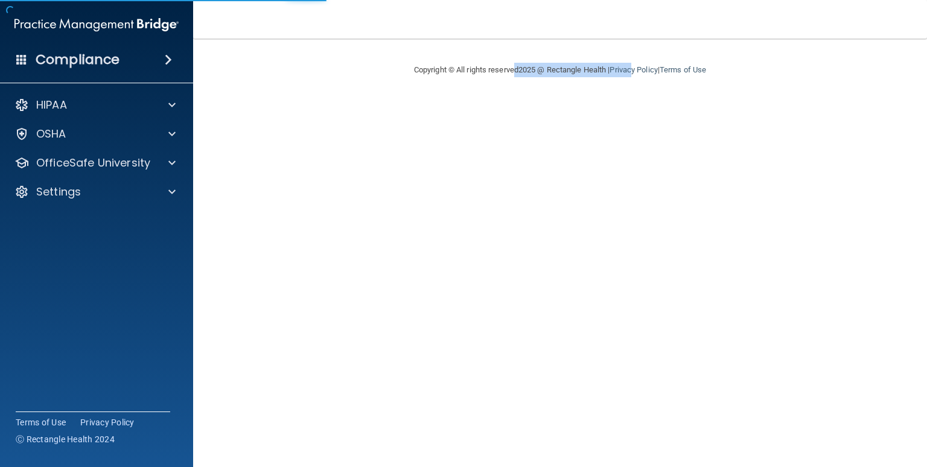
drag, startPoint x: 633, startPoint y: 167, endPoint x: 505, endPoint y: 94, distance: 147.5
click at [505, 94] on main "Copyright © All rights reserved 2025 @ Rectangle Health | Privacy Policy | Term…" at bounding box center [560, 253] width 734 height 428
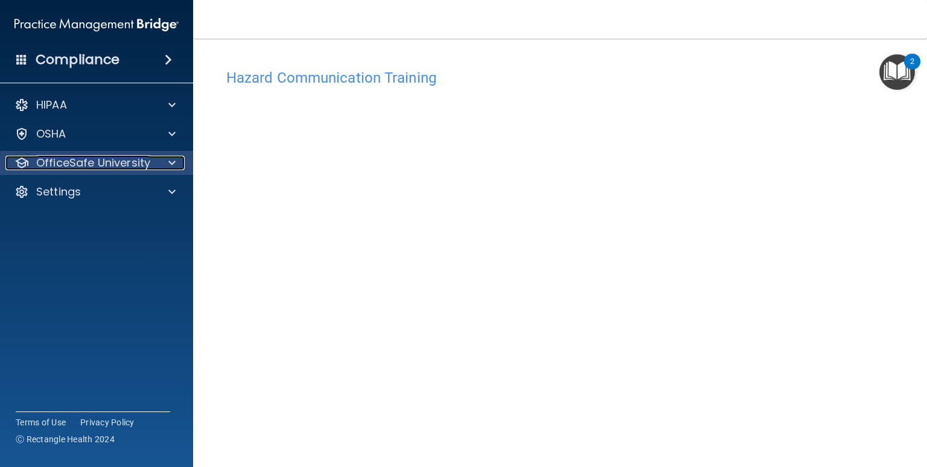
click at [172, 170] on span at bounding box center [171, 163] width 7 height 14
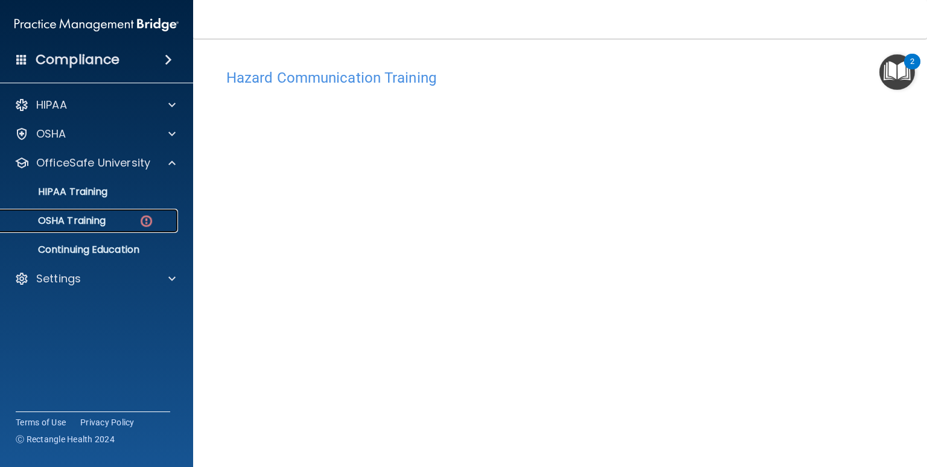
click at [98, 228] on link "OSHA Training" at bounding box center [83, 221] width 190 height 24
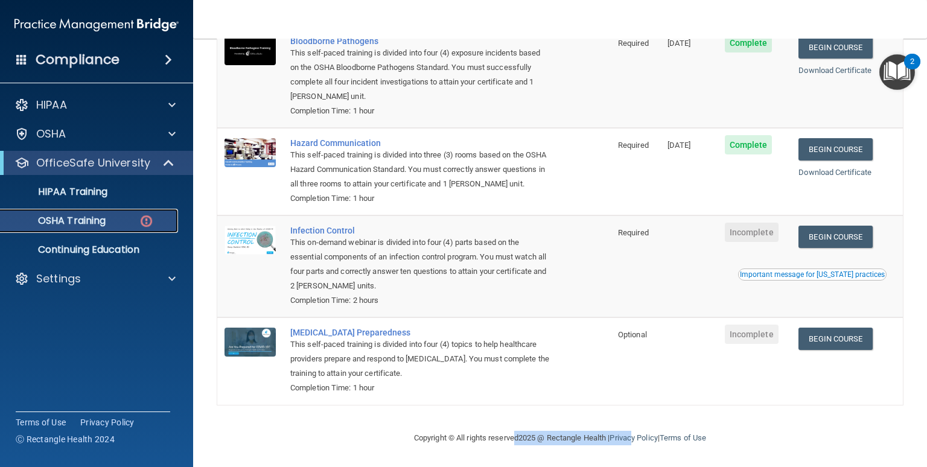
scroll to position [159, 0]
click at [833, 235] on link "Begin Course" at bounding box center [835, 237] width 74 height 22
